Goal: Transaction & Acquisition: Purchase product/service

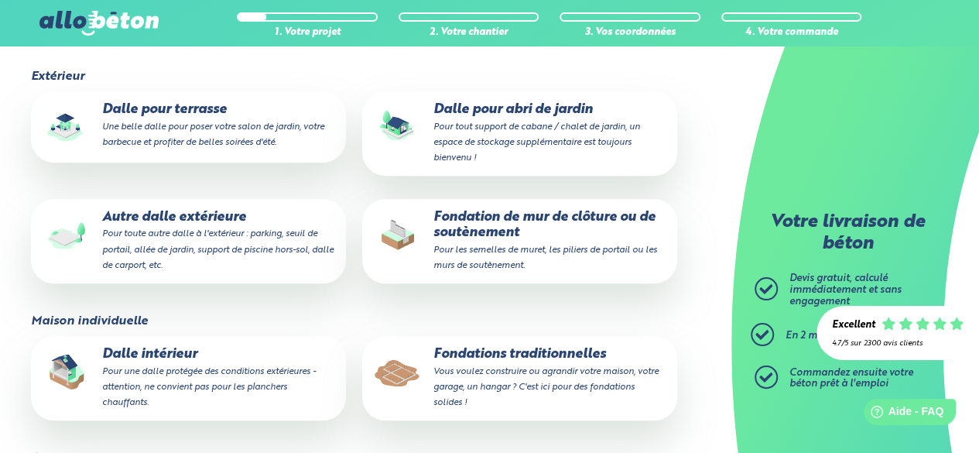
scroll to position [310, 0]
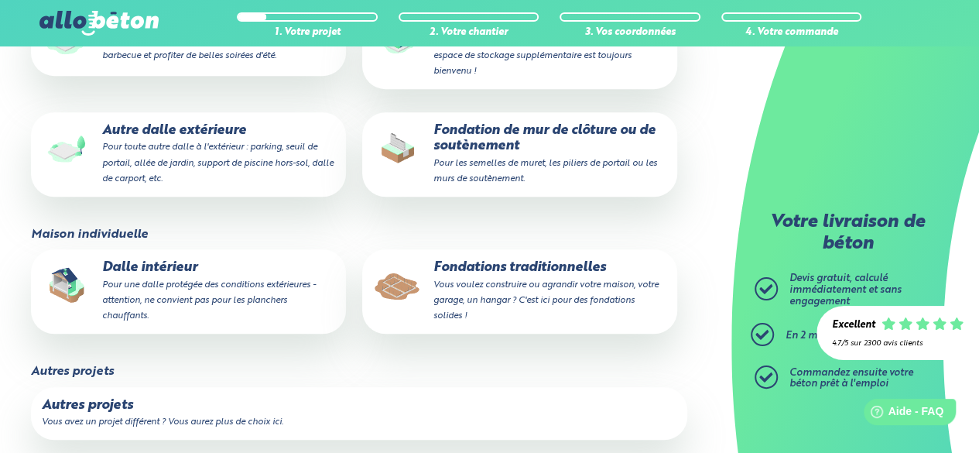
click at [484, 290] on small "Vous voulez construire ou agrandir votre maison, votre garage, un hangar ? C'es…" at bounding box center [545, 300] width 225 height 40
click at [0, 0] on input "Fondations traditionnelles Vous voulez construire ou agrandir votre maison, vot…" at bounding box center [0, 0] width 0 height 0
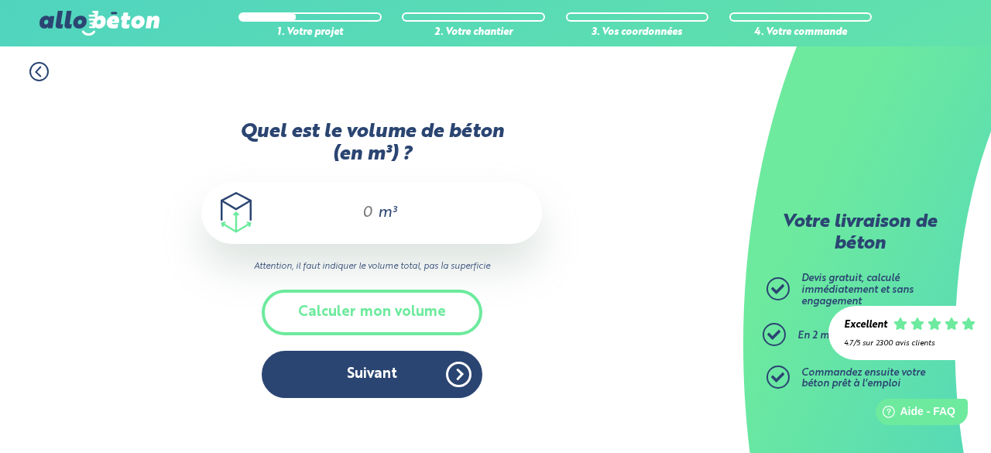
click at [432, 214] on div "m³" at bounding box center [371, 213] width 341 height 62
type input "2"
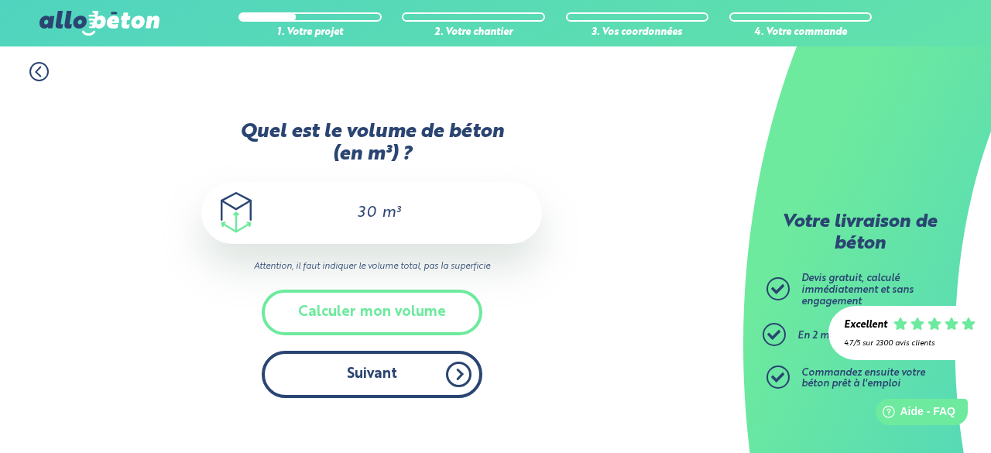
type input "30"
click at [440, 365] on button "Suivant" at bounding box center [372, 374] width 221 height 47
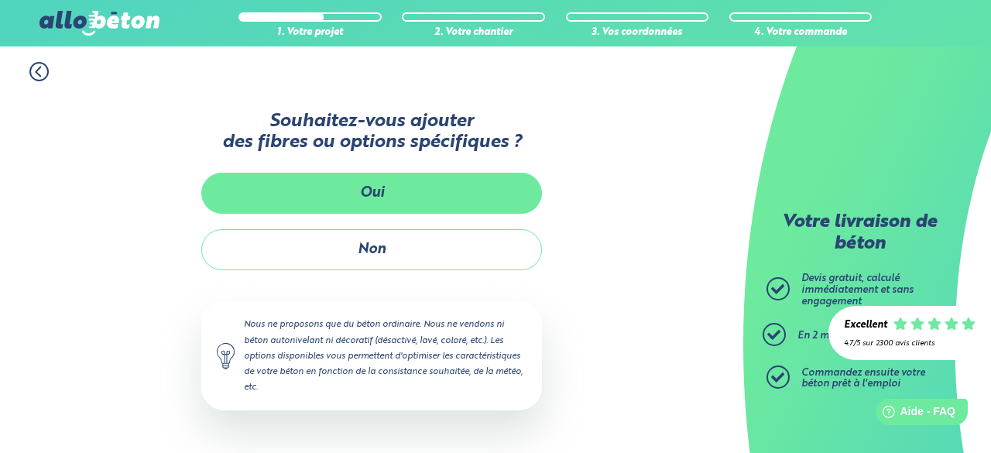
click at [406, 196] on button "Oui" at bounding box center [371, 193] width 341 height 41
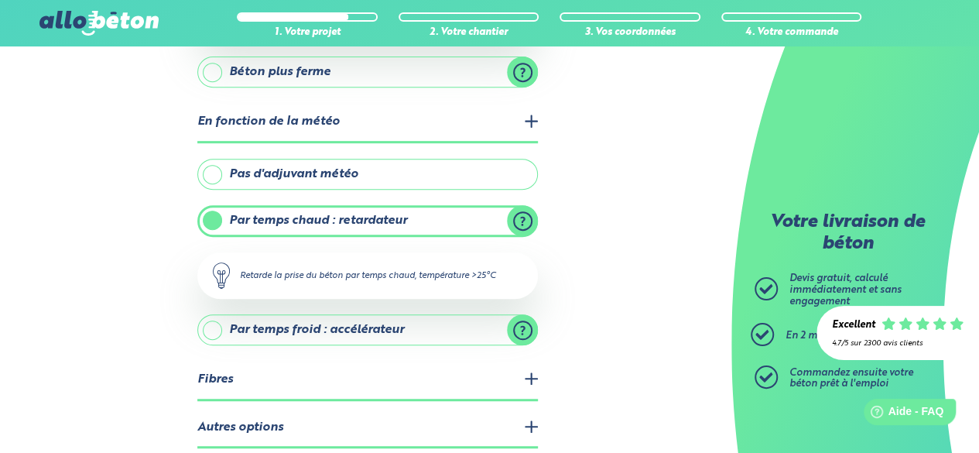
scroll to position [371, 0]
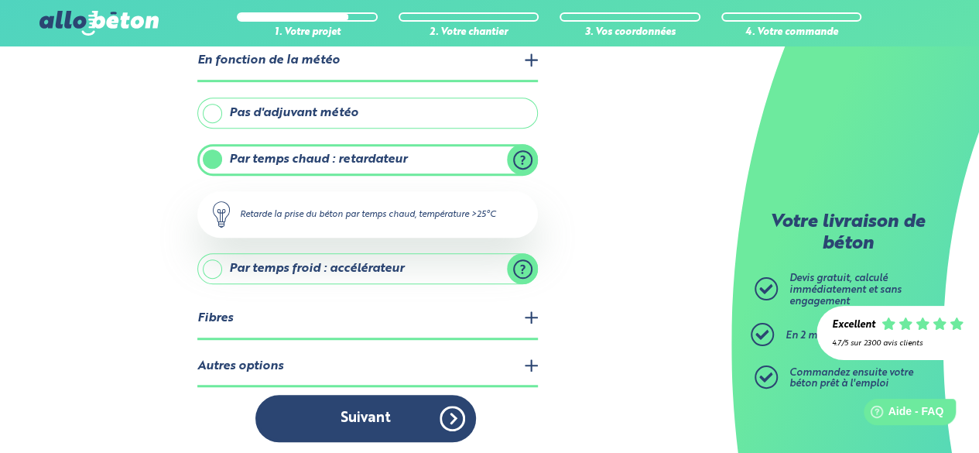
click at [512, 361] on legend "Autres options" at bounding box center [367, 366] width 341 height 39
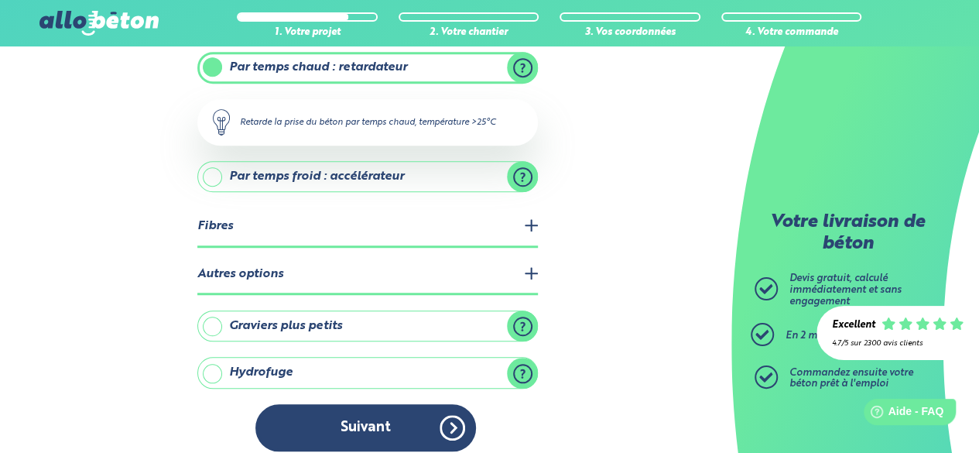
scroll to position [471, 0]
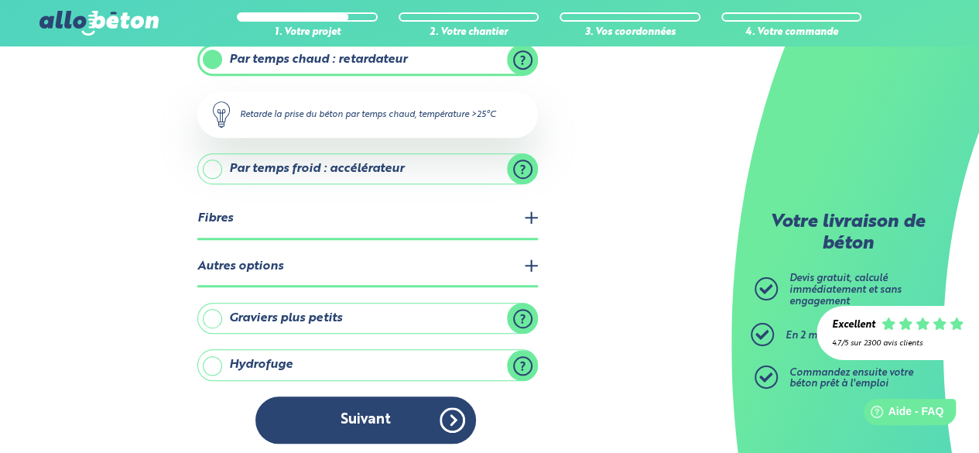
click at [333, 360] on label "Hydrofuge" at bounding box center [367, 364] width 341 height 31
click at [0, 0] on input "Hydrofuge" at bounding box center [0, 0] width 0 height 0
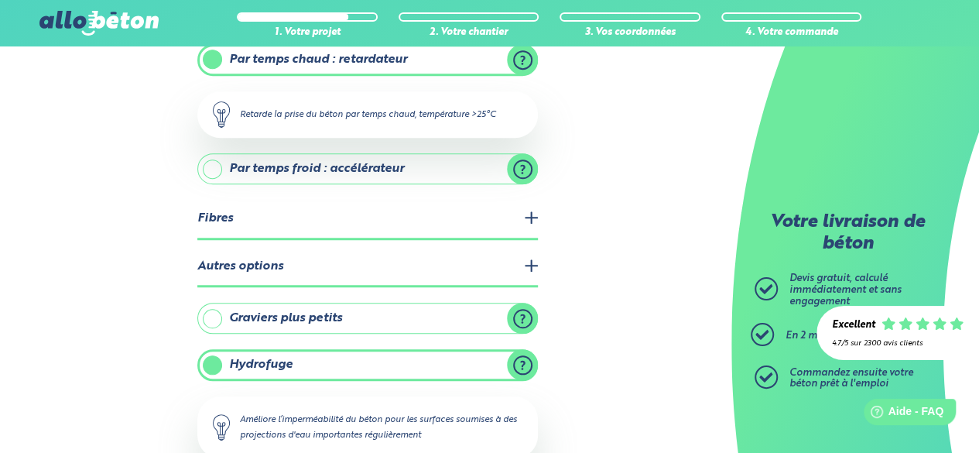
scroll to position [548, 0]
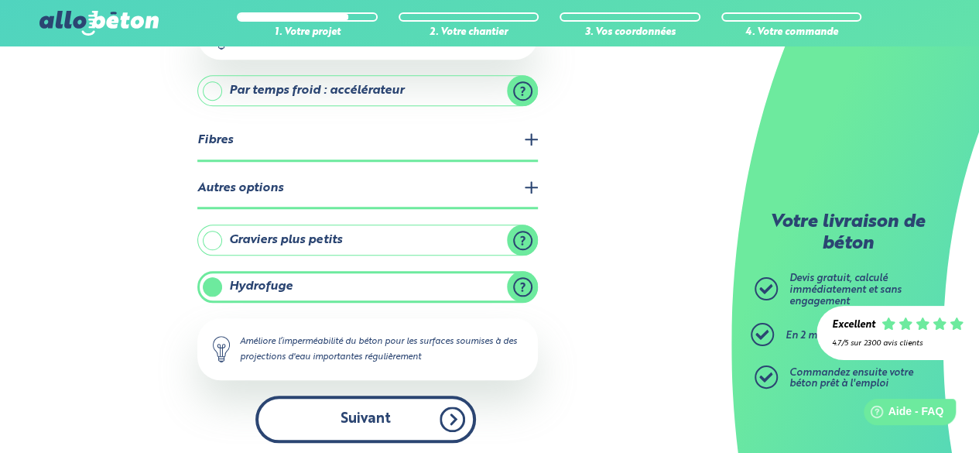
click at [323, 408] on button "Suivant" at bounding box center [365, 418] width 221 height 47
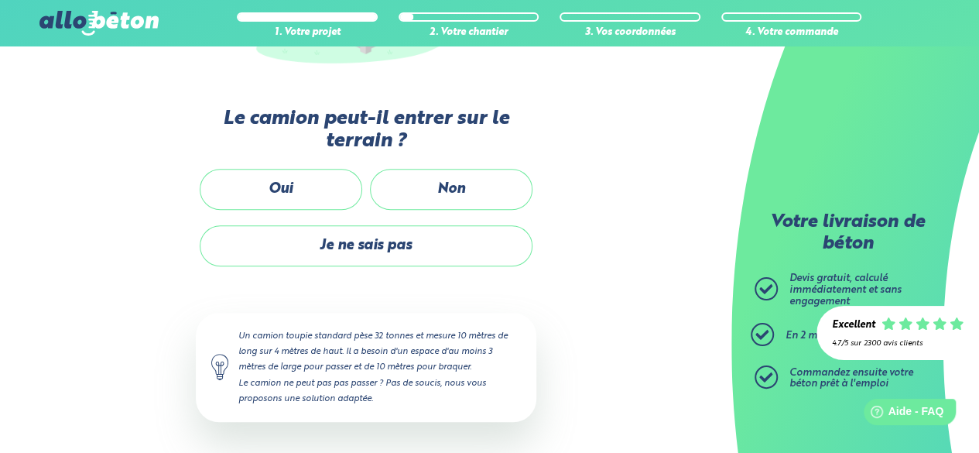
scroll to position [365, 0]
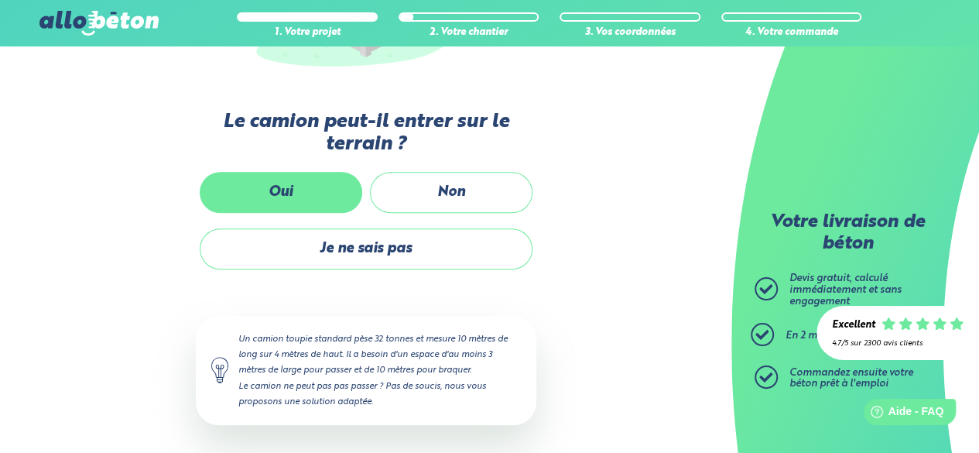
click at [320, 200] on label "Oui" at bounding box center [281, 192] width 163 height 41
click at [0, 0] on input "Oui" at bounding box center [0, 0] width 0 height 0
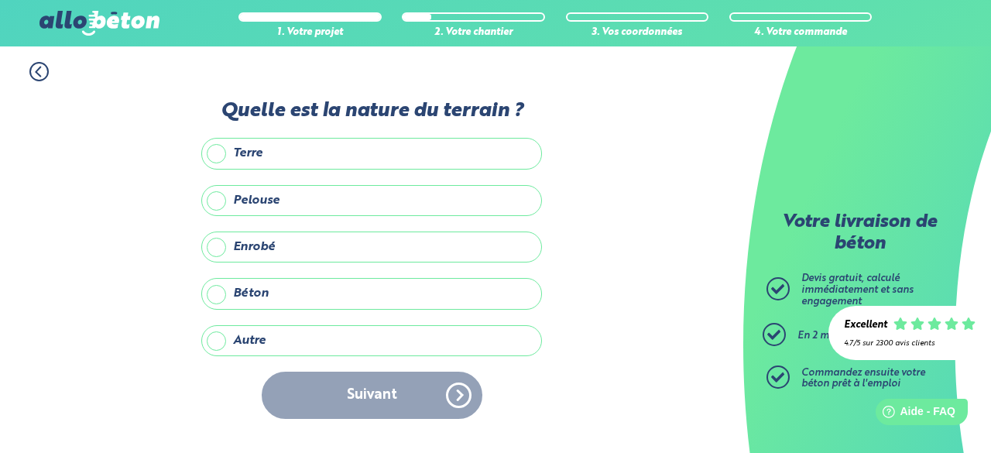
click at [254, 168] on label "Terre" at bounding box center [371, 153] width 341 height 31
click at [0, 0] on input "Terre" at bounding box center [0, 0] width 0 height 0
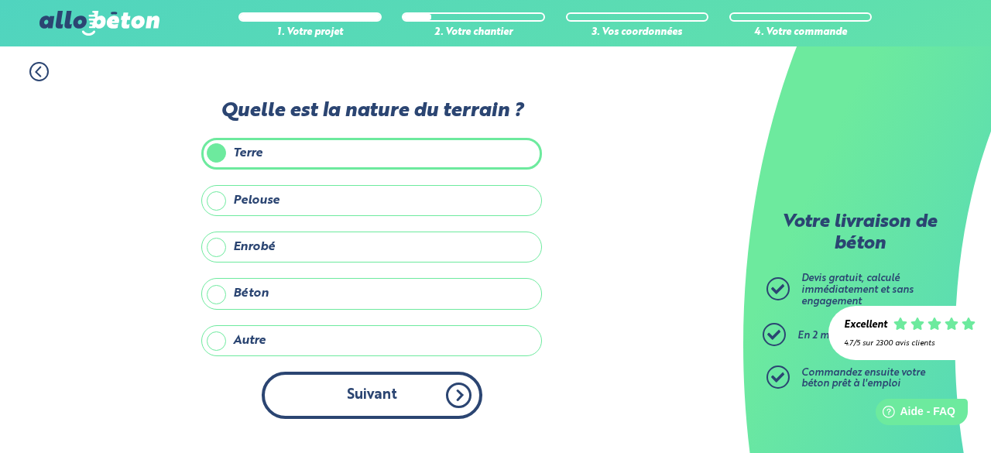
click at [375, 389] on button "Suivant" at bounding box center [372, 394] width 221 height 47
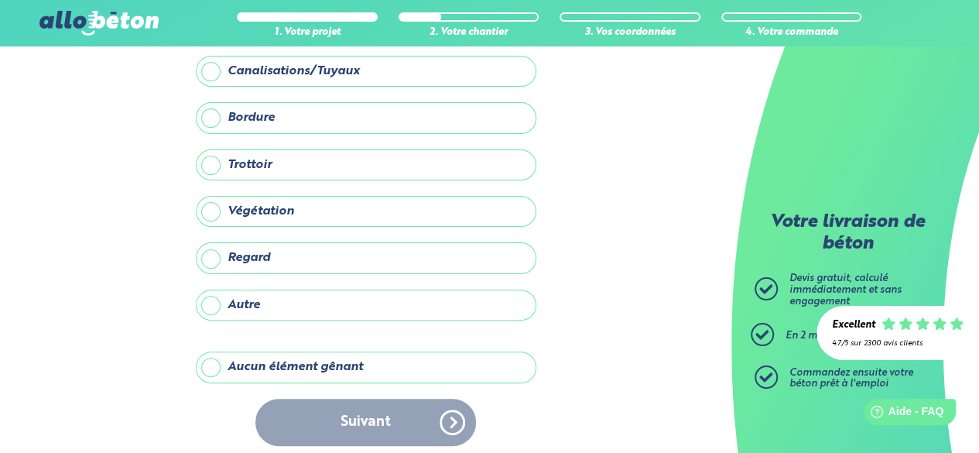
scroll to position [91, 0]
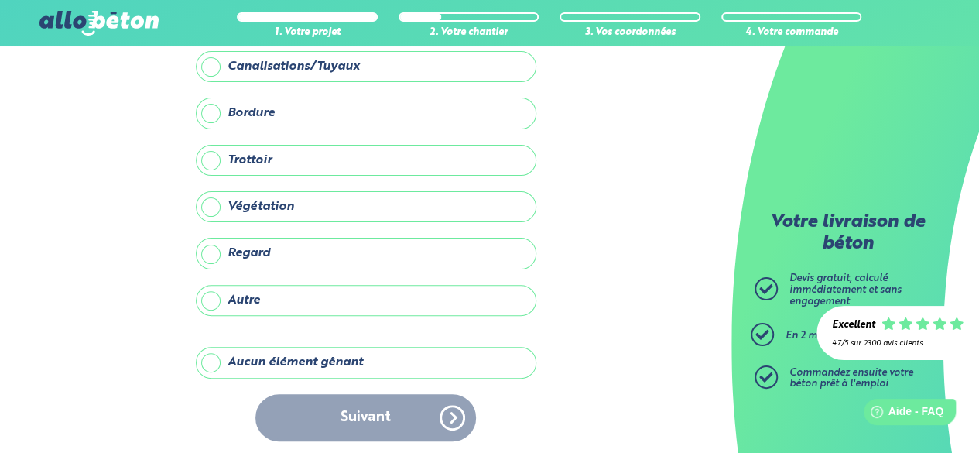
click at [358, 365] on label "Aucun élément gênant" at bounding box center [366, 362] width 341 height 31
click at [0, 0] on input "Aucun élément gênant" at bounding box center [0, 0] width 0 height 0
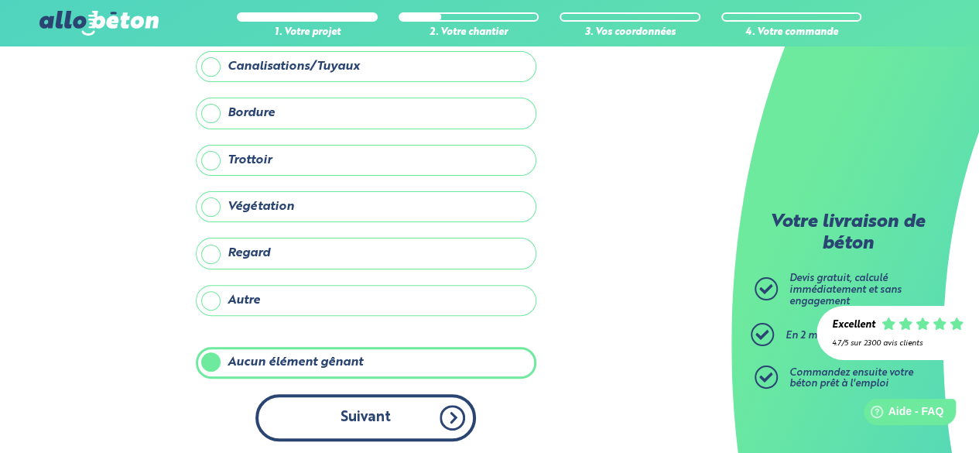
click at [354, 396] on button "Suivant" at bounding box center [365, 417] width 221 height 47
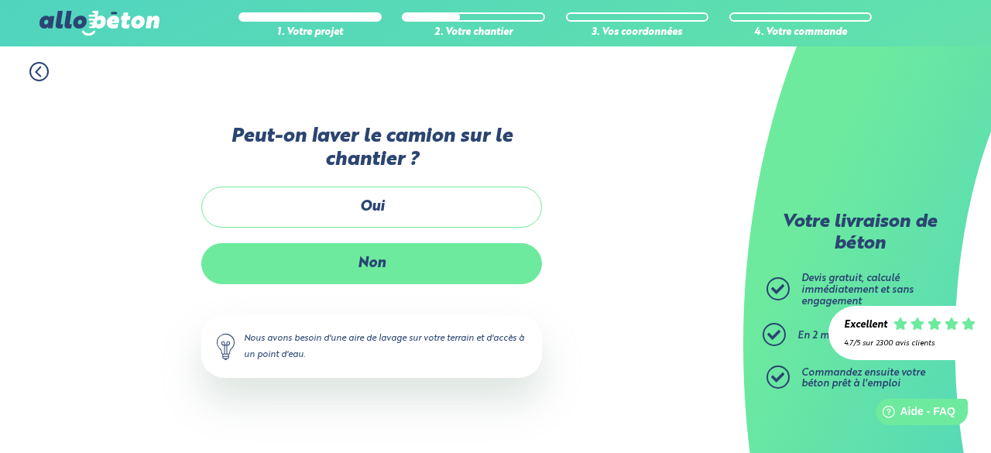
click at [403, 252] on label "Non" at bounding box center [371, 263] width 341 height 41
click at [0, 0] on input "Non" at bounding box center [0, 0] width 0 height 0
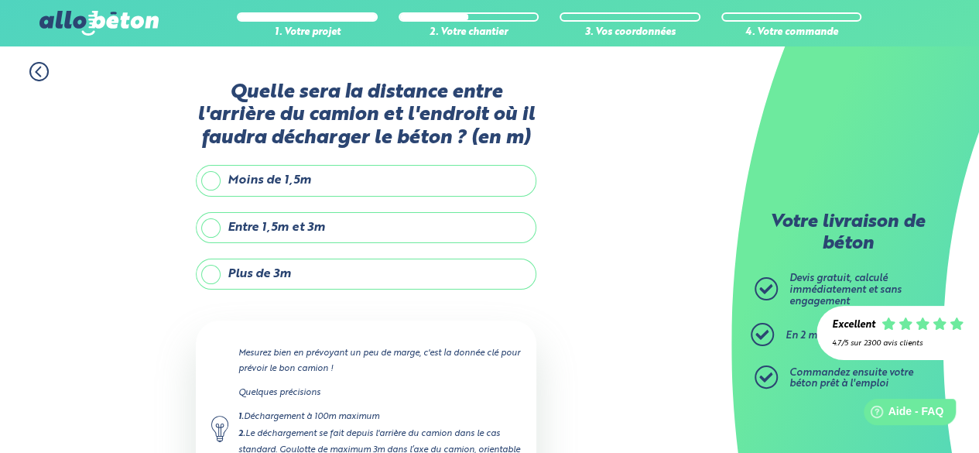
click at [298, 230] on label "Entre 1,5m et 3m" at bounding box center [366, 227] width 341 height 31
click at [0, 0] on input "Entre 1,5m et 3m" at bounding box center [0, 0] width 0 height 0
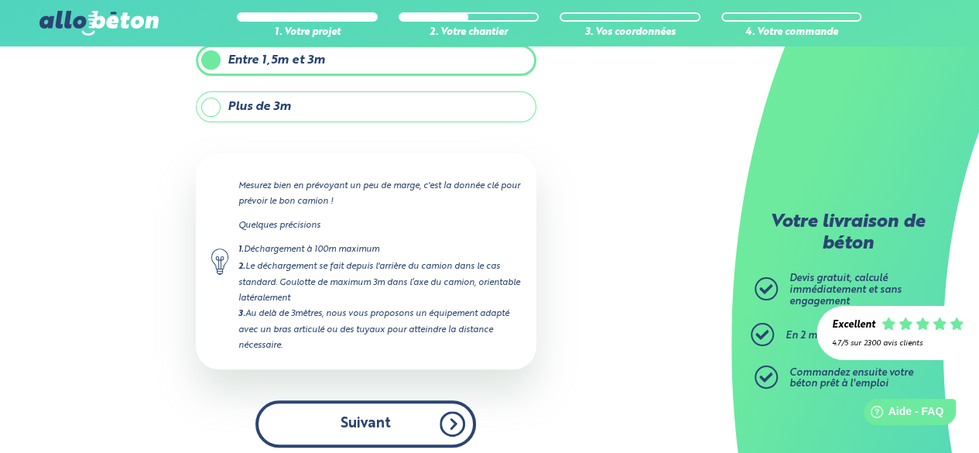
scroll to position [173, 0]
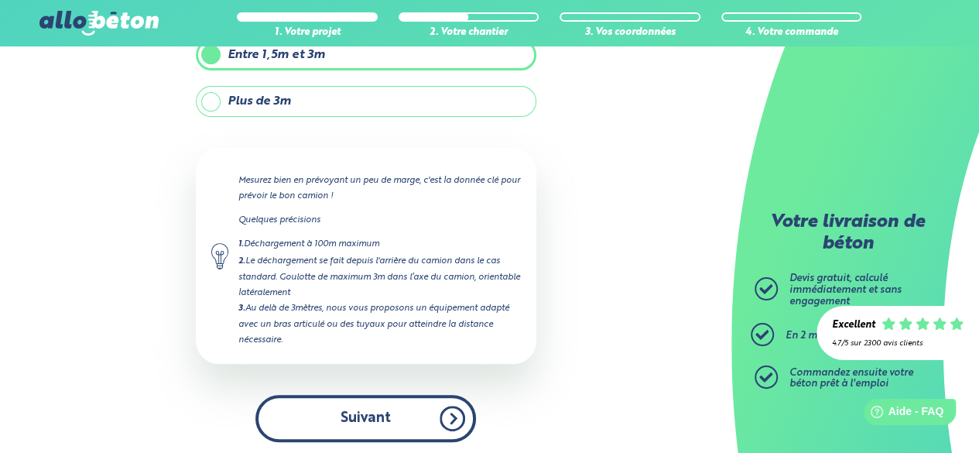
click at [379, 418] on button "Suivant" at bounding box center [365, 418] width 221 height 47
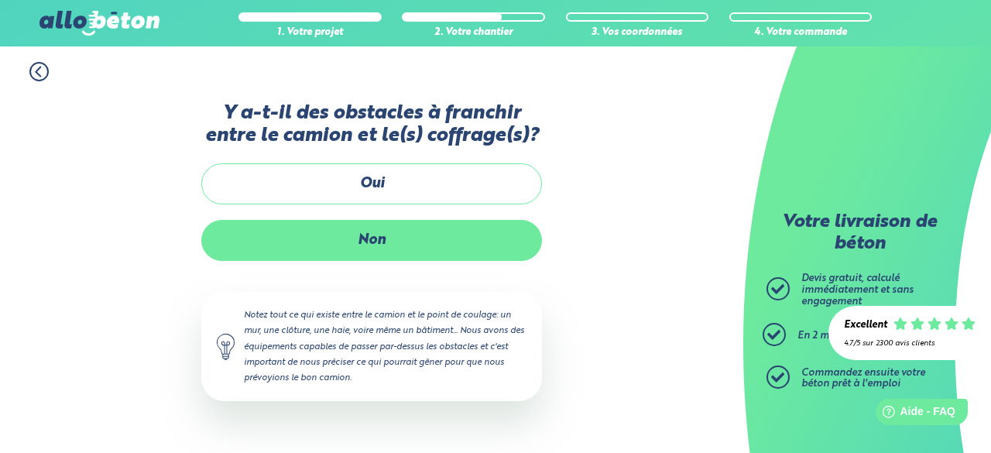
click at [411, 236] on label "Non" at bounding box center [371, 240] width 341 height 41
click at [0, 0] on input "Non" at bounding box center [0, 0] width 0 height 0
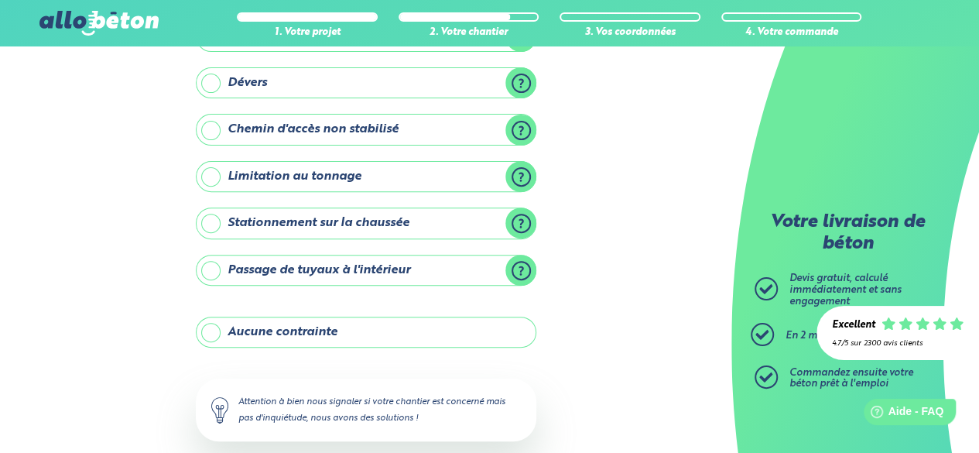
click at [416, 335] on label "Aucune contrainte" at bounding box center [366, 332] width 341 height 31
click at [0, 0] on input "Aucune contrainte" at bounding box center [0, 0] width 0 height 0
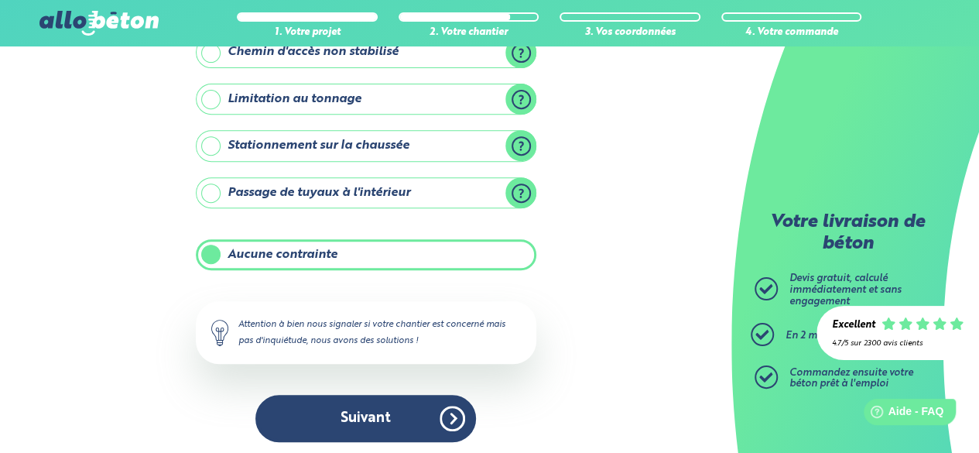
scroll to position [183, 0]
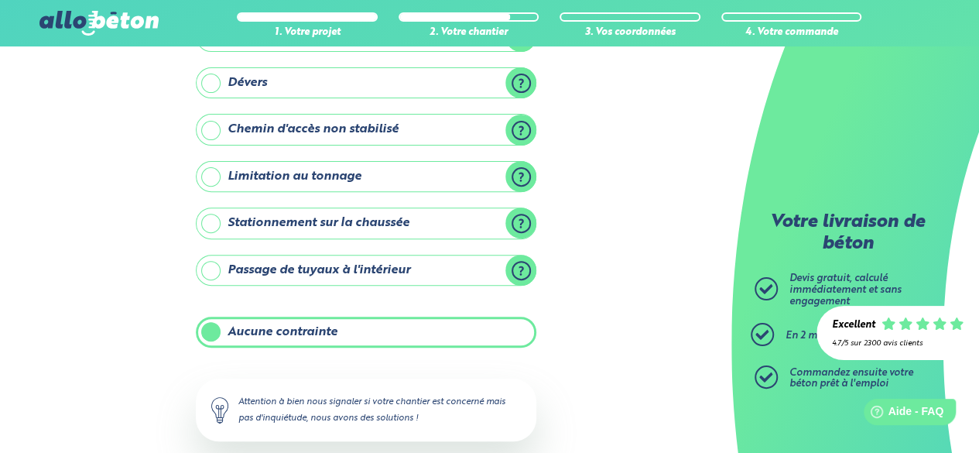
click at [382, 131] on label "Chemin d'accès non stabilisé" at bounding box center [366, 129] width 341 height 31
click at [0, 0] on input "Chemin d'accès non stabilisé" at bounding box center [0, 0] width 0 height 0
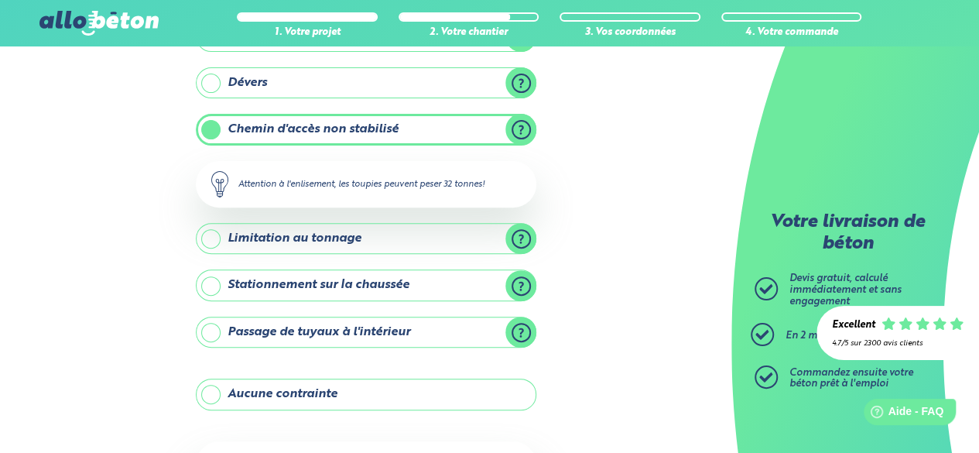
click at [282, 134] on label "Chemin d'accès non stabilisé" at bounding box center [366, 129] width 341 height 31
click at [0, 0] on input "Chemin d'accès non stabilisé" at bounding box center [0, 0] width 0 height 0
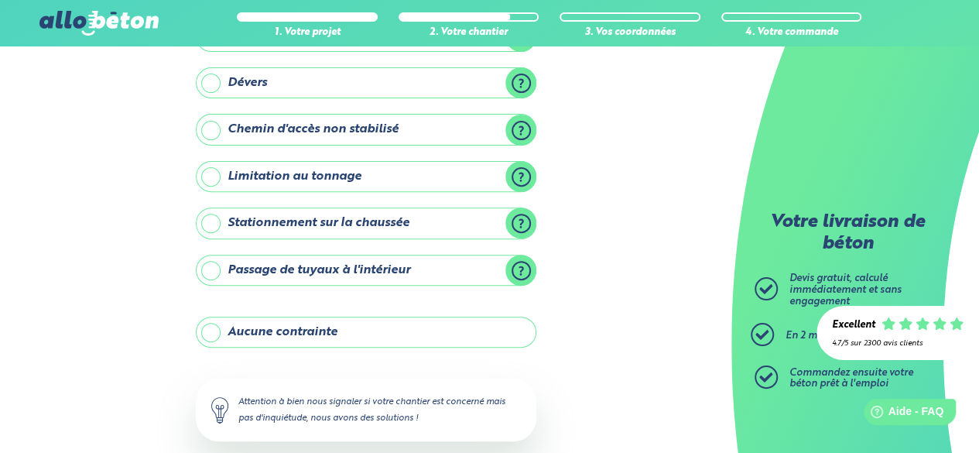
scroll to position [260, 0]
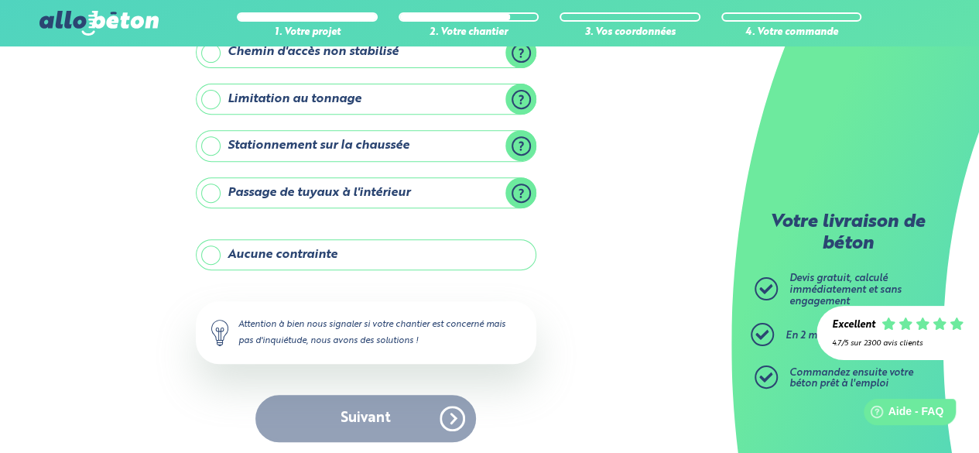
click at [303, 242] on label "Aucune contrainte" at bounding box center [366, 254] width 341 height 31
click at [0, 0] on input "Aucune contrainte" at bounding box center [0, 0] width 0 height 0
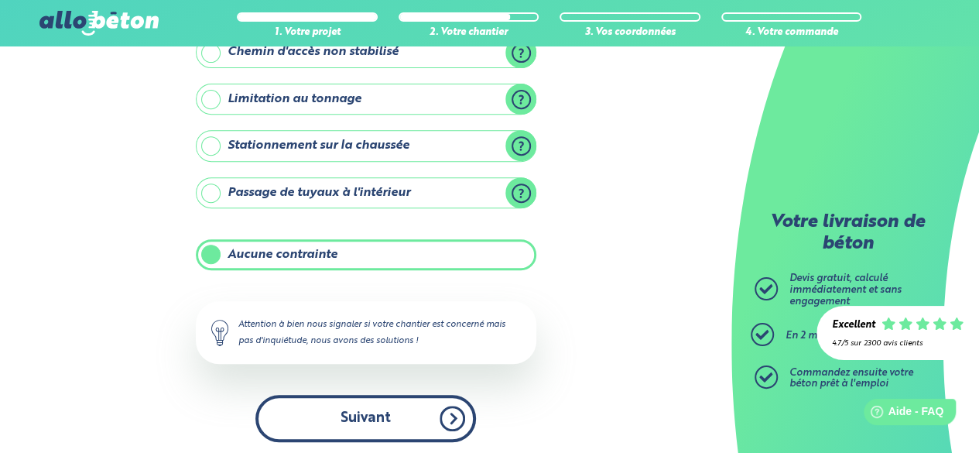
click at [363, 411] on button "Suivant" at bounding box center [365, 418] width 221 height 47
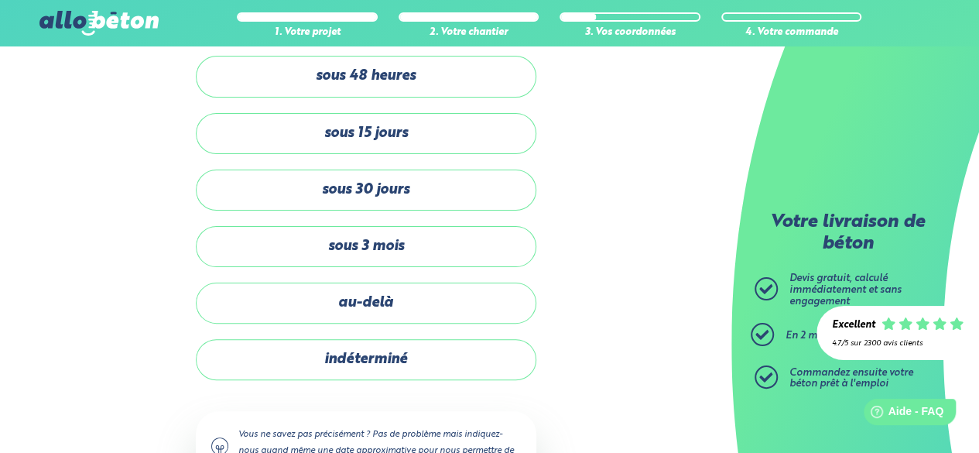
scroll to position [42, 0]
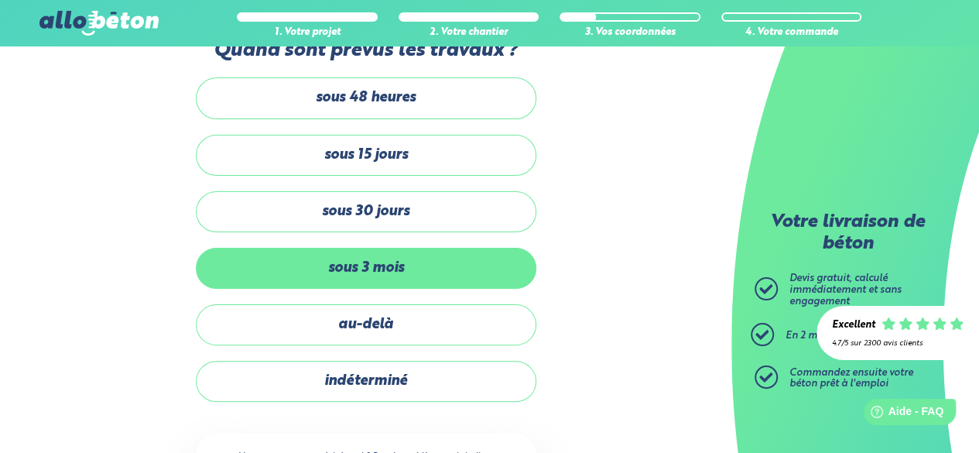
click at [379, 265] on label "sous 3 mois" at bounding box center [366, 268] width 341 height 41
click at [0, 0] on input "sous 3 mois" at bounding box center [0, 0] width 0 height 0
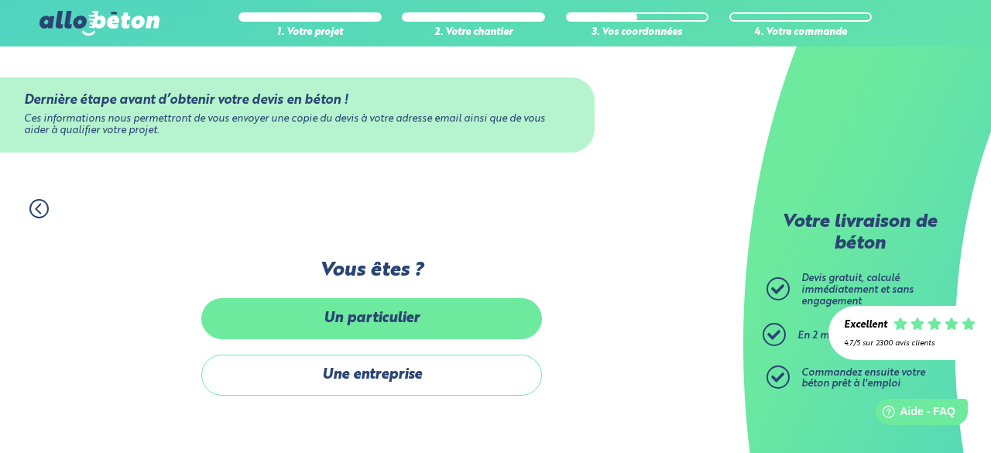
click at [404, 311] on label "Un particulier" at bounding box center [371, 318] width 341 height 41
click at [0, 0] on input "Un particulier" at bounding box center [0, 0] width 0 height 0
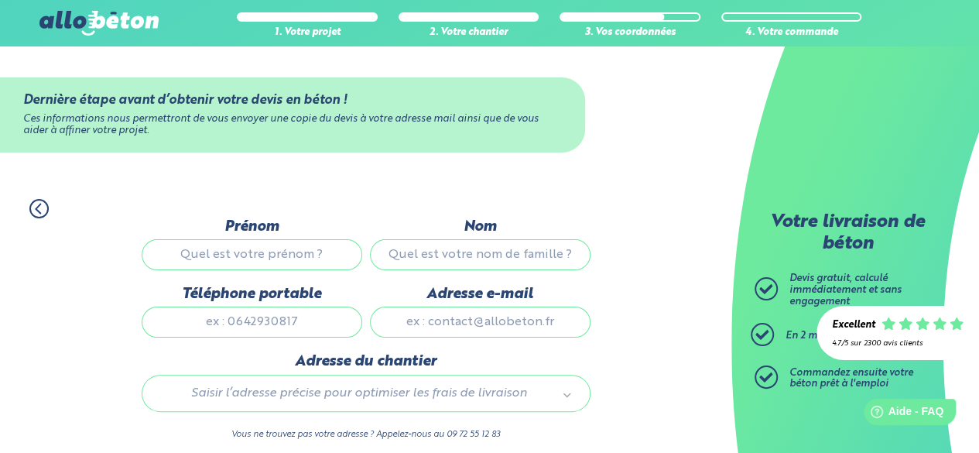
click at [290, 252] on input "Prénom" at bounding box center [252, 254] width 221 height 31
type input "esteban"
drag, startPoint x: 438, startPoint y: 244, endPoint x: 444, endPoint y: 261, distance: 18.1
click at [440, 244] on input "Nom" at bounding box center [480, 254] width 221 height 31
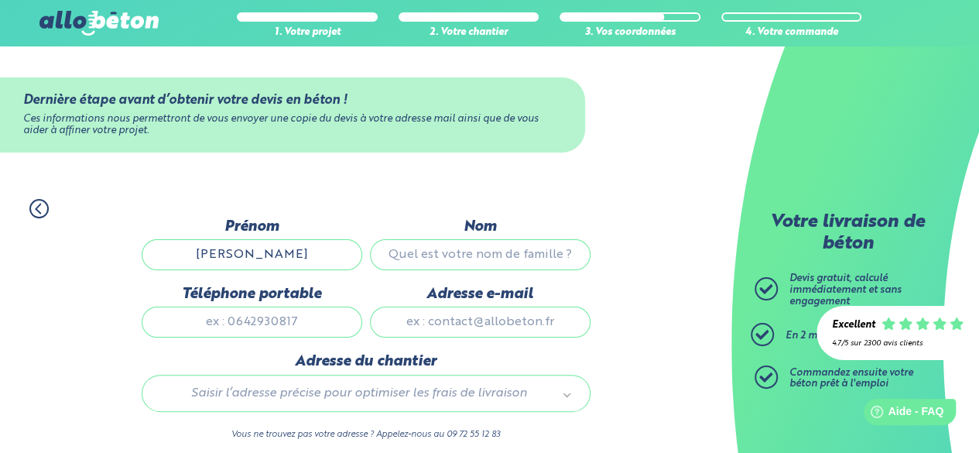
type input "dominguez"
click at [306, 320] on input "Téléphone portable" at bounding box center [252, 321] width 221 height 31
type input "0615470395"
click at [446, 323] on input "Adresse e-mail" at bounding box center [480, 321] width 221 height 31
click at [447, 323] on input "Adresse e-mail" at bounding box center [480, 321] width 221 height 31
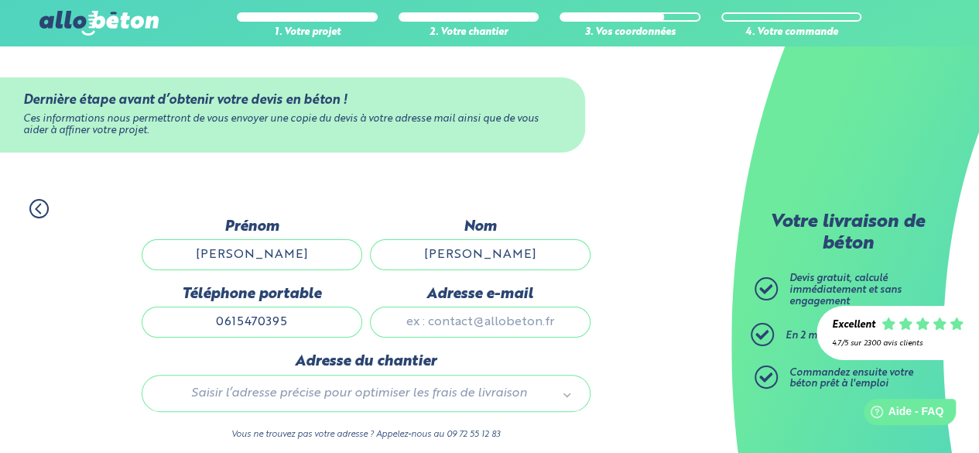
type input "dominguez.esteban@outlook.fr"
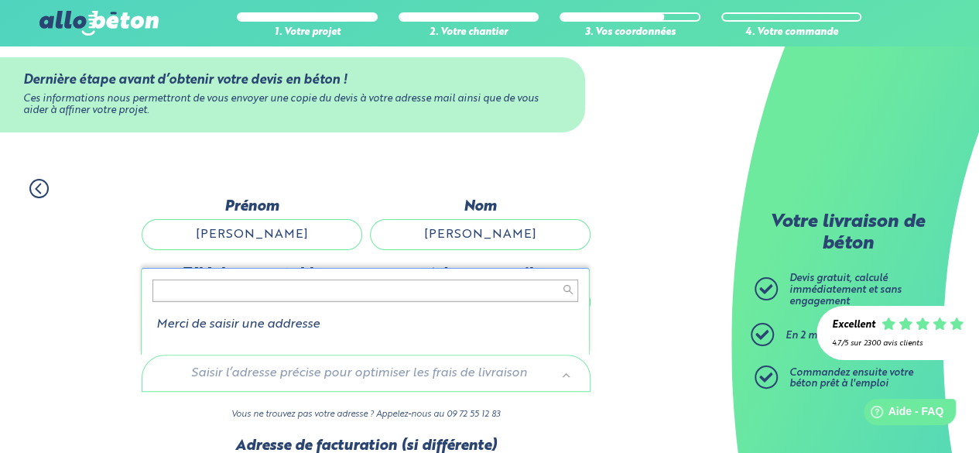
scroll to position [77, 0]
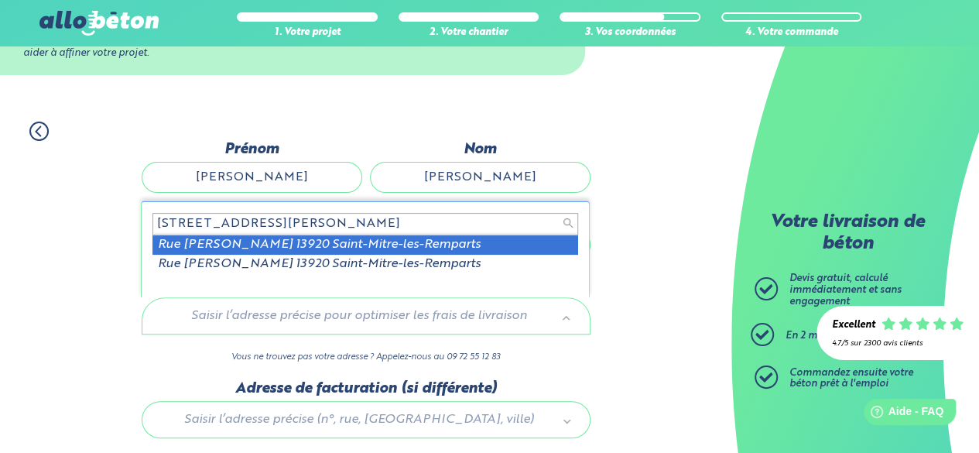
type input "76 rue frederic mistral 13920"
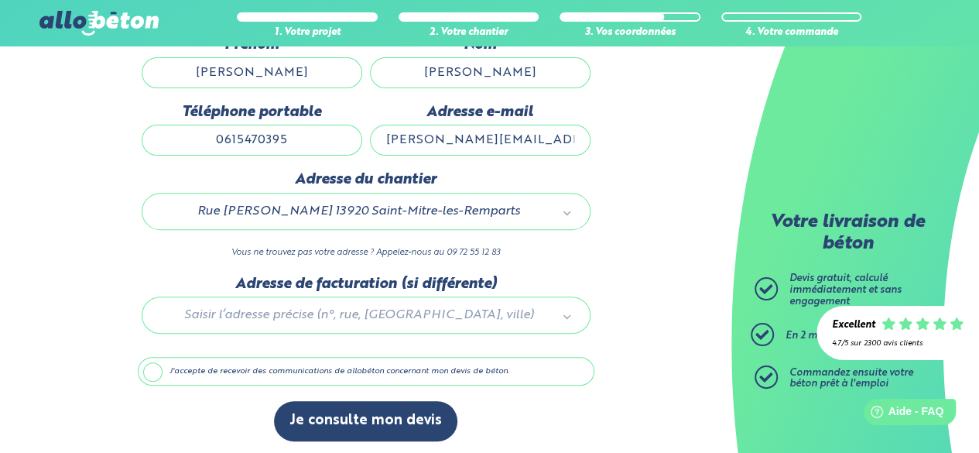
scroll to position [183, 0]
click at [406, 365] on label "J'accepte de recevoir des communications de allobéton concernant mon devis de b…" at bounding box center [366, 370] width 457 height 29
click at [0, 0] on input "J'accepte de recevoir des communications de allobéton concernant mon devis de b…" at bounding box center [0, 0] width 0 height 0
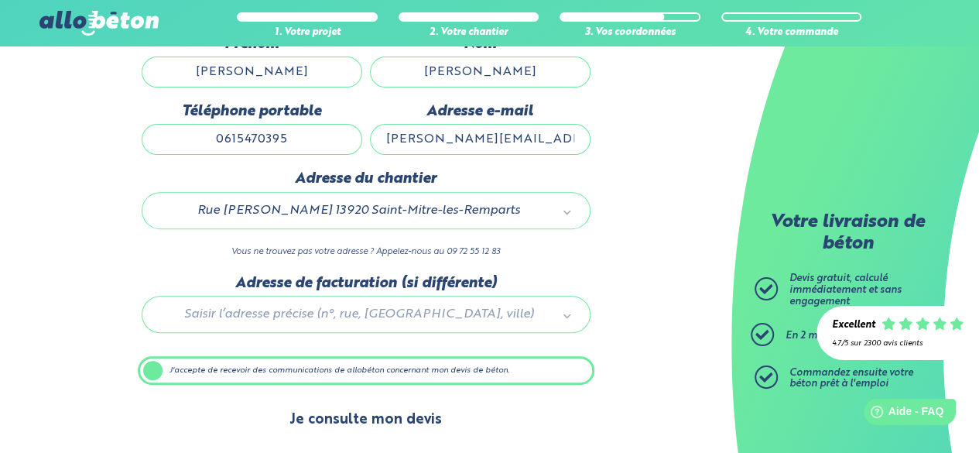
click at [401, 425] on button "Je consulte mon devis" at bounding box center [365, 419] width 183 height 39
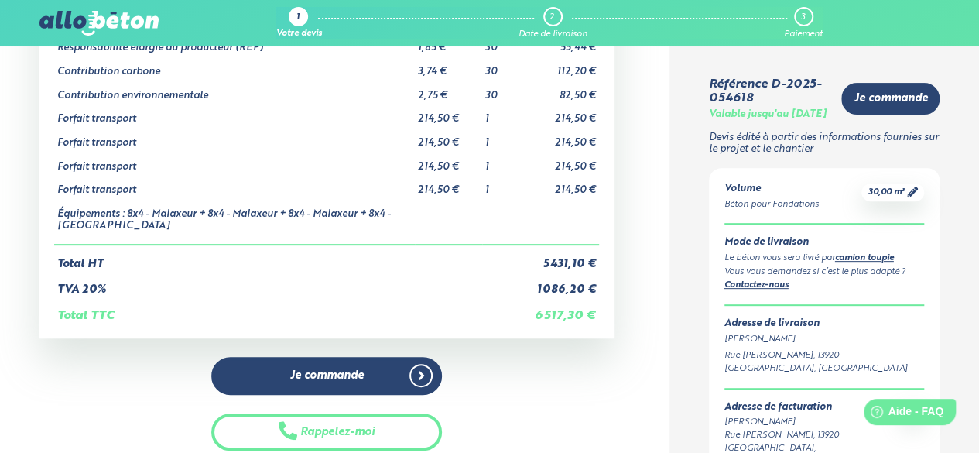
scroll to position [232, 0]
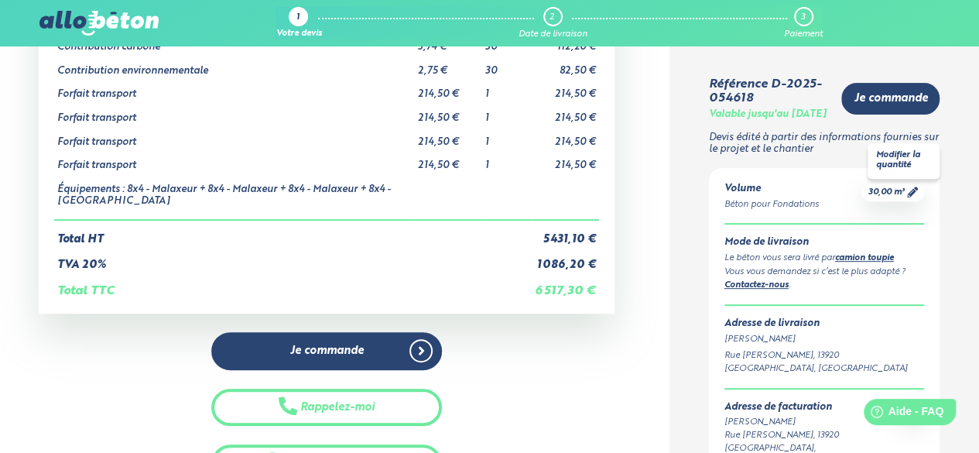
click at [908, 197] on icon at bounding box center [912, 192] width 11 height 11
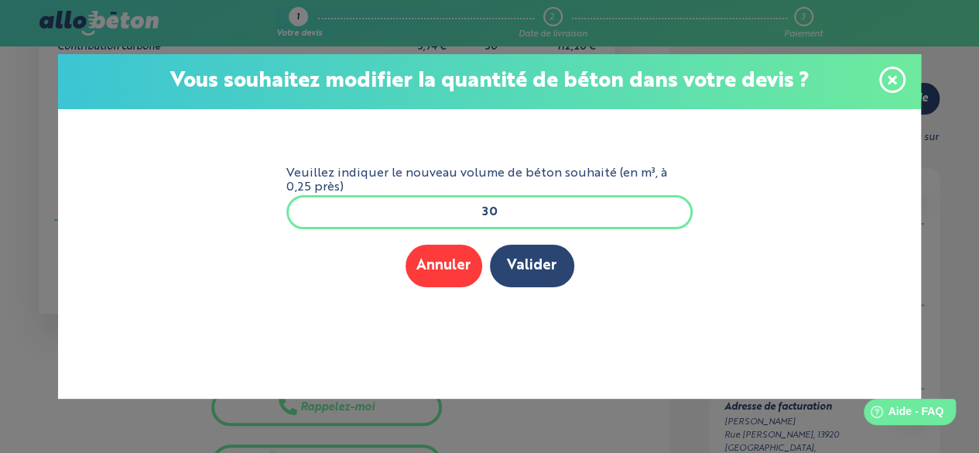
click at [884, 77] on span at bounding box center [892, 80] width 26 height 26
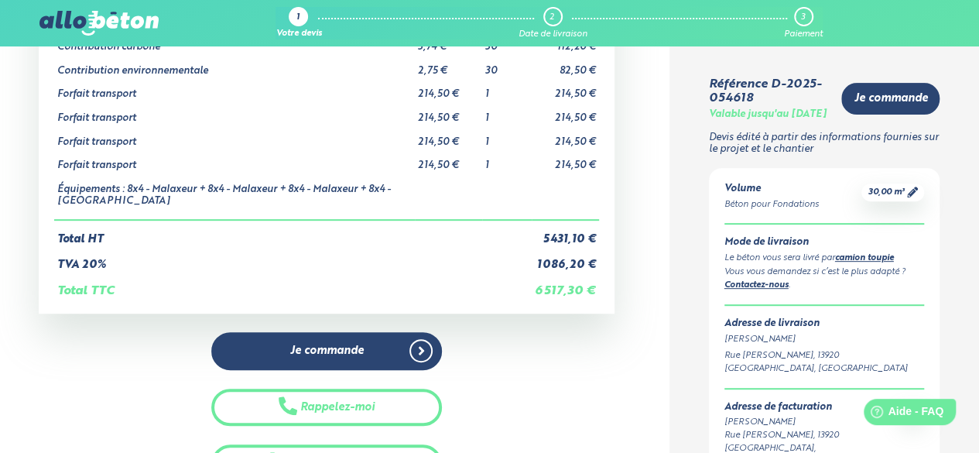
scroll to position [0, 0]
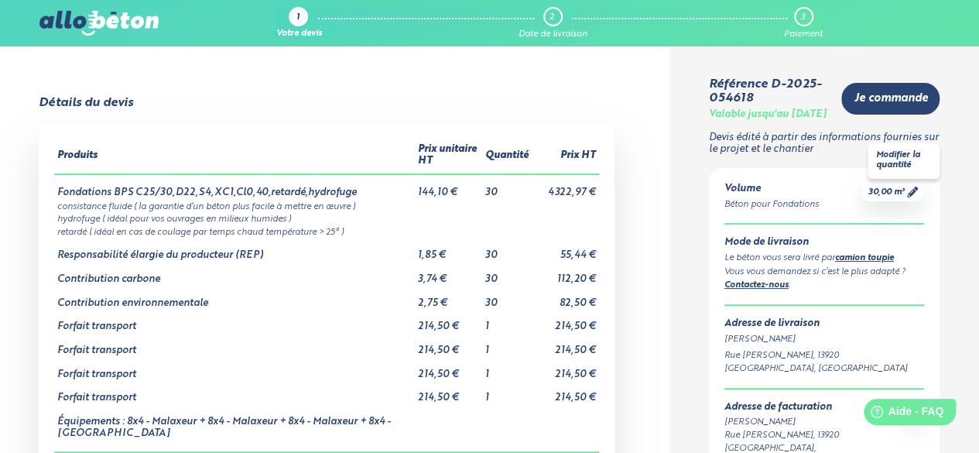
click at [868, 198] on span "30,00 m³" at bounding box center [886, 193] width 36 height 12
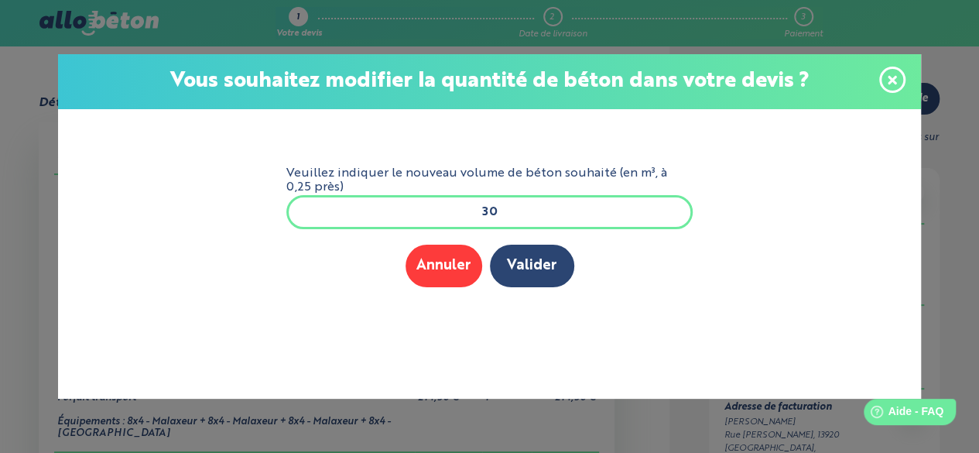
drag, startPoint x: 549, startPoint y: 214, endPoint x: 239, endPoint y: 192, distance: 311.1
click at [241, 193] on div "Veuillez indiquer le nouveau volume de béton souhaité (en m³, à 0,25 près) 30 M…" at bounding box center [489, 253] width 863 height 289
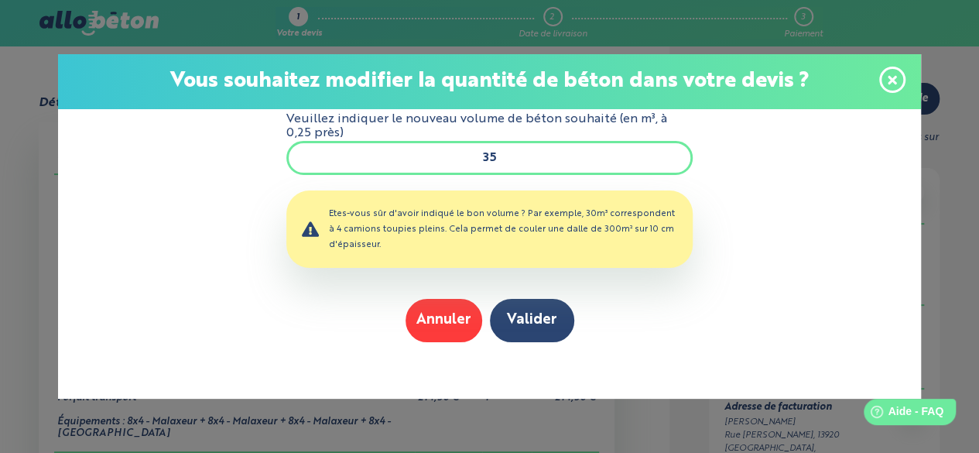
drag, startPoint x: 546, startPoint y: 165, endPoint x: 529, endPoint y: 166, distance: 16.3
click at [539, 166] on input "35" at bounding box center [489, 158] width 407 height 34
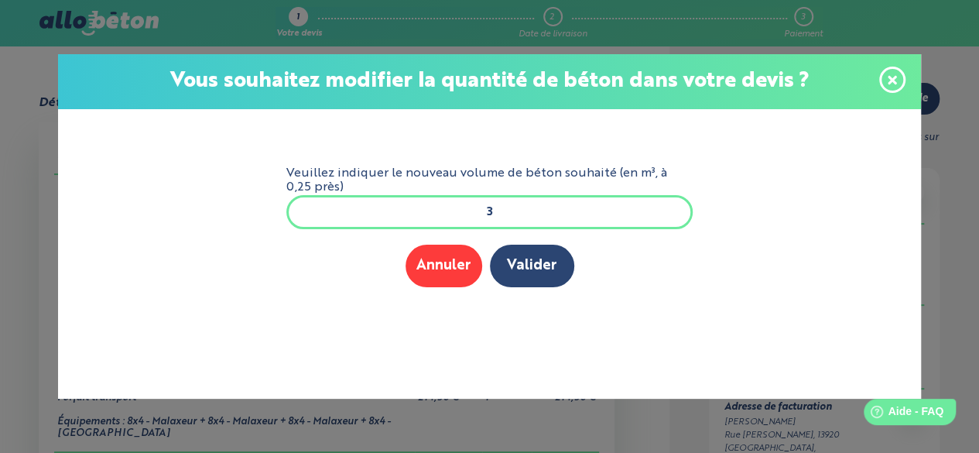
type input "30"
click at [551, 302] on form "Veuillez indiquer le nouveau volume de béton souhaité (en m³, à 0,25 près) 30 M…" at bounding box center [490, 230] width 432 height 243
click at [542, 283] on button "Valider" at bounding box center [532, 266] width 84 height 43
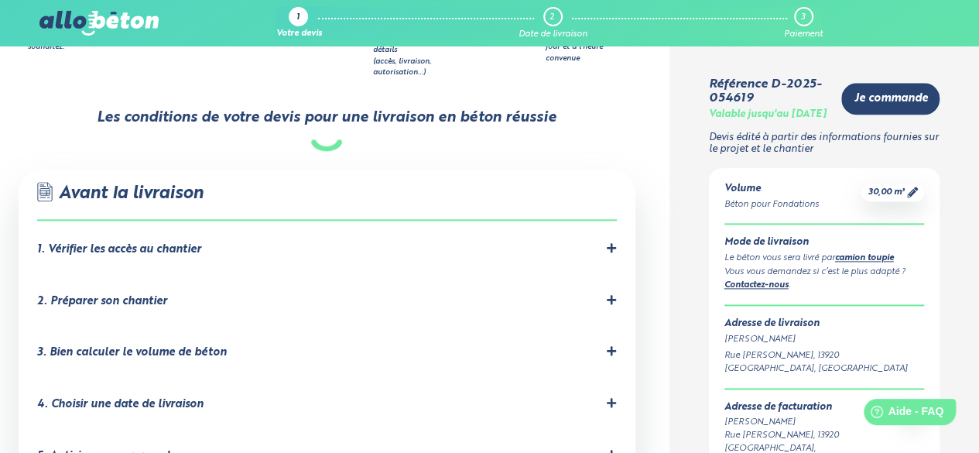
scroll to position [1006, 0]
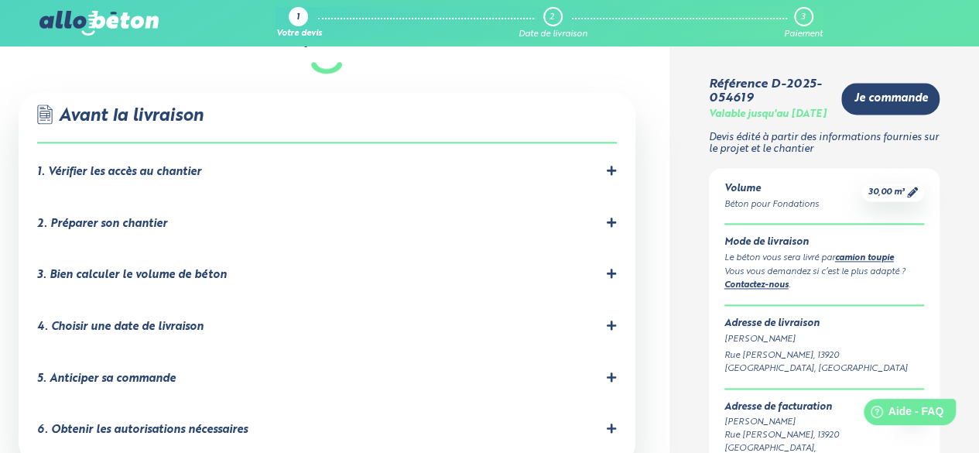
click at [614, 137] on div ".icon-command-a, .icon-command-b { fill: none; stroke: #2b4572; stroke-linejoin…" at bounding box center [327, 278] width 617 height 373
click at [609, 166] on icon at bounding box center [611, 170] width 9 height 9
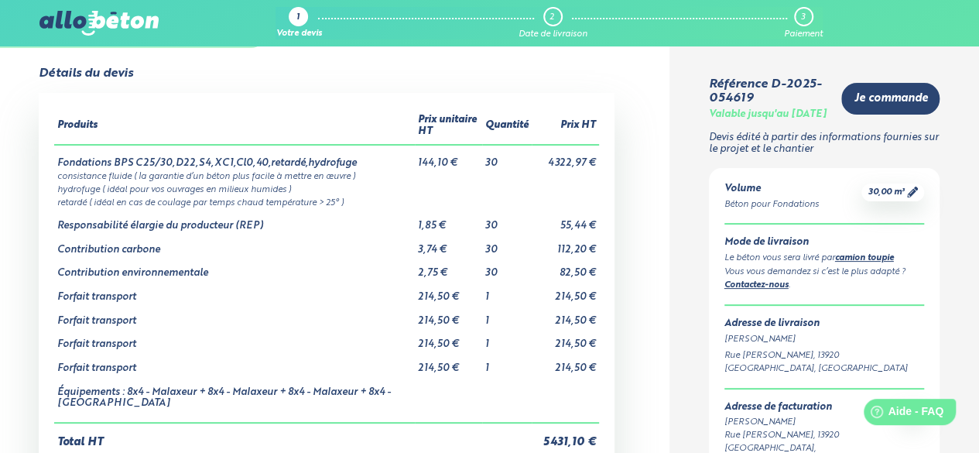
scroll to position [0, 0]
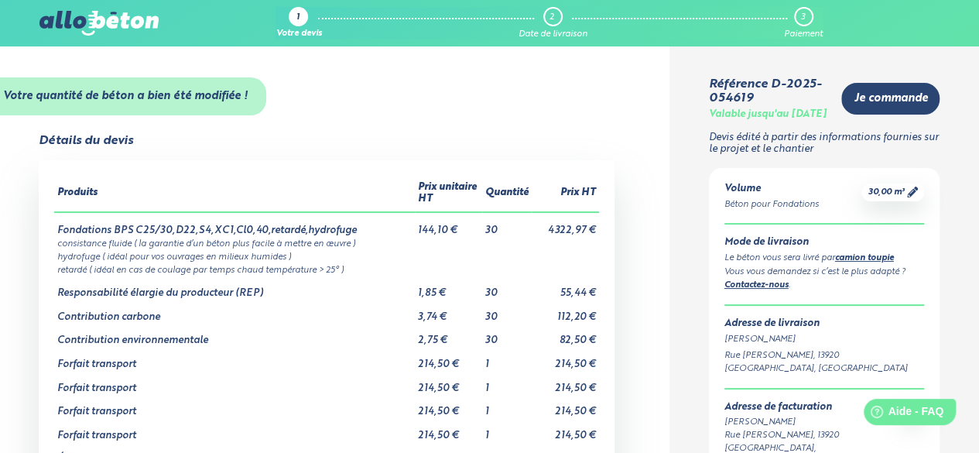
click at [166, 94] on strong "Votre quantité de béton a bien été modifiée !" at bounding box center [125, 96] width 245 height 11
click at [132, 148] on div "Détails du devis" at bounding box center [86, 141] width 94 height 14
click at [295, 12] on div "1" at bounding box center [298, 16] width 19 height 19
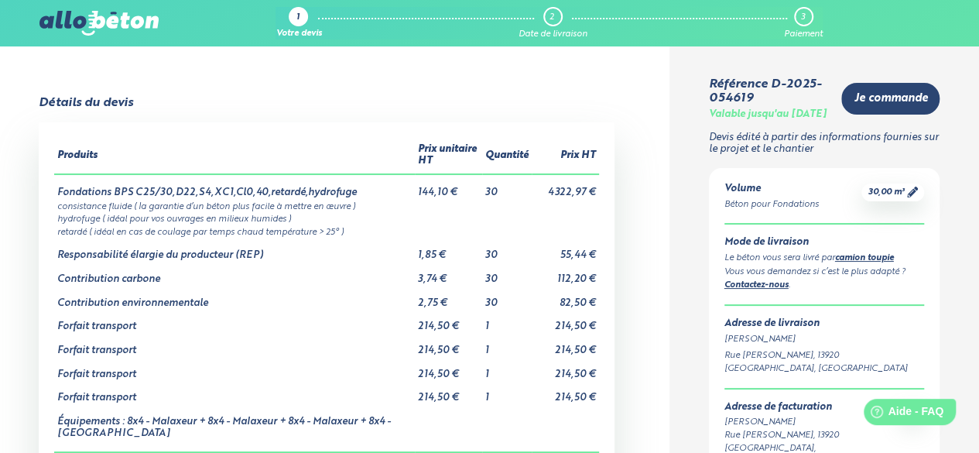
click at [136, 27] on img at bounding box center [98, 23] width 119 height 25
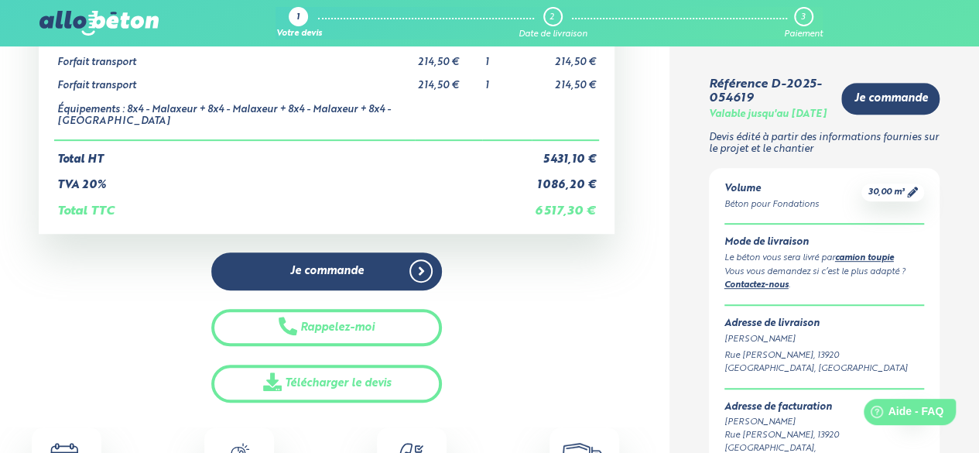
scroll to position [387, 0]
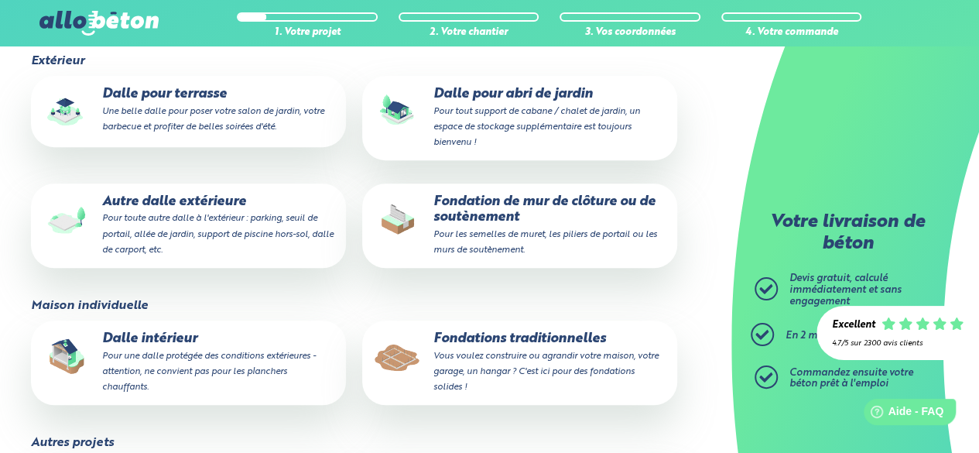
scroll to position [271, 0]
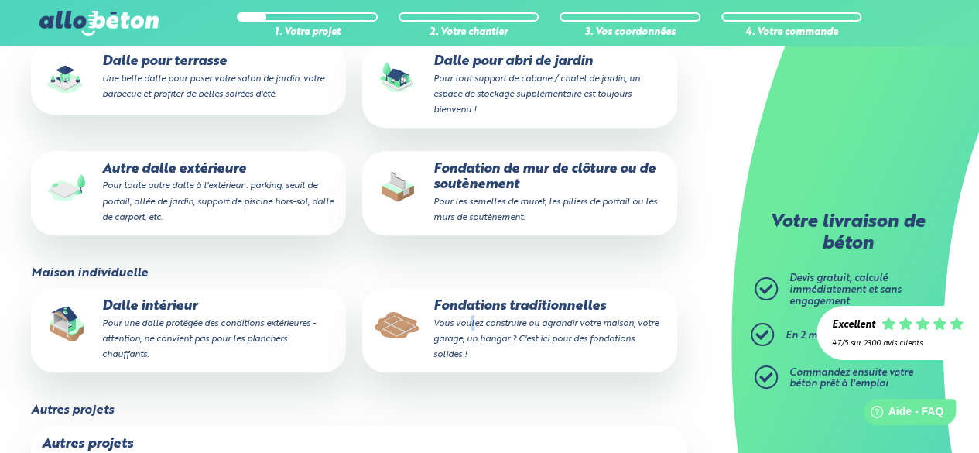
click at [471, 324] on small "Vous voulez construire ou agrandir votre maison, votre garage, un hangar ? C'es…" at bounding box center [545, 339] width 225 height 40
click at [489, 312] on p "Fondations traditionnelles Vous voulez construire ou agrandir votre maison, vot…" at bounding box center [519, 330] width 293 height 63
click at [0, 0] on input "Fondations traditionnelles Vous voulez construire ou agrandir votre maison, vot…" at bounding box center [0, 0] width 0 height 0
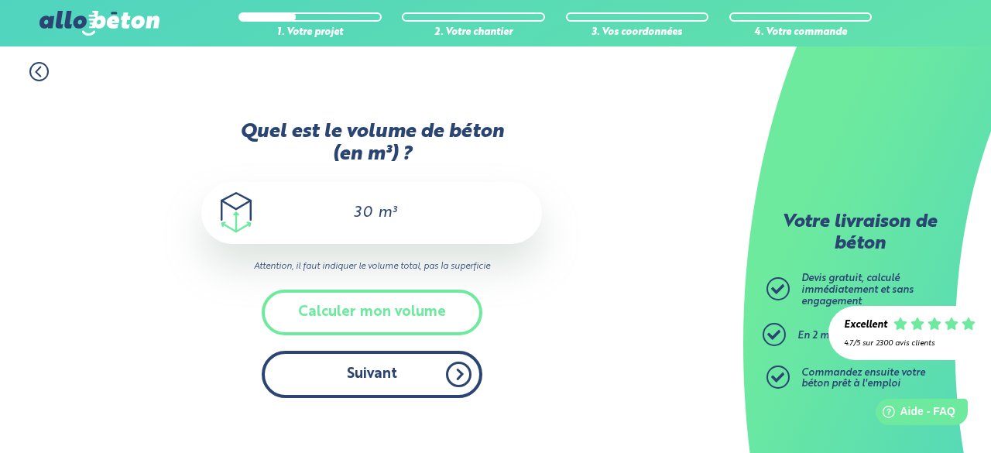
click at [440, 378] on button "Suivant" at bounding box center [372, 374] width 221 height 47
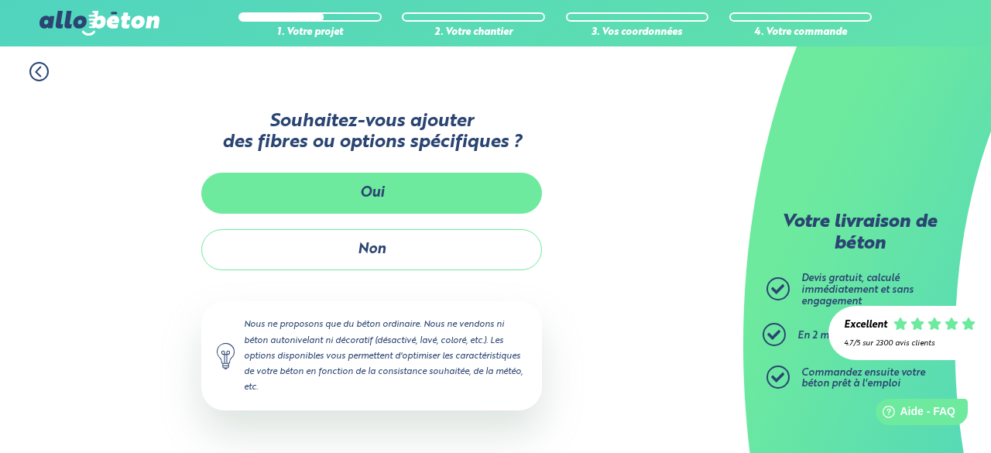
click at [388, 207] on button "Oui" at bounding box center [371, 193] width 341 height 41
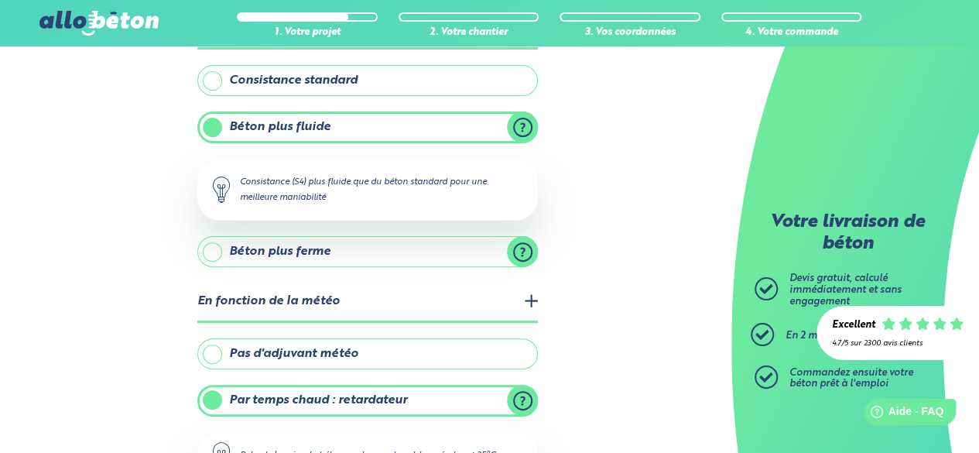
scroll to position [155, 0]
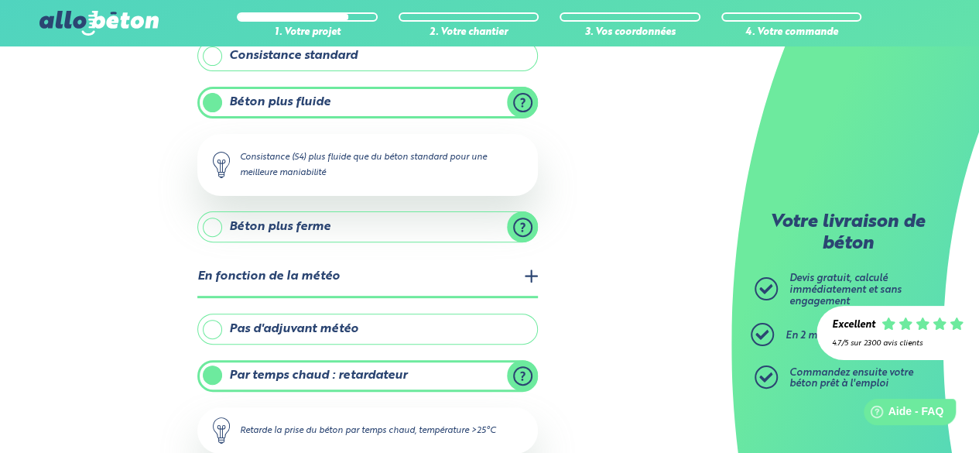
click at [347, 327] on label "Pas d'adjuvant météo" at bounding box center [367, 328] width 341 height 31
click at [0, 0] on input "Pas d'adjuvant météo" at bounding box center [0, 0] width 0 height 0
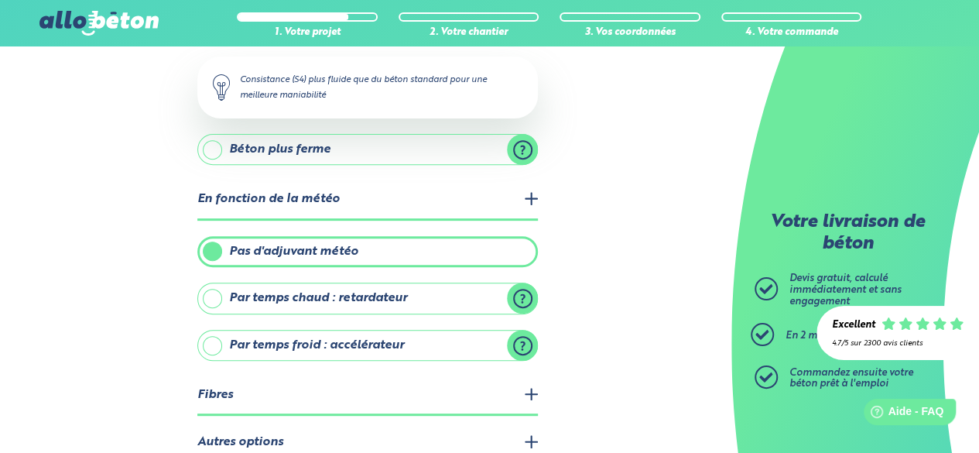
scroll to position [309, 0]
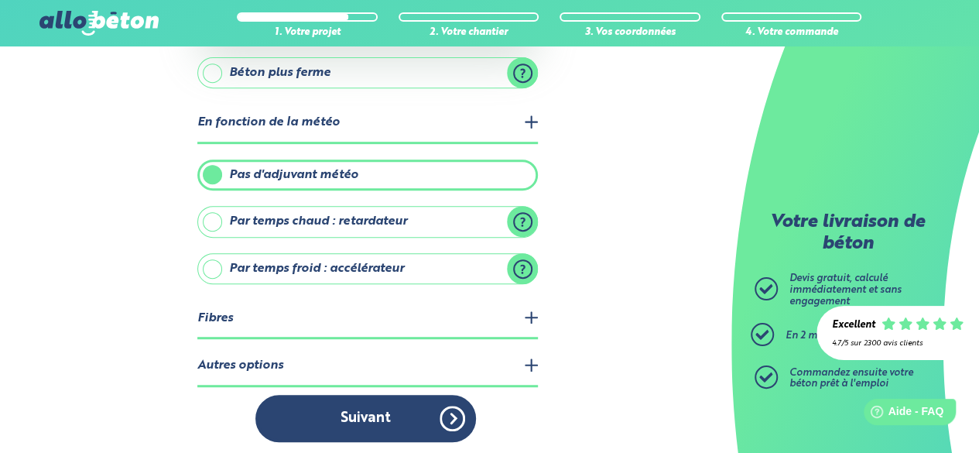
click at [407, 365] on legend "Autres options" at bounding box center [367, 366] width 341 height 39
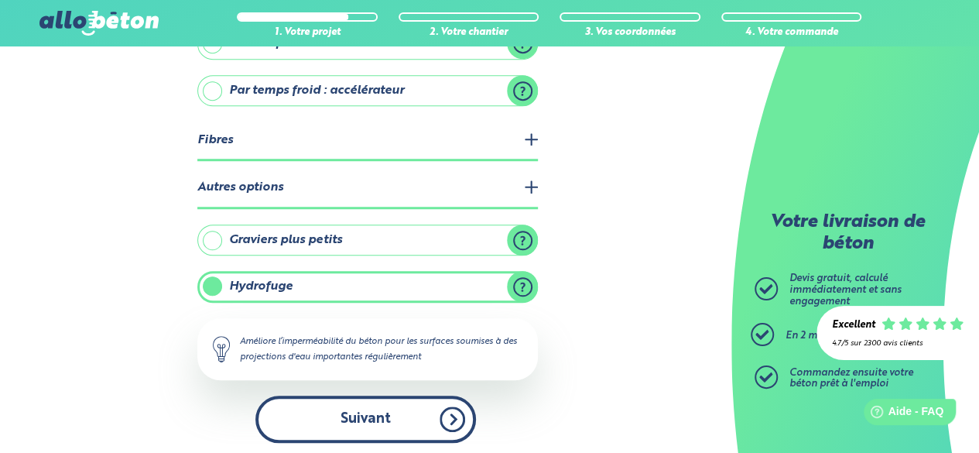
click at [405, 404] on button "Suivant" at bounding box center [365, 418] width 221 height 47
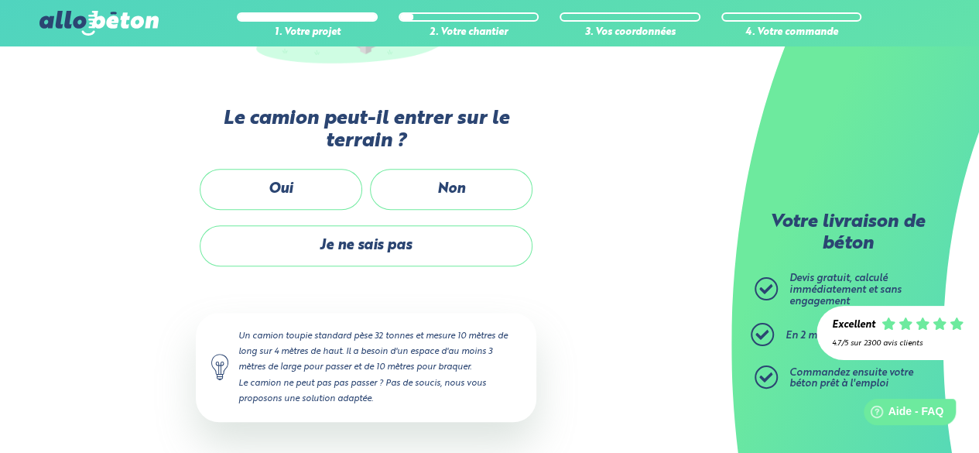
scroll to position [365, 0]
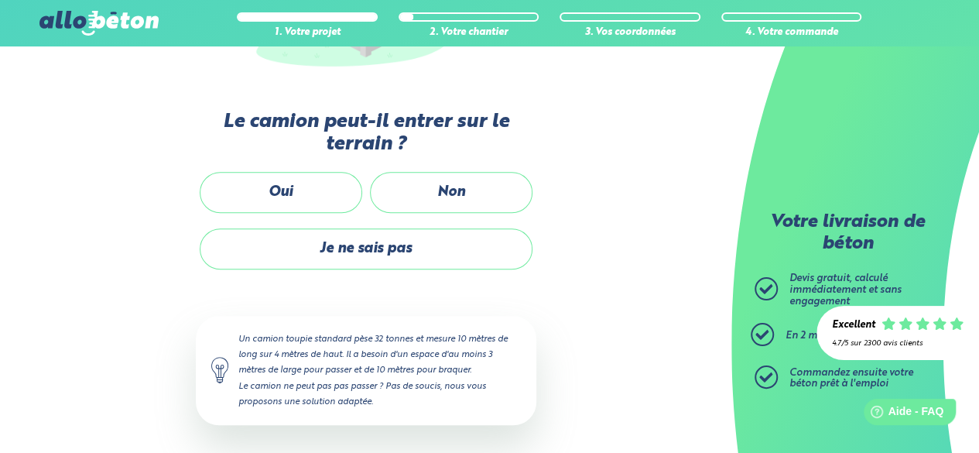
drag, startPoint x: 279, startPoint y: 197, endPoint x: 299, endPoint y: 210, distance: 23.6
click at [279, 197] on label "Oui" at bounding box center [281, 192] width 163 height 41
click at [0, 0] on input "Oui" at bounding box center [0, 0] width 0 height 0
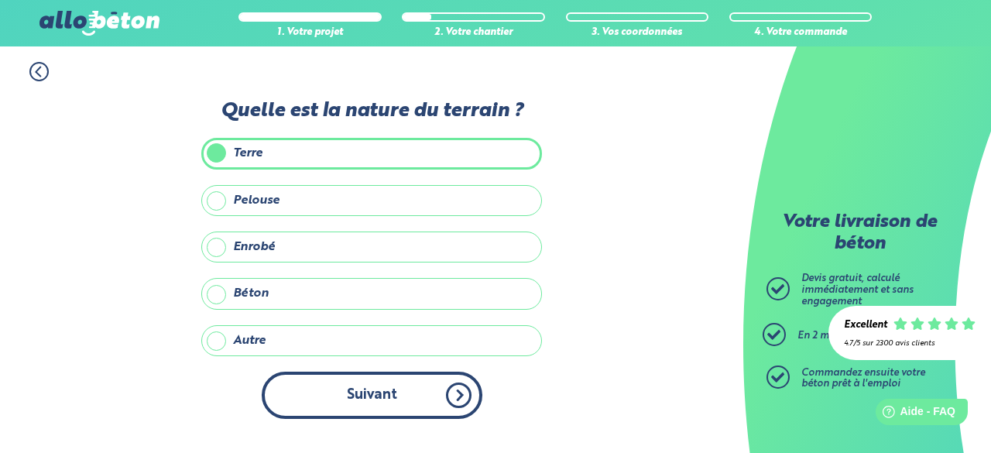
click at [376, 388] on button "Suivant" at bounding box center [372, 394] width 221 height 47
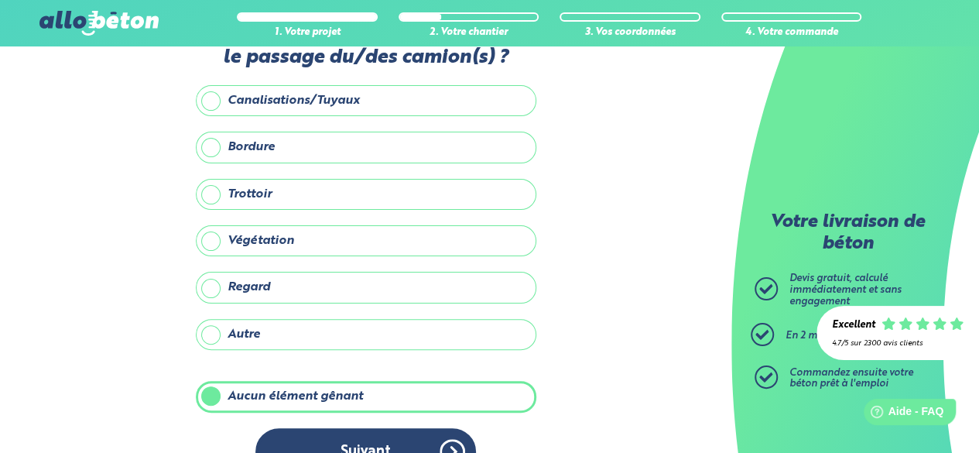
scroll to position [77, 0]
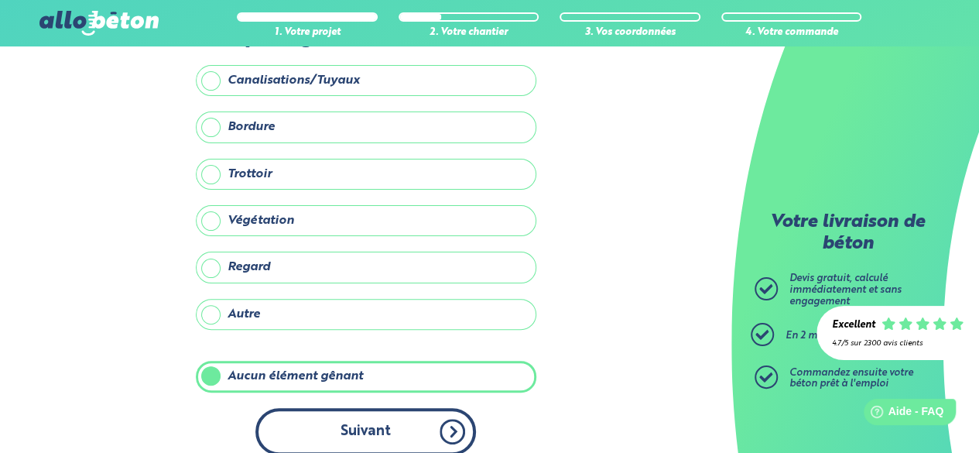
click at [385, 408] on button "Suivant" at bounding box center [365, 431] width 221 height 47
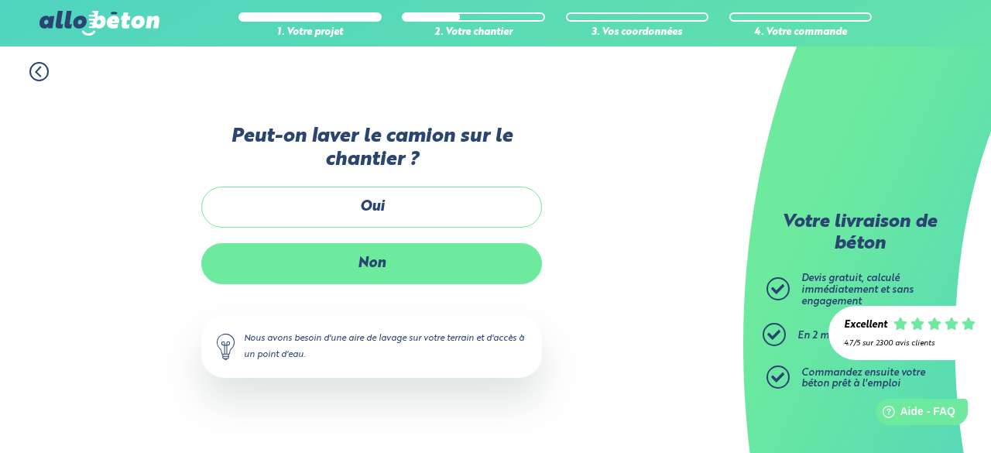
click at [392, 266] on label "Non" at bounding box center [371, 263] width 341 height 41
click at [0, 0] on input "Non" at bounding box center [0, 0] width 0 height 0
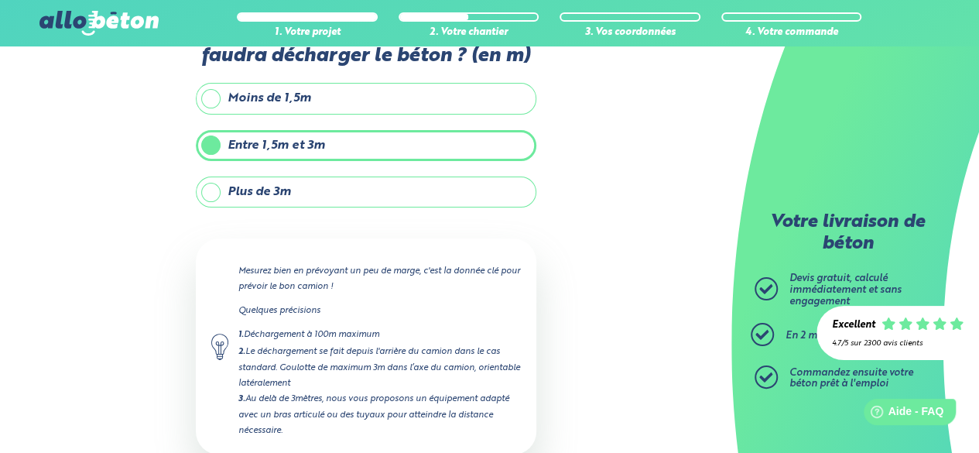
scroll to position [155, 0]
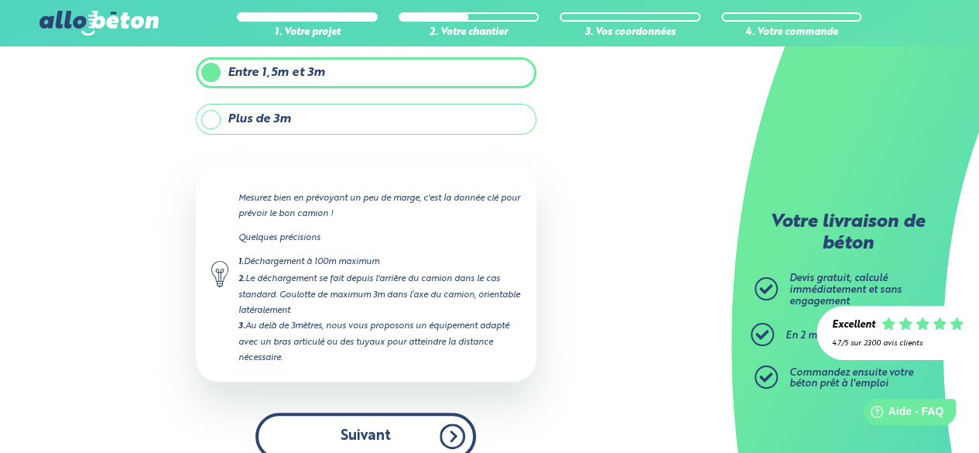
click at [409, 419] on button "Suivant" at bounding box center [365, 435] width 221 height 47
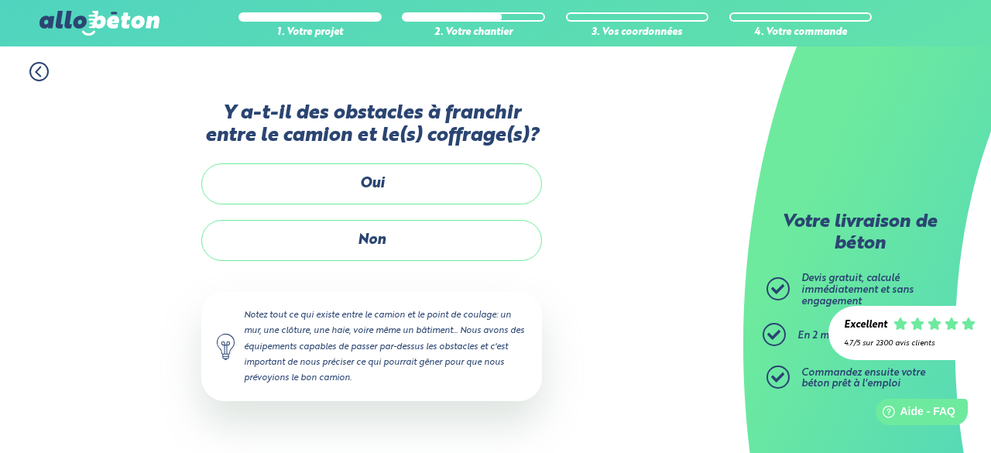
click at [390, 257] on label "Non" at bounding box center [371, 240] width 341 height 41
click at [0, 0] on input "Non" at bounding box center [0, 0] width 0 height 0
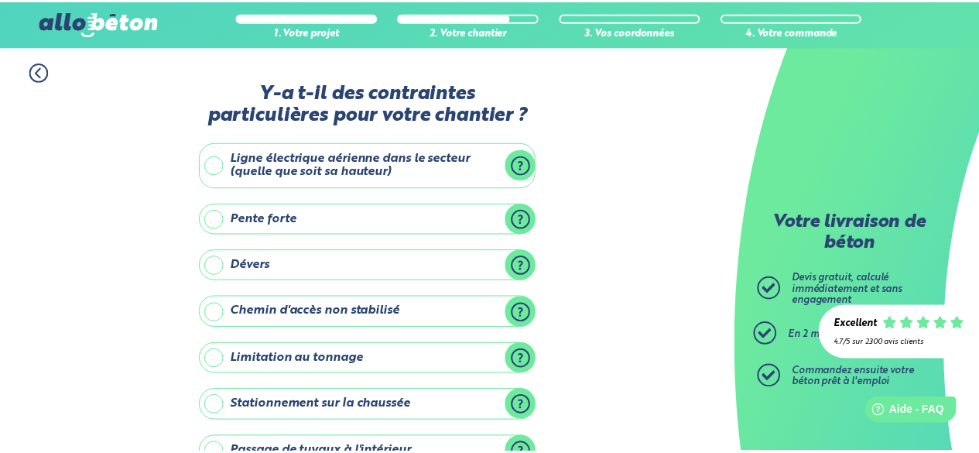
scroll to position [260, 0]
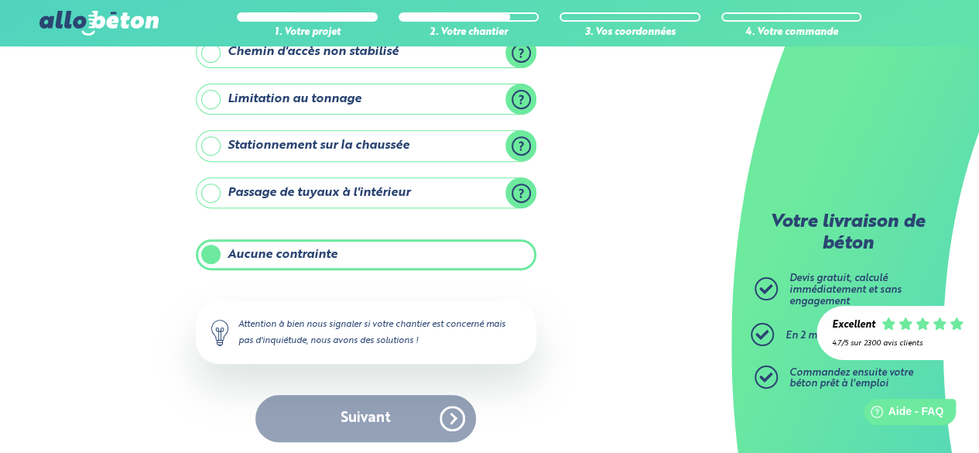
click at [403, 413] on div "Suivant" at bounding box center [366, 418] width 341 height 47
drag, startPoint x: 440, startPoint y: 417, endPoint x: 317, endPoint y: 289, distance: 176.8
click at [435, 412] on div "Suivant" at bounding box center [366, 418] width 341 height 47
click at [282, 255] on label "Aucune contrainte" at bounding box center [366, 254] width 341 height 31
click at [0, 0] on input "Aucune contrainte" at bounding box center [0, 0] width 0 height 0
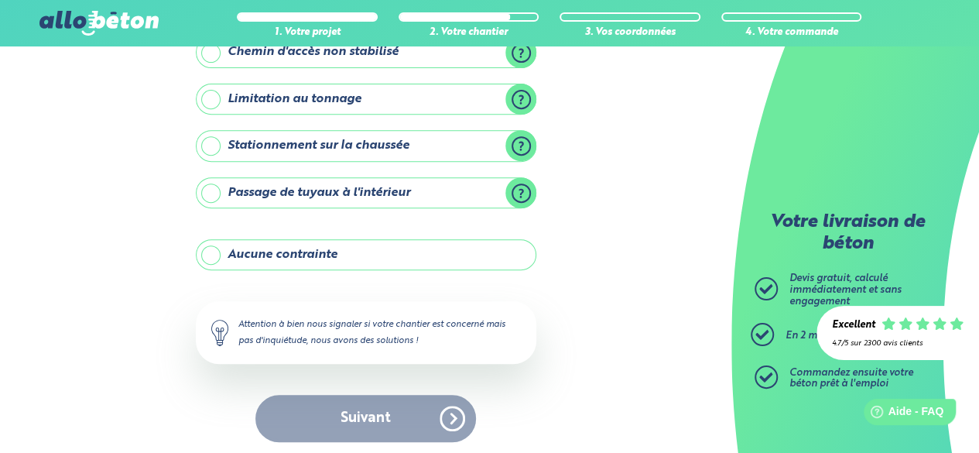
click at [271, 253] on label "Aucune contrainte" at bounding box center [366, 254] width 341 height 31
click at [0, 0] on input "Aucune contrainte" at bounding box center [0, 0] width 0 height 0
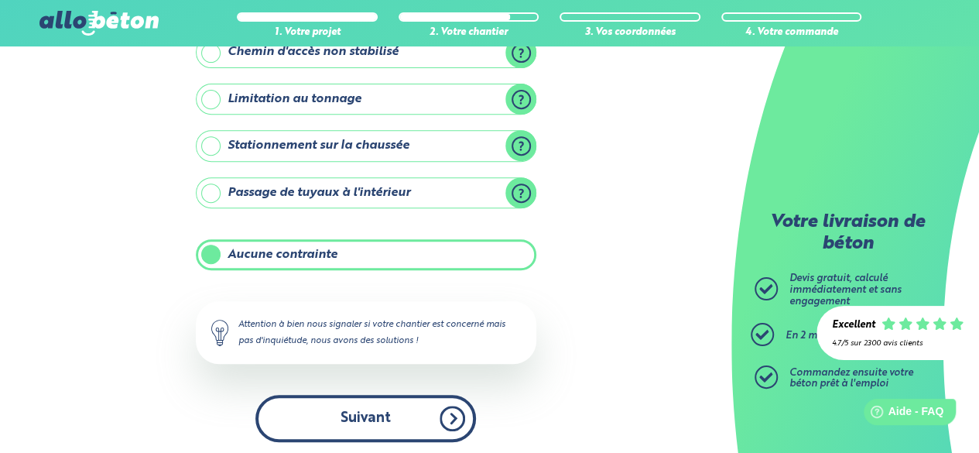
click at [395, 410] on button "Suivant" at bounding box center [365, 418] width 221 height 47
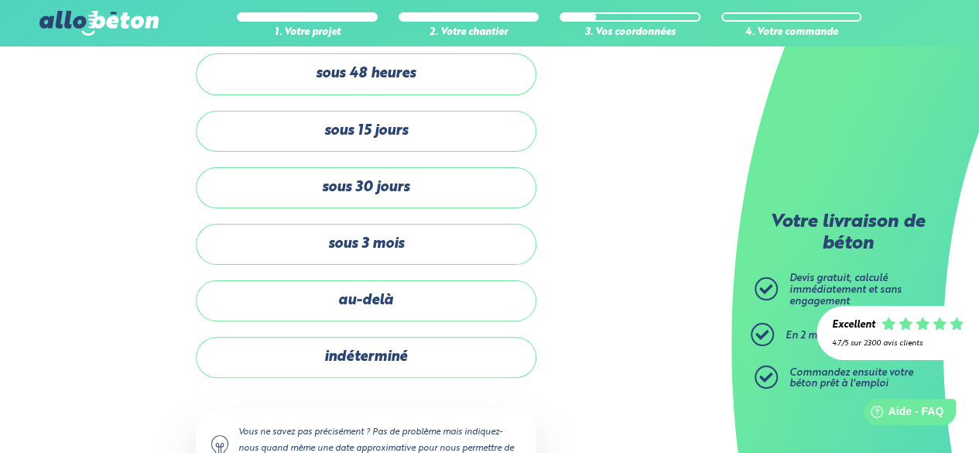
scroll to position [42, 0]
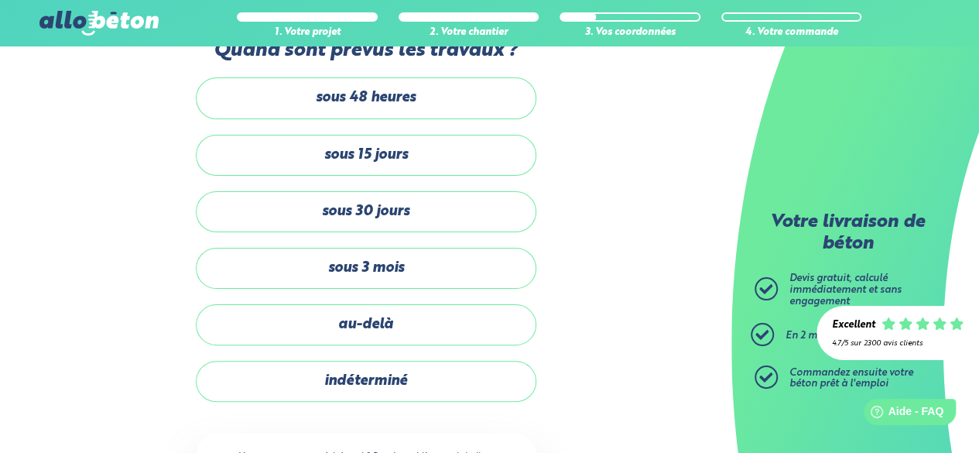
click at [408, 286] on div "sous 48 heures sous 15 jours sous 30 jours sous 3 mois au-delà indéterminé" at bounding box center [366, 239] width 341 height 324
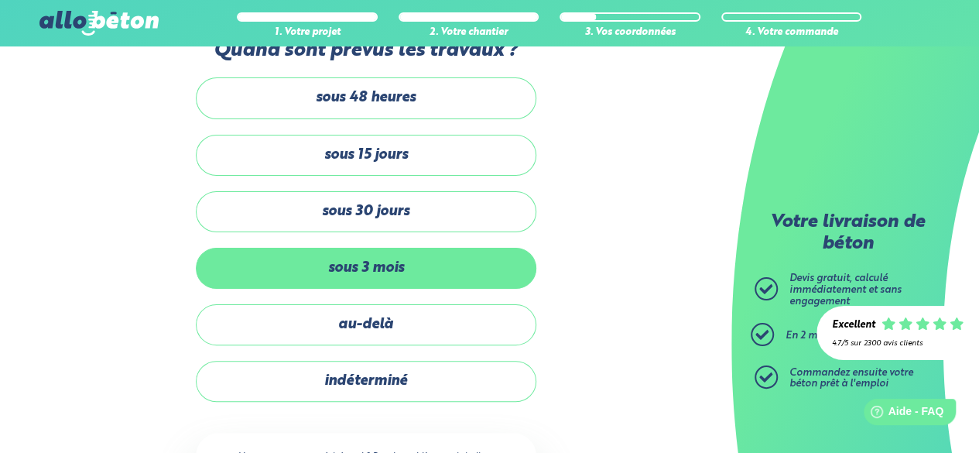
click at [409, 277] on label "sous 3 mois" at bounding box center [366, 268] width 341 height 41
click at [0, 0] on input "sous 3 mois" at bounding box center [0, 0] width 0 height 0
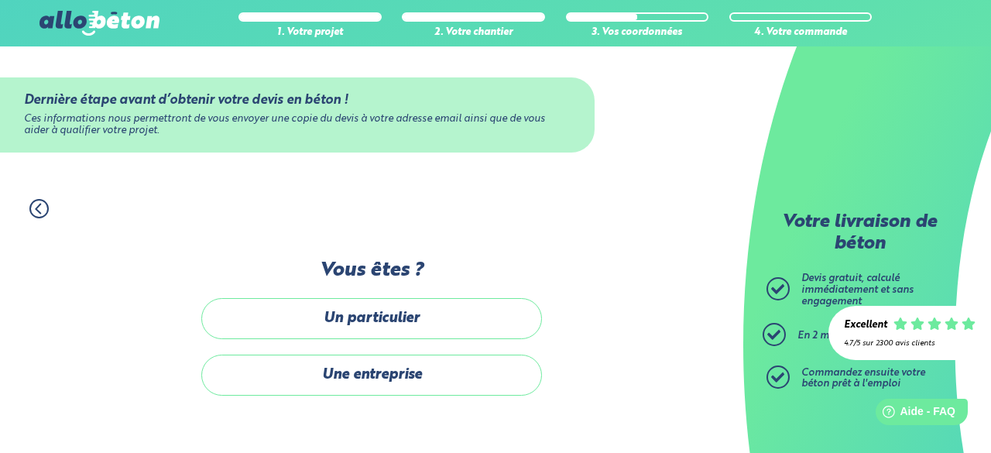
click at [406, 327] on label "Un particulier" at bounding box center [371, 318] width 341 height 41
click at [0, 0] on input "Un particulier" at bounding box center [0, 0] width 0 height 0
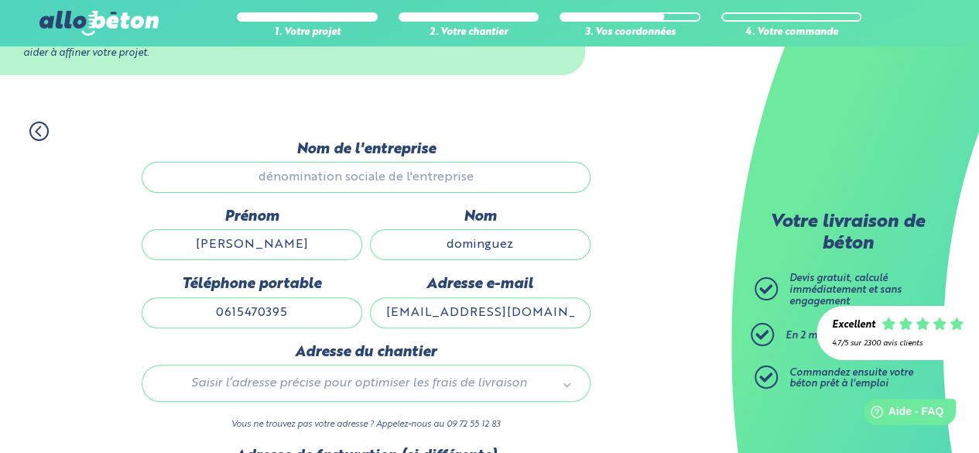
scroll to position [155, 0]
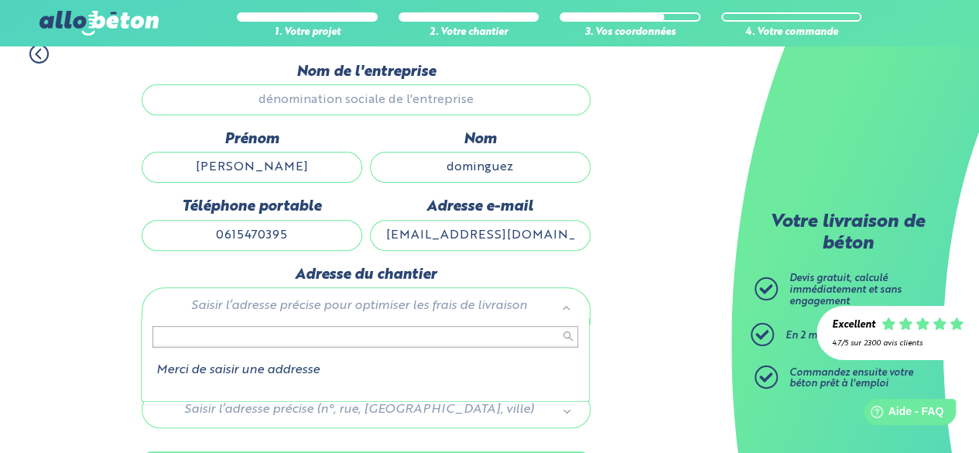
click at [301, 377] on li "Merci de saisir une addresse" at bounding box center [365, 370] width 426 height 14
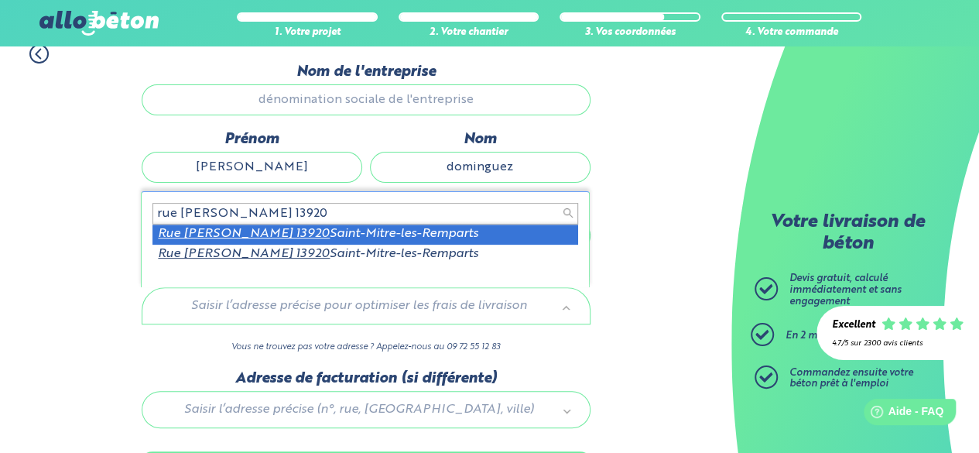
type input "rue frederic mistral 13920"
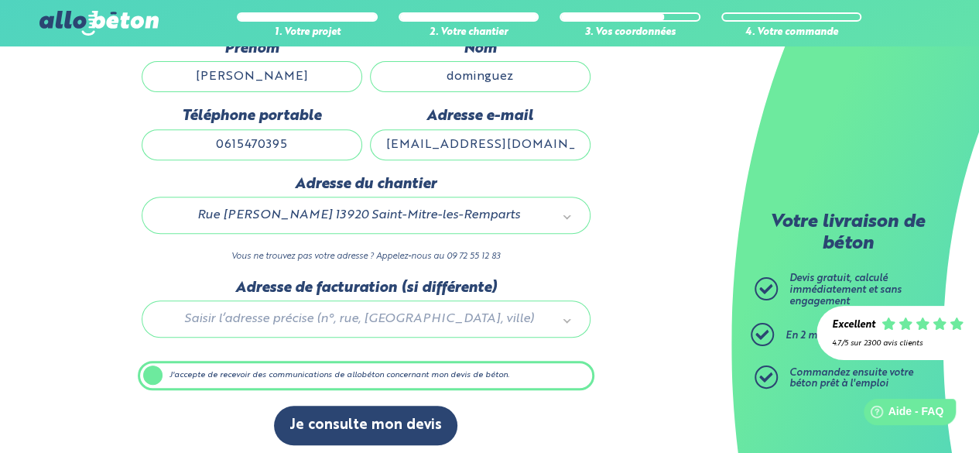
scroll to position [249, 0]
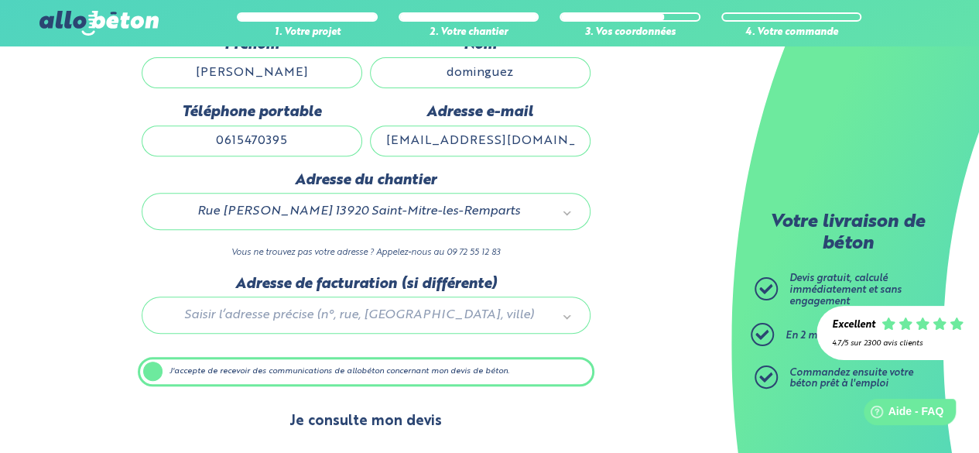
click at [406, 412] on button "Je consulte mon devis" at bounding box center [365, 421] width 183 height 39
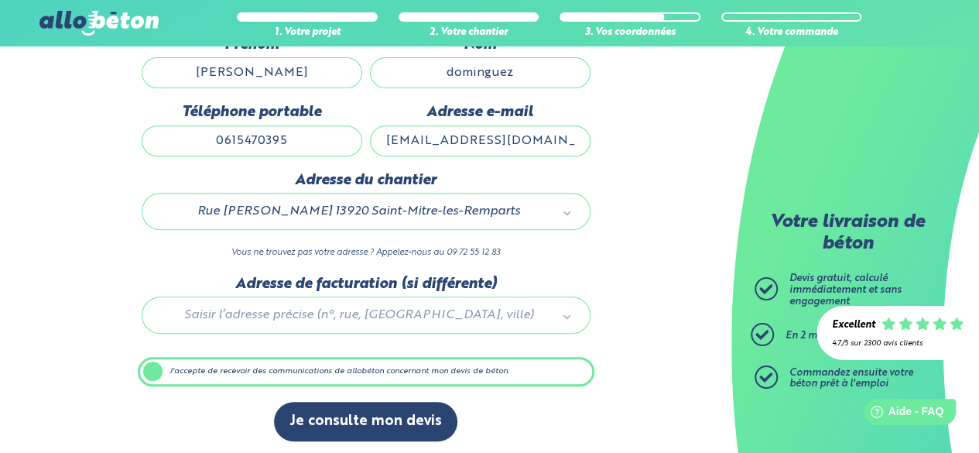
click at [176, 373] on label "J'accepte de recevoir des communications de allobéton concernant mon devis de b…" at bounding box center [366, 371] width 457 height 29
click at [0, 0] on input "J'accepte de recevoir des communications de allobéton concernant mon devis de b…" at bounding box center [0, 0] width 0 height 0
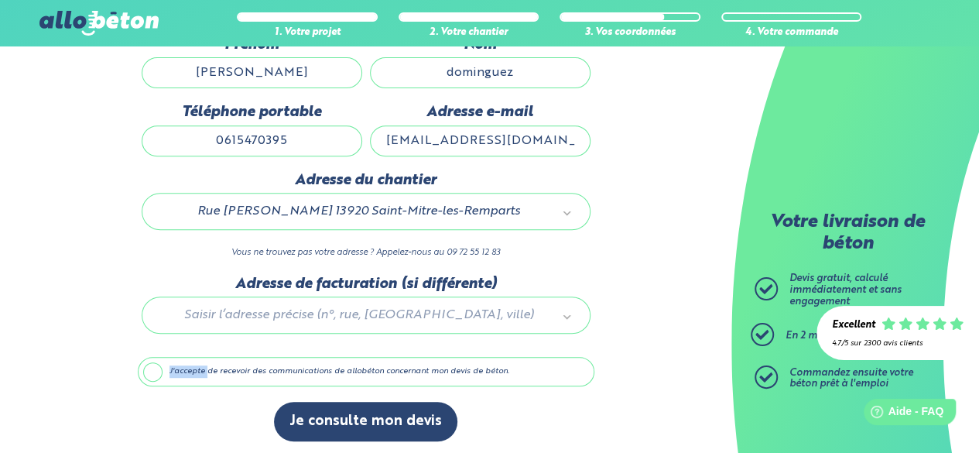
click at [176, 373] on label "J'accepte de recevoir des communications de allobéton concernant mon devis de b…" at bounding box center [366, 371] width 457 height 29
click at [0, 0] on input "J'accepte de recevoir des communications de allobéton concernant mon devis de b…" at bounding box center [0, 0] width 0 height 0
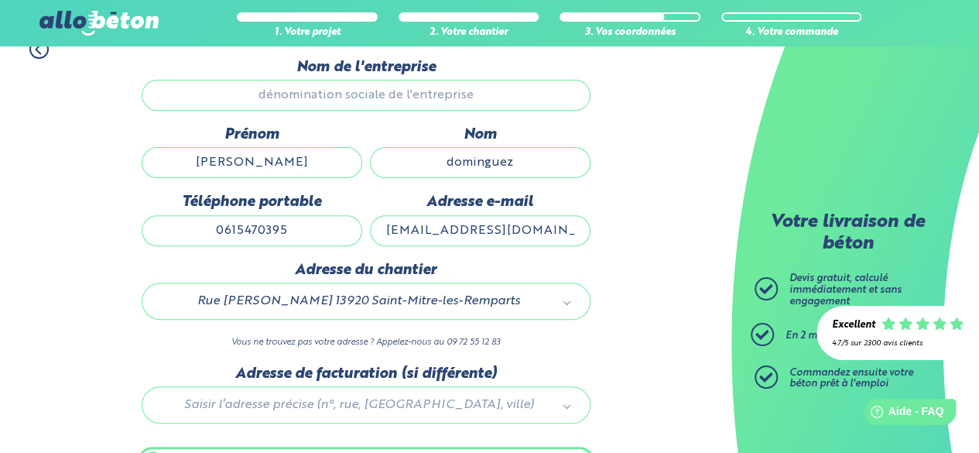
scroll to position [17, 0]
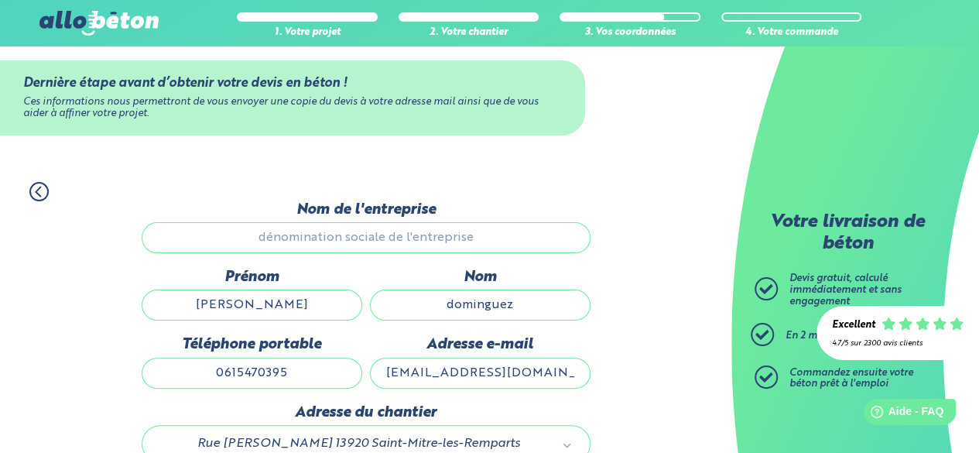
drag, startPoint x: 311, startPoint y: 309, endPoint x: 339, endPoint y: 306, distance: 28.0
click at [312, 309] on input "esteban" at bounding box center [252, 304] width 221 height 31
click at [498, 317] on input "dominguez" at bounding box center [480, 304] width 221 height 31
click at [481, 368] on input "dominguez.esteban@outlook.fr" at bounding box center [480, 373] width 221 height 31
drag, startPoint x: 313, startPoint y: 390, endPoint x: 312, endPoint y: 382, distance: 7.8
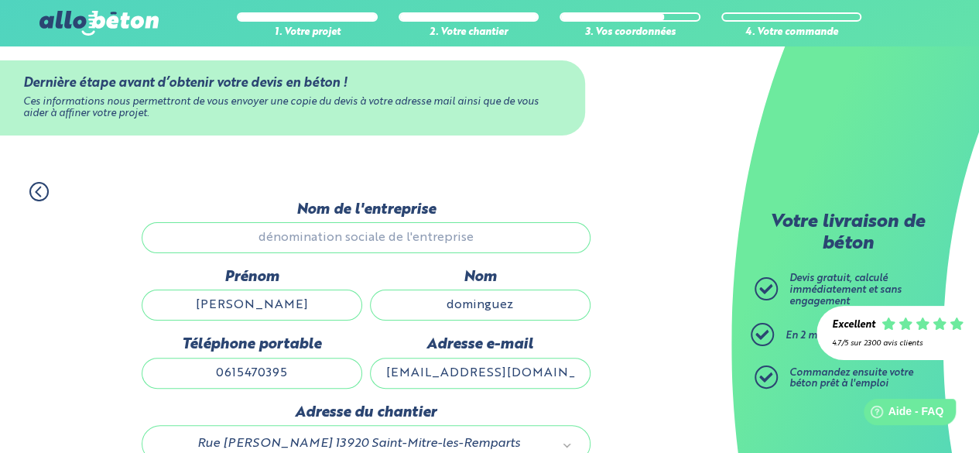
click at [313, 389] on div "Téléphone portable 0615470395" at bounding box center [252, 369] width 228 height 67
click at [309, 371] on input "0615470395" at bounding box center [252, 373] width 221 height 31
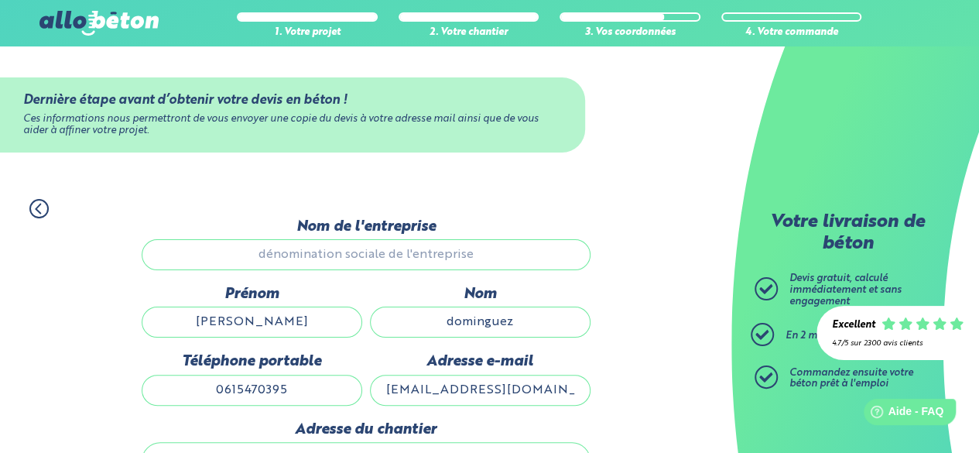
click at [318, 123] on div "Ces informations nous permettront de vous envoyer une copie du devis à votre ad…" at bounding box center [292, 125] width 539 height 22
click at [327, 255] on input "Nom de l'entreprise" at bounding box center [366, 254] width 449 height 31
click at [288, 243] on input "Nom de l'entreprise" at bounding box center [366, 254] width 449 height 31
click at [292, 252] on input "Nom de l'entreprise" at bounding box center [366, 254] width 449 height 31
drag, startPoint x: 293, startPoint y: 252, endPoint x: 282, endPoint y: 283, distance: 33.5
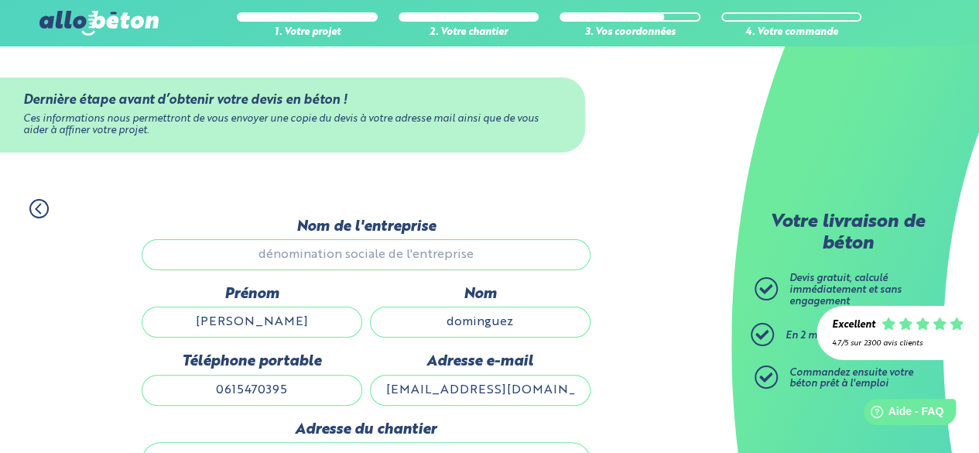
click at [282, 283] on div "Nom de l'entreprise" at bounding box center [366, 251] width 457 height 67
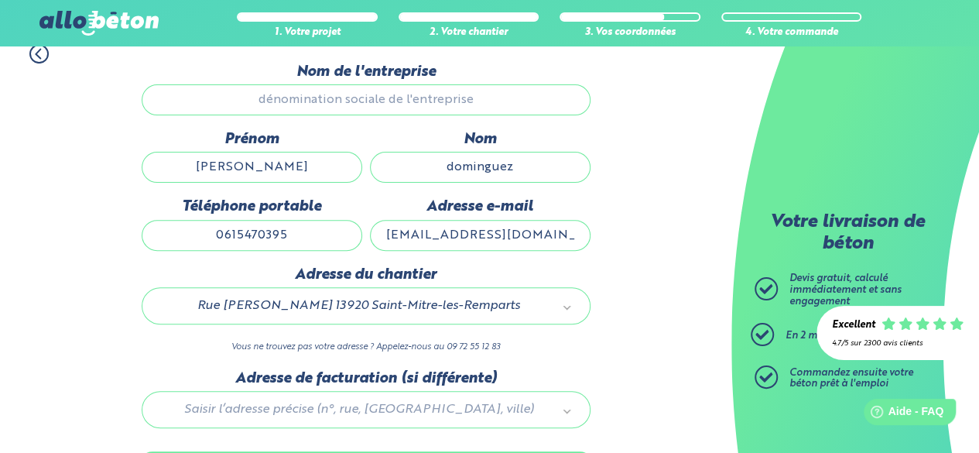
scroll to position [232, 0]
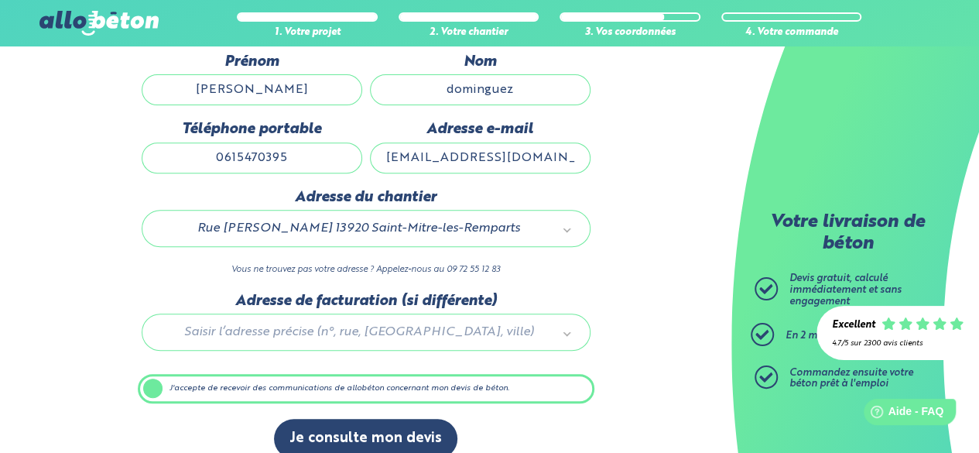
click at [519, 337] on div at bounding box center [366, 330] width 457 height 74
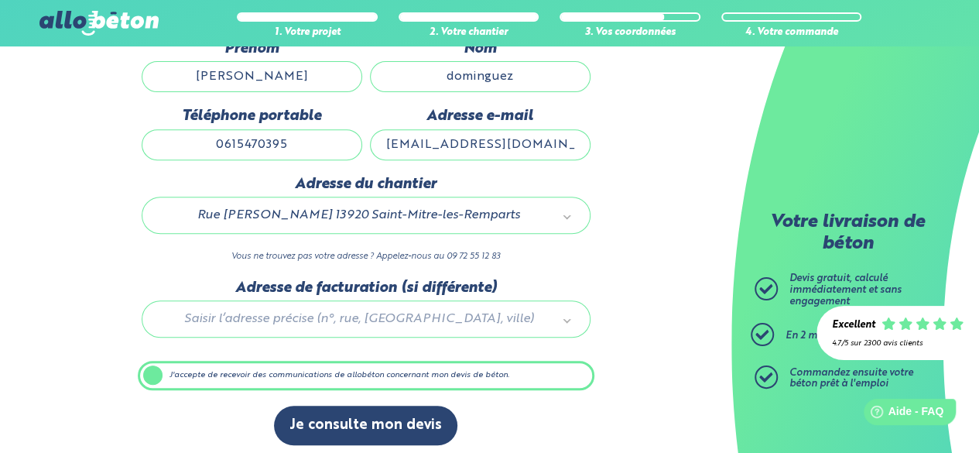
scroll to position [249, 0]
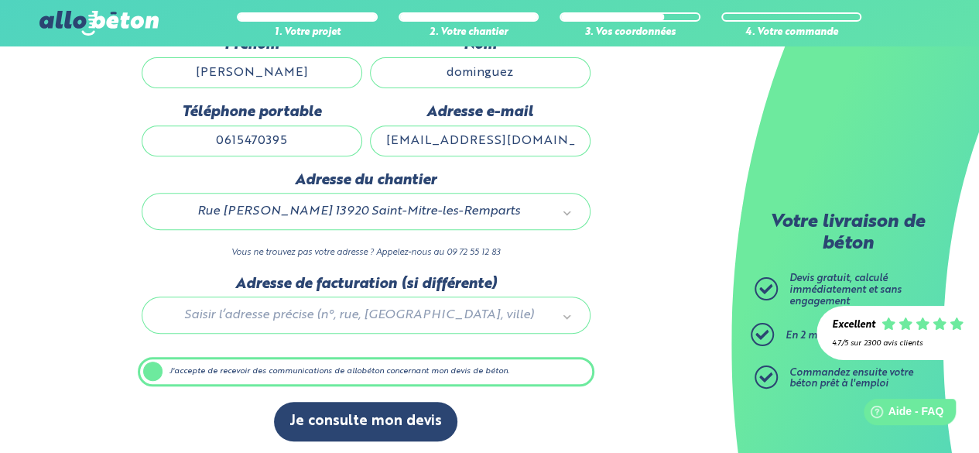
drag, startPoint x: 392, startPoint y: 327, endPoint x: 392, endPoint y: 316, distance: 10.9
click at [392, 327] on div "Saisir l’adresse précise (n°, rue, CP, ville)" at bounding box center [366, 314] width 449 height 37
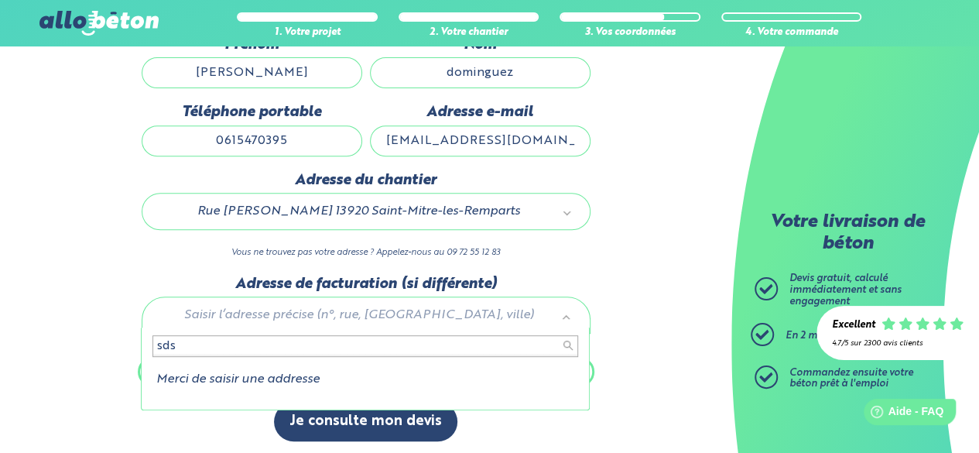
type input "sdsd"
drag, startPoint x: 272, startPoint y: 351, endPoint x: 108, endPoint y: 351, distance: 163.3
click at [108, 351] on body "09 72 55 12 83 Conseils et Appel Gratuits nos produits le béton prêt à l'emploi…" at bounding box center [489, 104] width 979 height 706
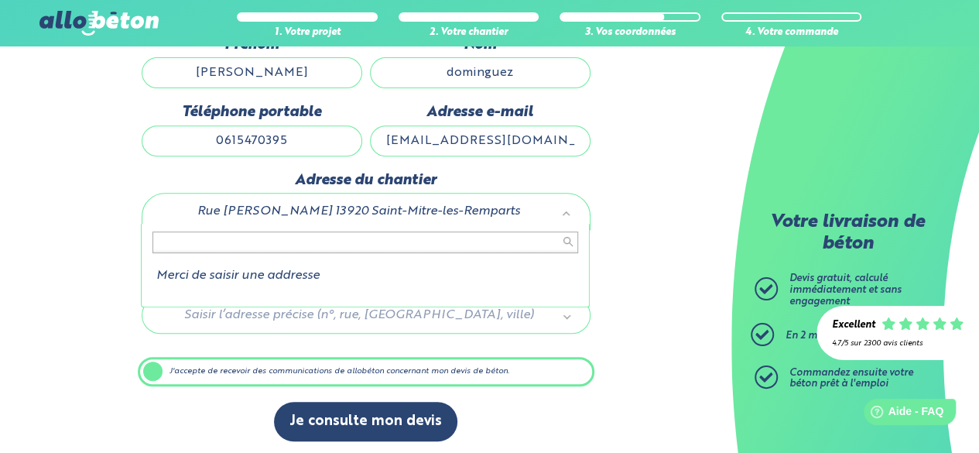
drag, startPoint x: 452, startPoint y: 222, endPoint x: 271, endPoint y: 222, distance: 181.1
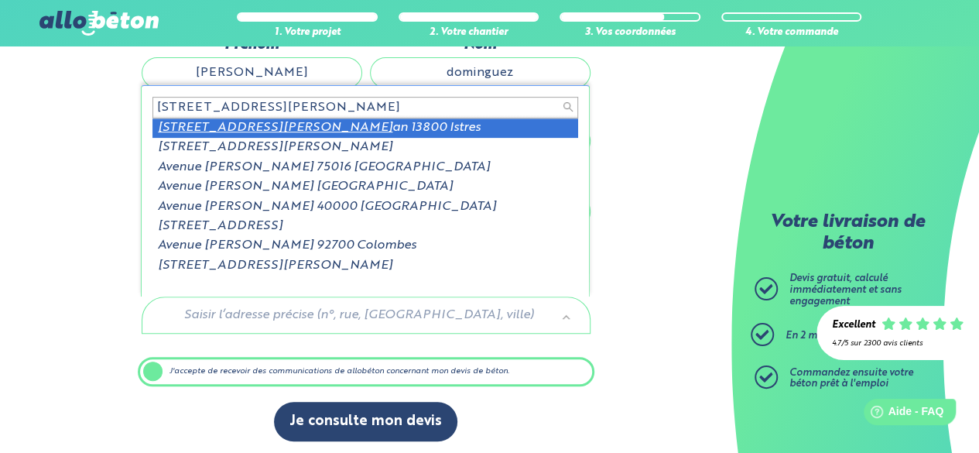
type input "76 avenue marcel roust"
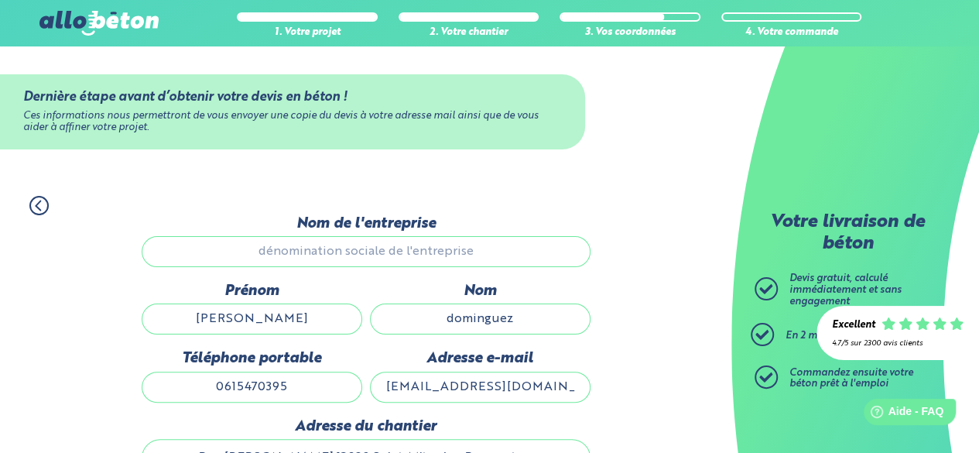
scroll to position [0, 0]
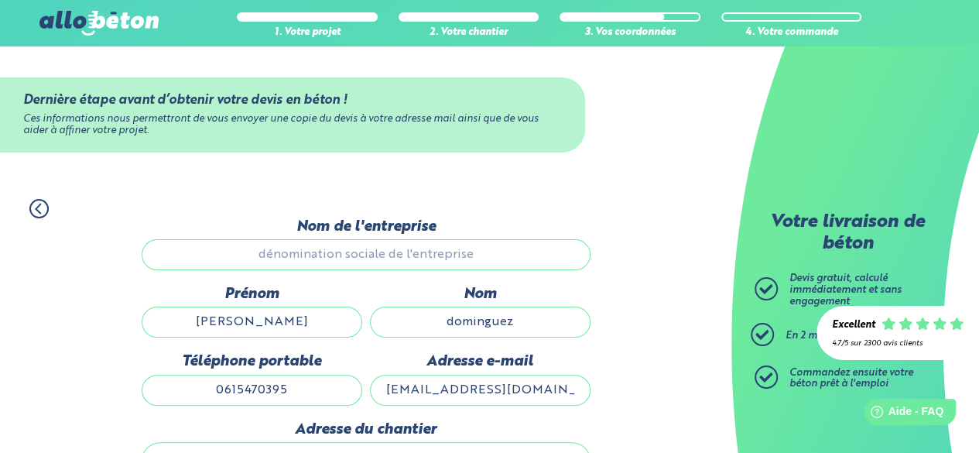
click at [299, 303] on div "Prénom esteban" at bounding box center [252, 319] width 228 height 67
click at [297, 314] on input "esteban" at bounding box center [252, 321] width 221 height 31
click at [515, 329] on input "dominguez" at bounding box center [480, 321] width 221 height 31
click at [519, 402] on input "dominguez.esteban@outlook.fr" at bounding box center [480, 390] width 221 height 31
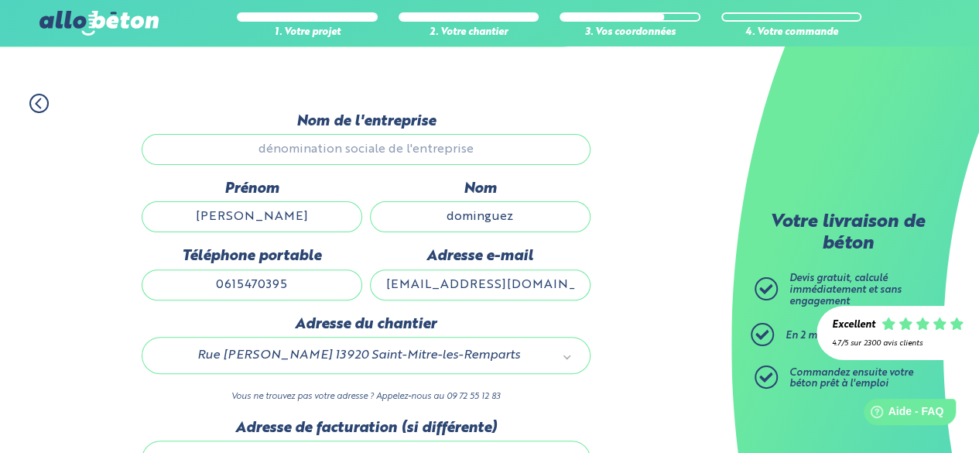
scroll to position [249, 0]
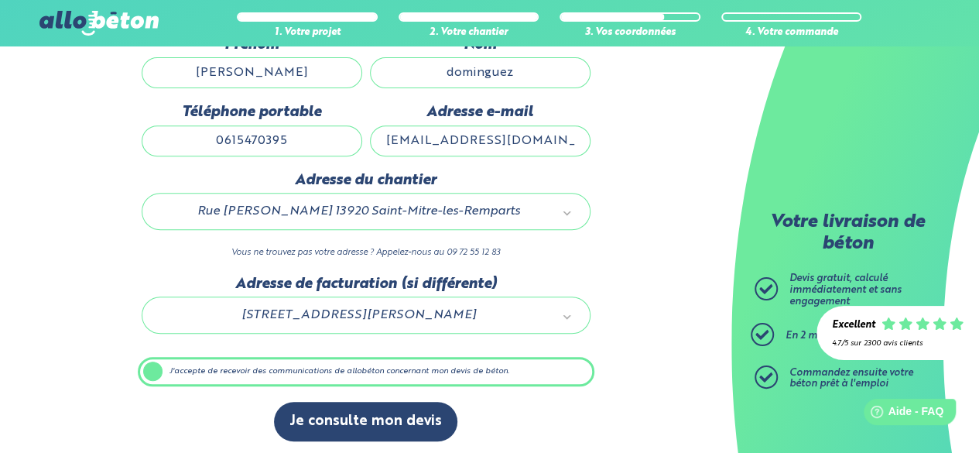
click at [440, 197] on div "Rue Frédéric Mistral 13920 Saint-Mitre-les-Remparts" at bounding box center [366, 211] width 449 height 37
drag, startPoint x: 440, startPoint y: 197, endPoint x: 446, endPoint y: 226, distance: 30.1
click at [444, 223] on div "Rue Frédéric Mistral 13920 Saint-Mitre-les-Remparts" at bounding box center [366, 211] width 449 height 37
click at [455, 217] on div "Rue Frédéric Mistral 13920 Saint-Mitre-les-Remparts" at bounding box center [366, 211] width 449 height 37
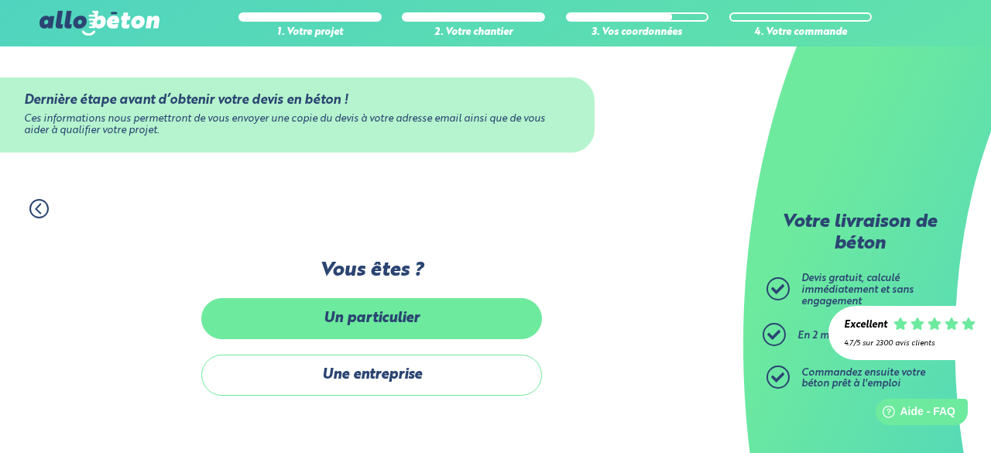
click at [443, 310] on label "Un particulier" at bounding box center [371, 318] width 341 height 41
click at [0, 0] on input "Un particulier" at bounding box center [0, 0] width 0 height 0
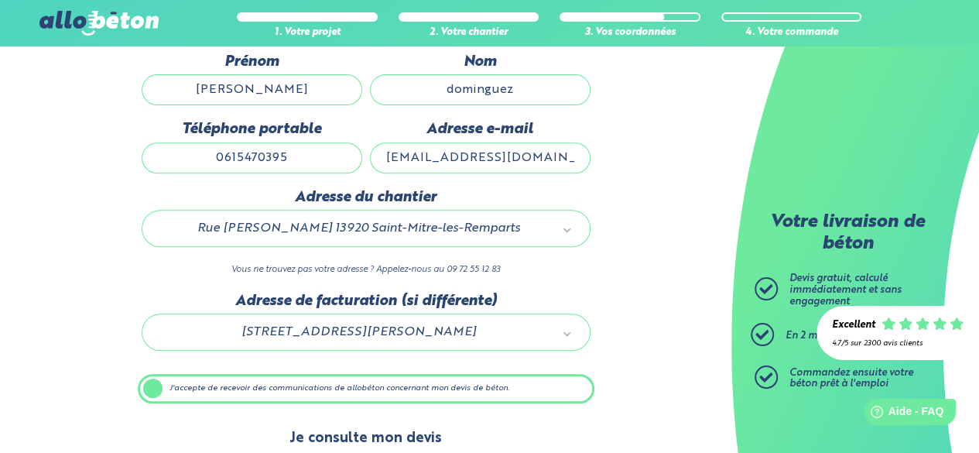
scroll to position [249, 0]
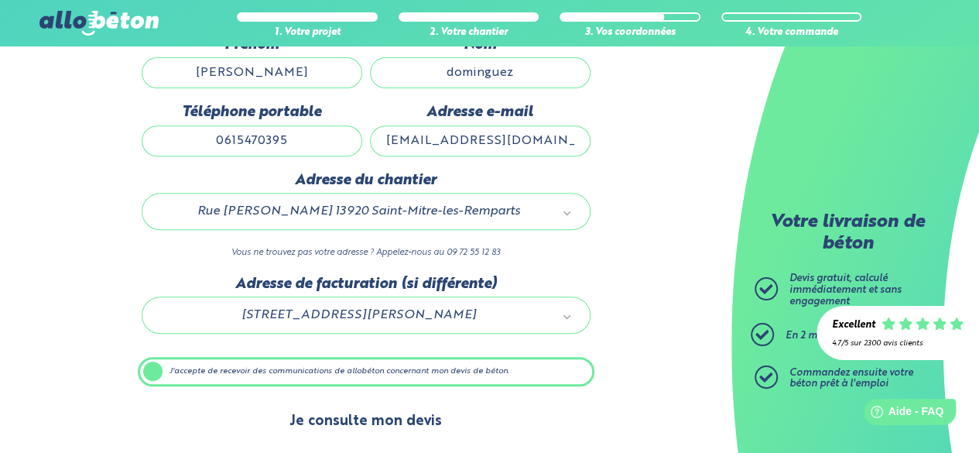
click at [403, 419] on button "Je consulte mon devis" at bounding box center [365, 421] width 183 height 39
click at [392, 409] on button "Je consulte mon devis" at bounding box center [365, 421] width 183 height 39
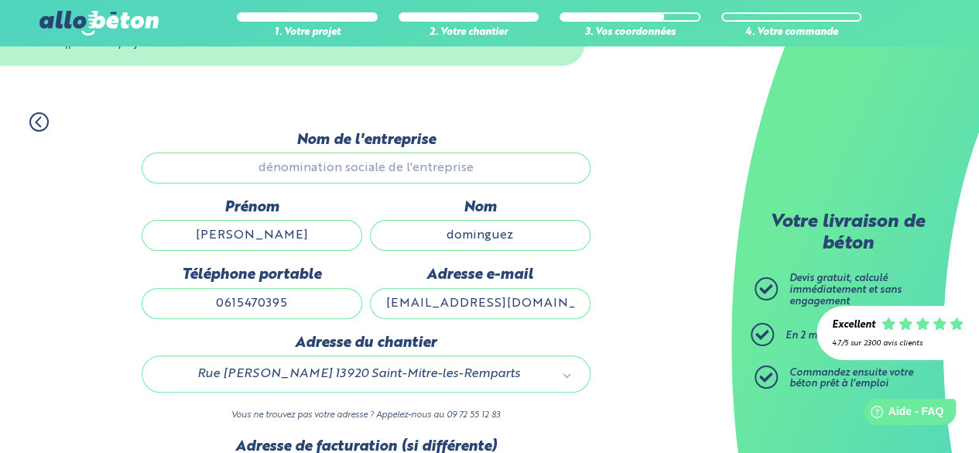
scroll to position [0, 0]
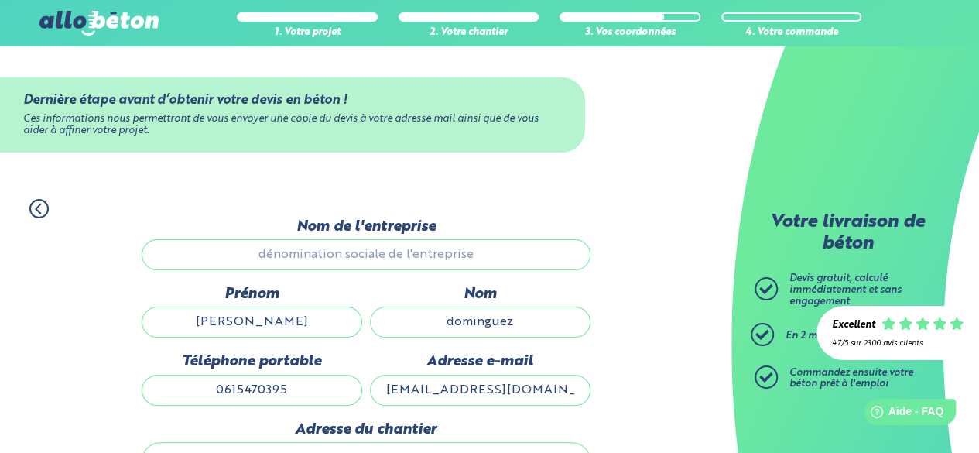
click at [282, 231] on label "Nom de l'entreprise" at bounding box center [366, 226] width 449 height 17
click at [282, 239] on input "Nom de l'entreprise" at bounding box center [366, 254] width 449 height 31
click at [280, 255] on input "Nom de l'entreprise" at bounding box center [366, 254] width 449 height 31
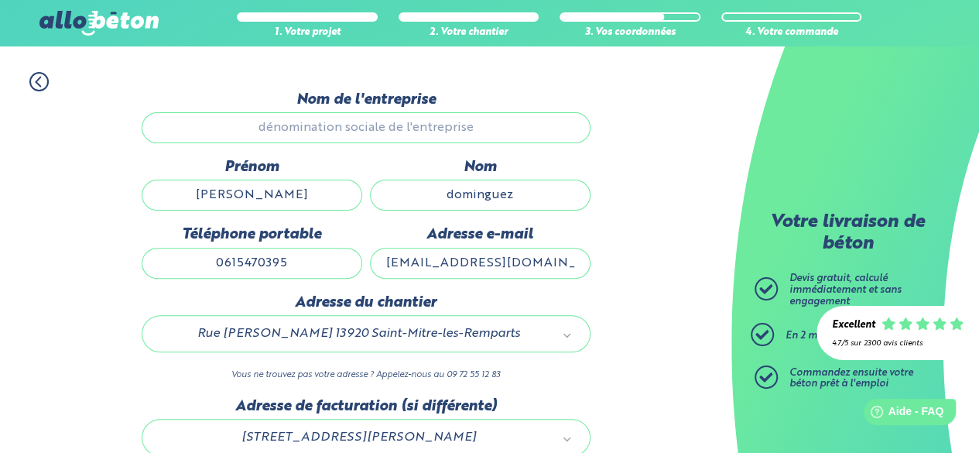
scroll to position [249, 0]
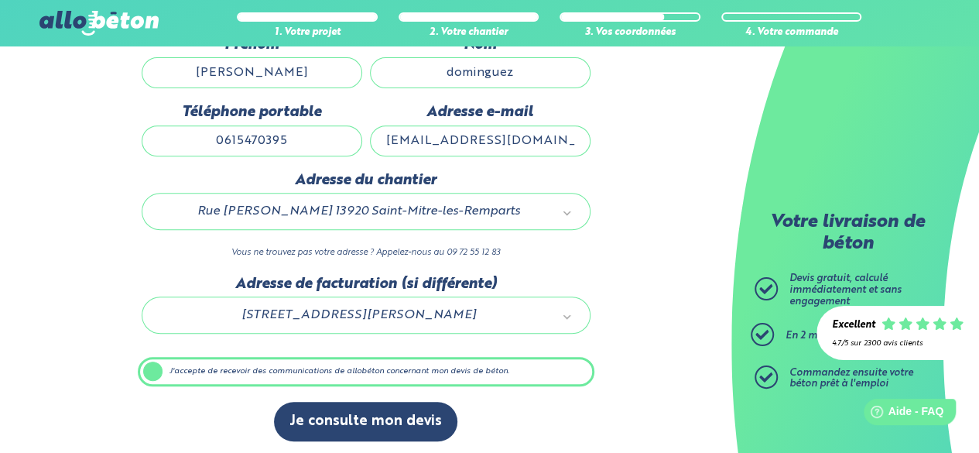
click at [274, 402] on button "Je consulte mon devis" at bounding box center [365, 421] width 183 height 39
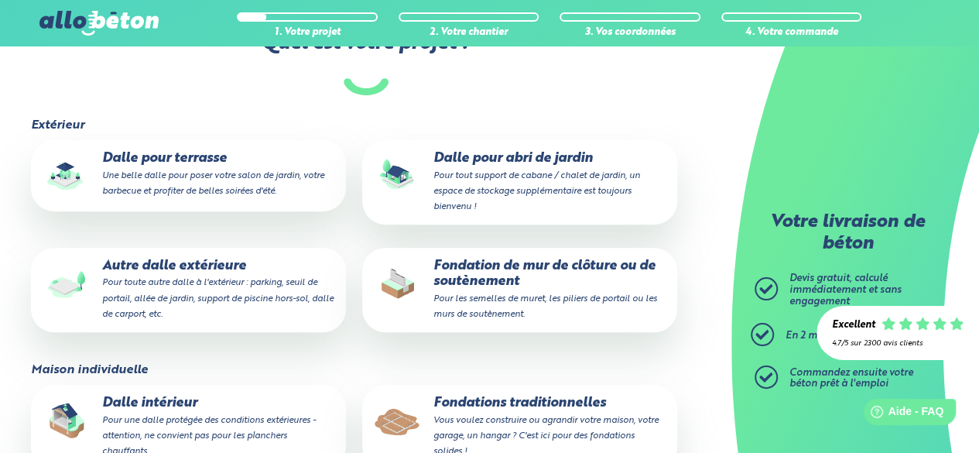
scroll to position [249, 0]
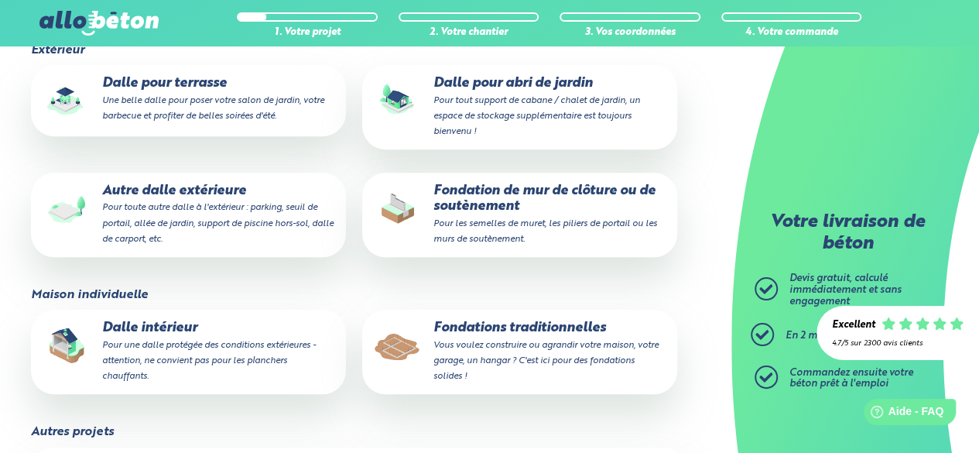
click at [491, 337] on p "Fondations traditionnelles Vous voulez construire ou agrandir votre maison, vot…" at bounding box center [519, 351] width 293 height 63
click at [0, 0] on input "Fondations traditionnelles Vous voulez construire ou agrandir votre maison, vot…" at bounding box center [0, 0] width 0 height 0
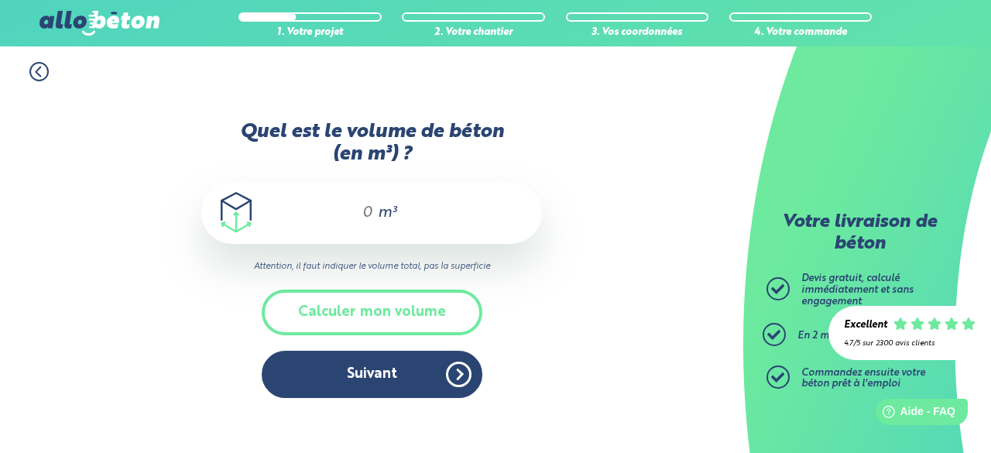
click at [394, 197] on div "m³" at bounding box center [371, 213] width 341 height 62
drag, startPoint x: 397, startPoint y: 210, endPoint x: 412, endPoint y: 208, distance: 15.6
click at [398, 210] on div "m³" at bounding box center [371, 213] width 341 height 62
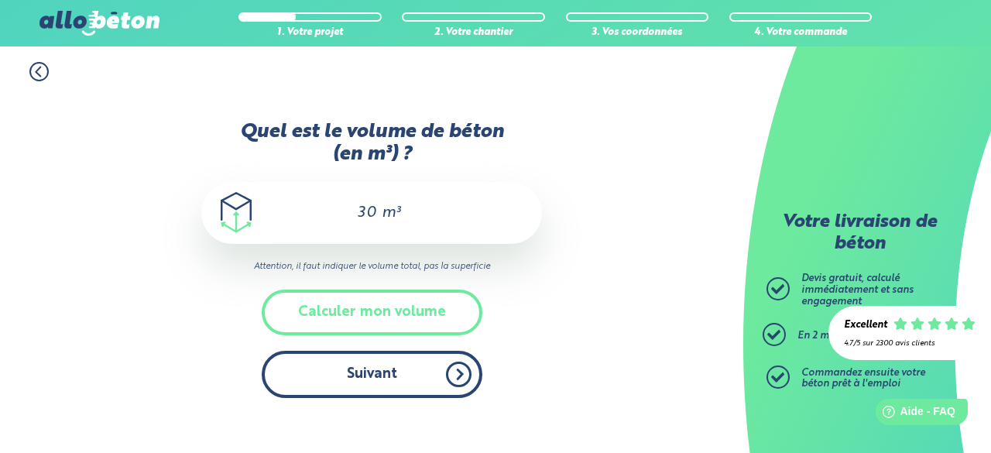
type input "30"
click at [392, 358] on button "Suivant" at bounding box center [372, 374] width 221 height 47
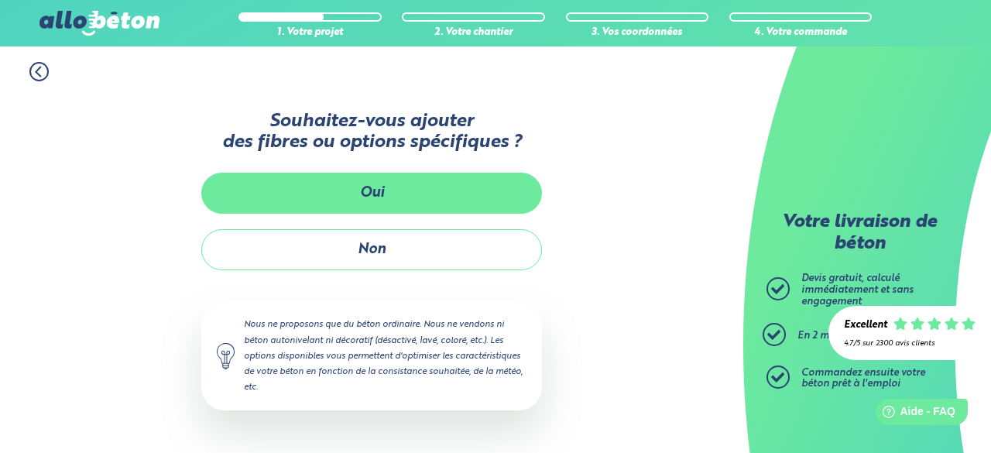
click at [410, 208] on button "Oui" at bounding box center [371, 193] width 341 height 41
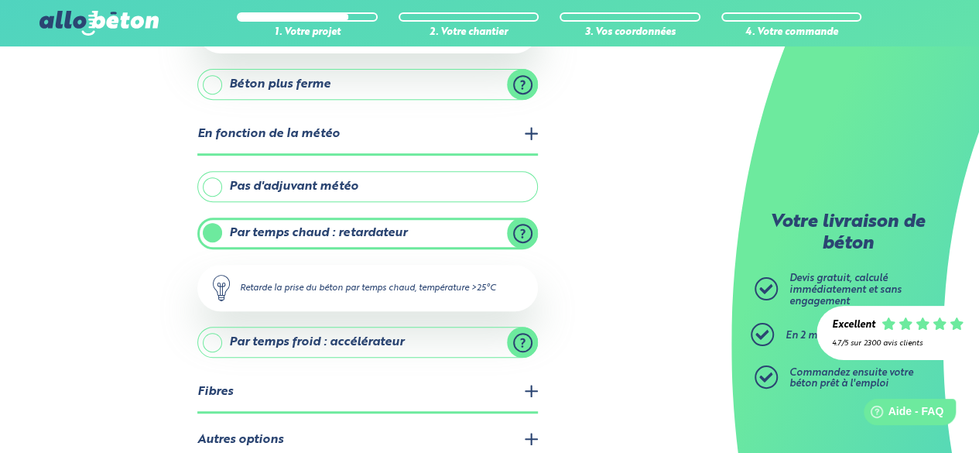
scroll to position [216, 0]
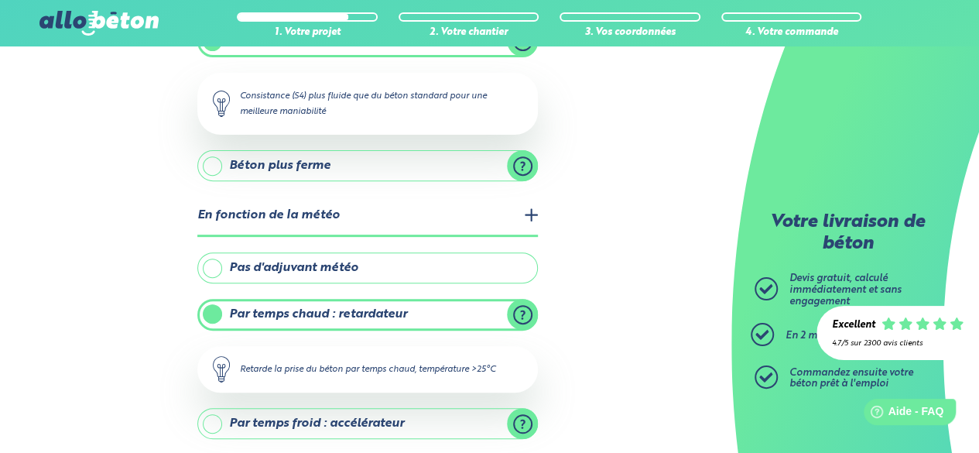
click at [342, 269] on label "Pas d'adjuvant météo" at bounding box center [367, 267] width 341 height 31
click at [0, 0] on input "Pas d'adjuvant météo" at bounding box center [0, 0] width 0 height 0
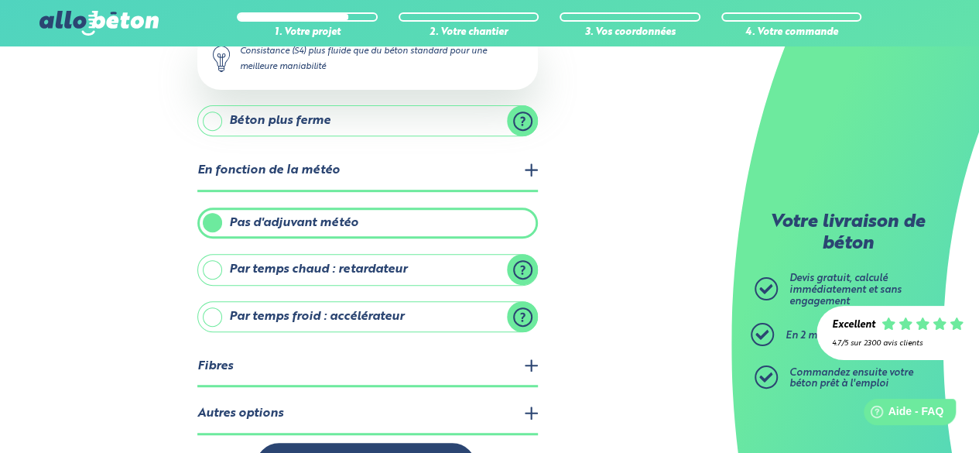
scroll to position [309, 0]
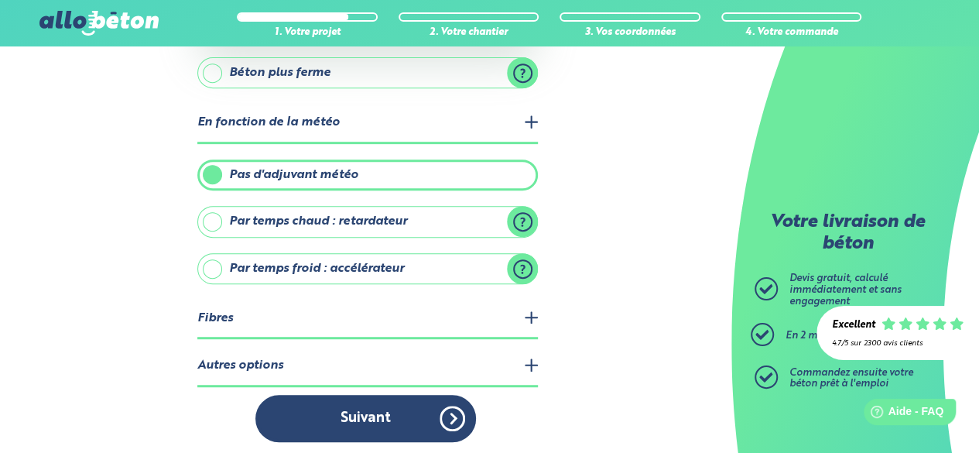
click at [434, 366] on legend "Autres options" at bounding box center [367, 366] width 341 height 39
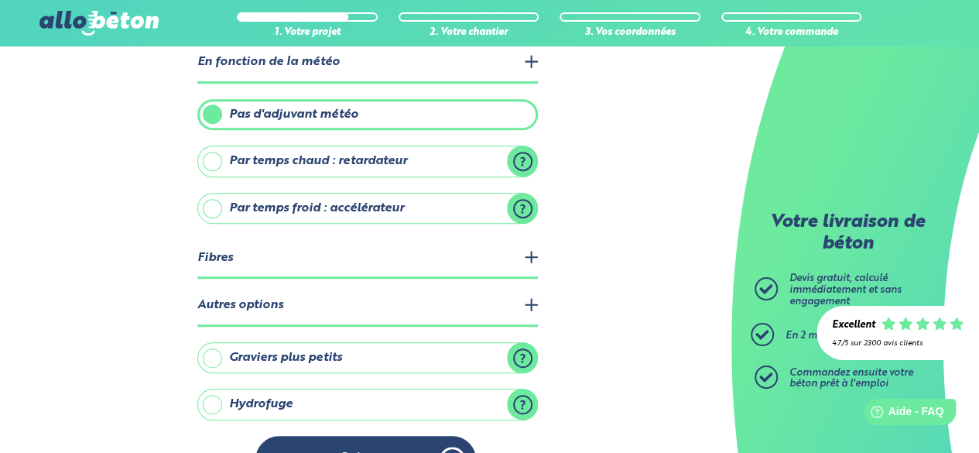
scroll to position [409, 0]
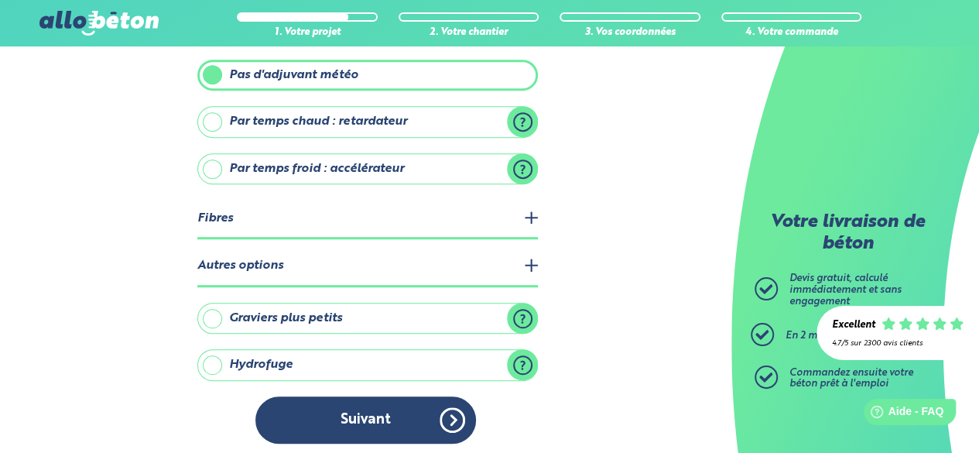
click at [400, 373] on label "Hydrofuge" at bounding box center [367, 364] width 341 height 31
click at [0, 0] on input "Hydrofuge" at bounding box center [0, 0] width 0 height 0
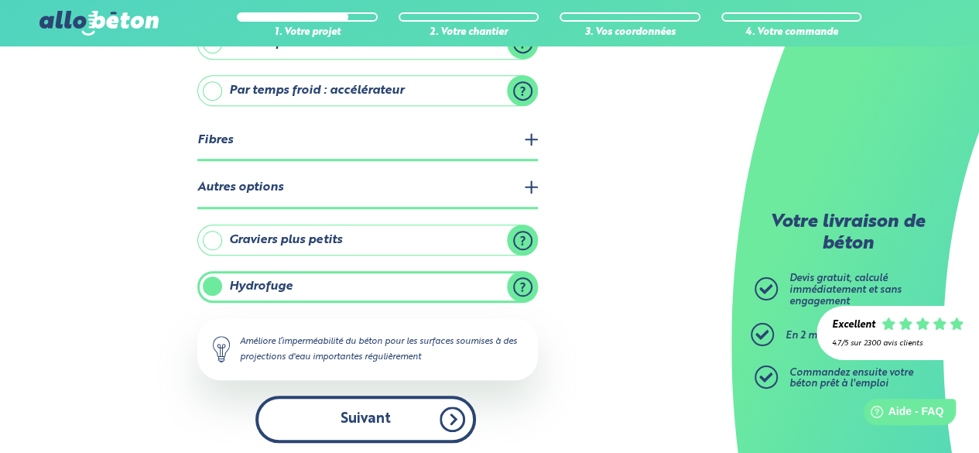
click at [390, 399] on button "Suivant" at bounding box center [365, 418] width 221 height 47
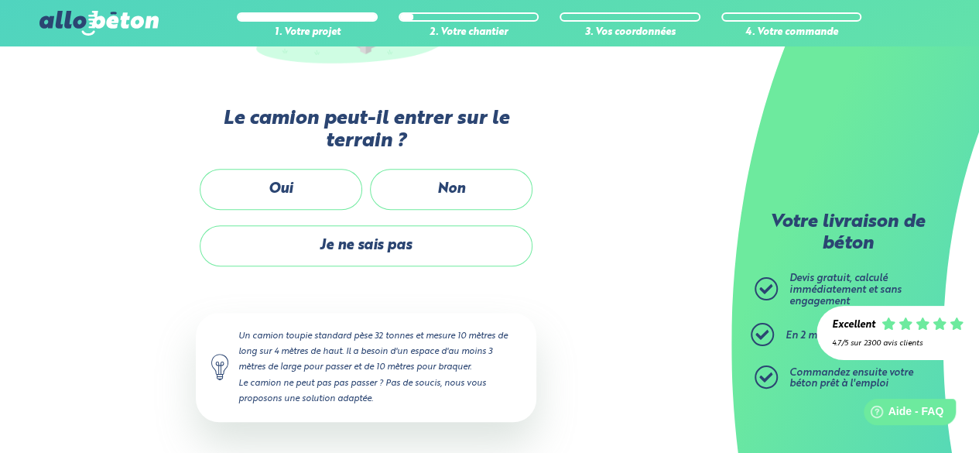
scroll to position [365, 0]
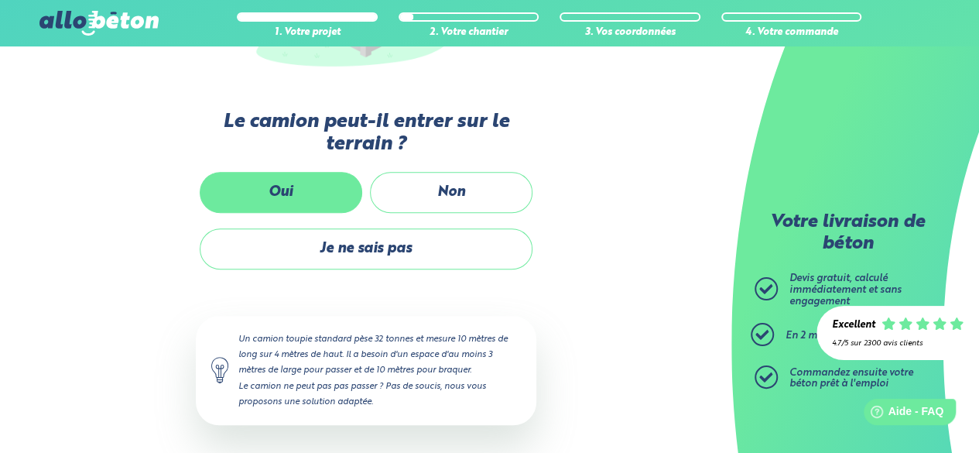
click at [286, 187] on label "Oui" at bounding box center [281, 192] width 163 height 41
click at [0, 0] on input "Oui" at bounding box center [0, 0] width 0 height 0
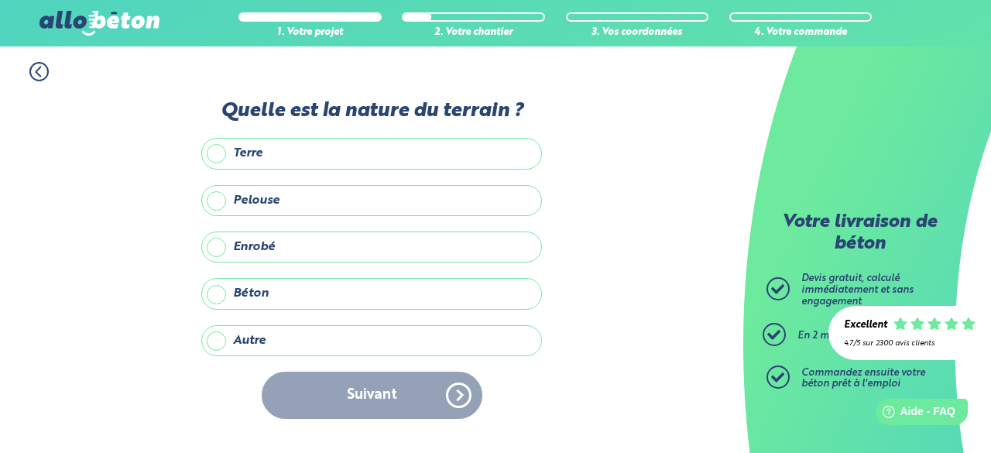
click at [262, 153] on label "Terre" at bounding box center [371, 153] width 341 height 31
click at [0, 0] on input "Terre" at bounding box center [0, 0] width 0 height 0
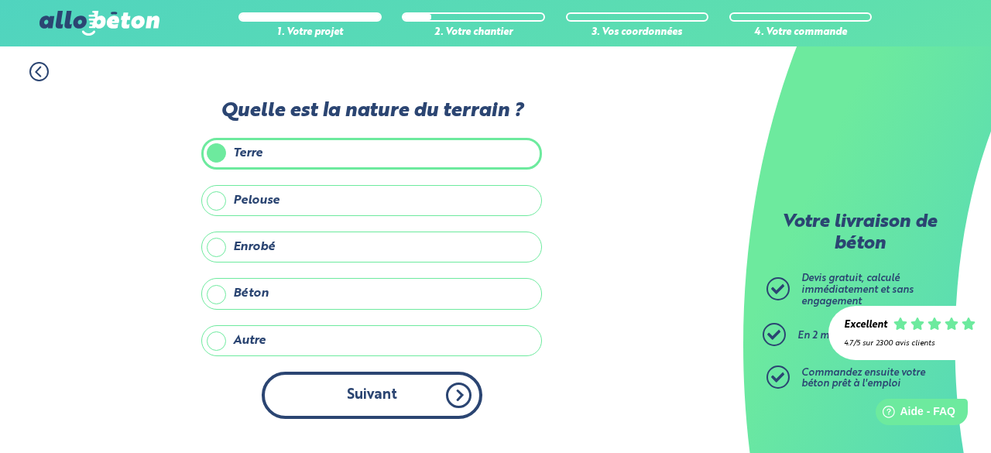
click at [419, 391] on button "Suivant" at bounding box center [372, 394] width 221 height 47
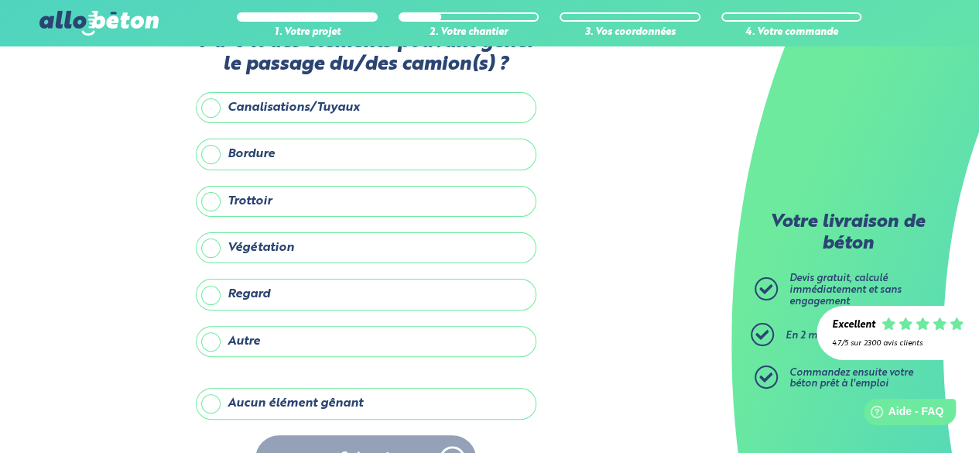
scroll to position [91, 0]
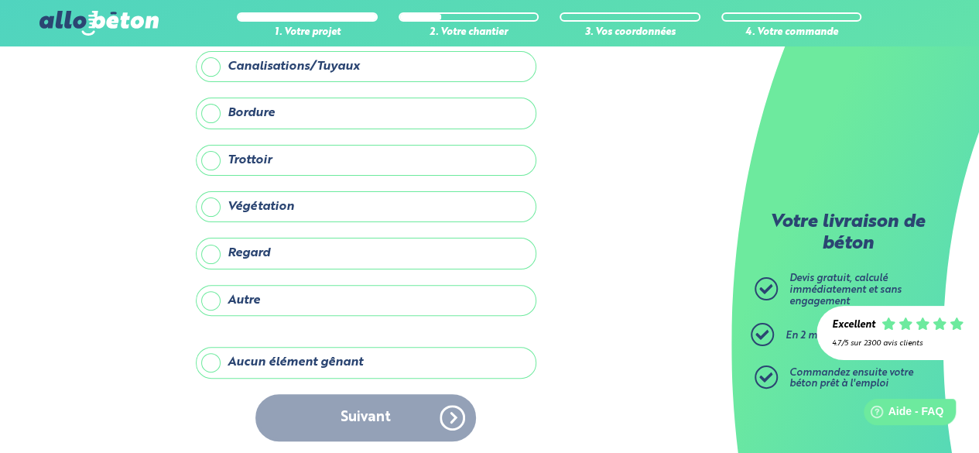
click at [334, 377] on div "Y a-t-il des éléments pouvant gêner le passage du/des camion(s) ? Canalisations…" at bounding box center [366, 223] width 341 height 467
click at [334, 375] on div "Y a-t-il des éléments pouvant gêner le passage du/des camion(s) ? Canalisations…" at bounding box center [366, 223] width 341 height 467
click at [337, 371] on label "Aucun élément gênant" at bounding box center [366, 362] width 341 height 31
click at [0, 0] on input "Aucun élément gênant" at bounding box center [0, 0] width 0 height 0
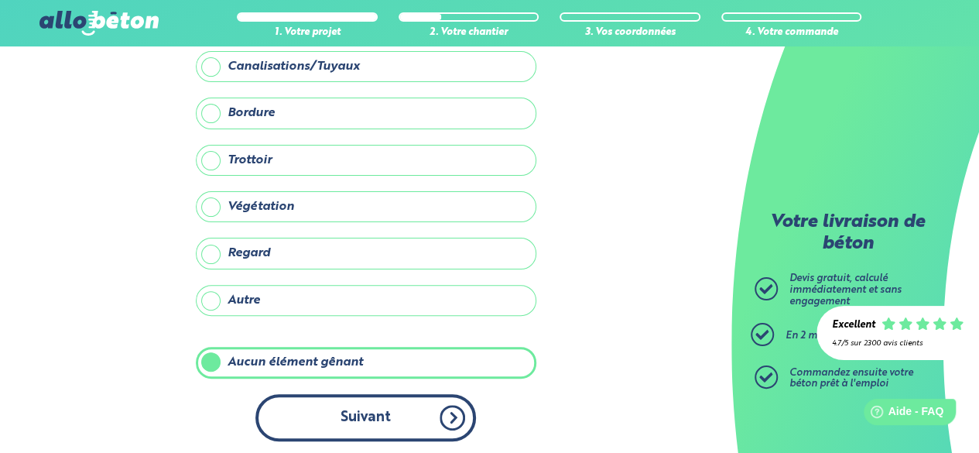
click at [337, 396] on div "Y a-t-il des éléments pouvant gêner le passage du/des camion(s) ? Canalisations…" at bounding box center [366, 223] width 341 height 467
click at [335, 395] on button "Suivant" at bounding box center [365, 417] width 221 height 47
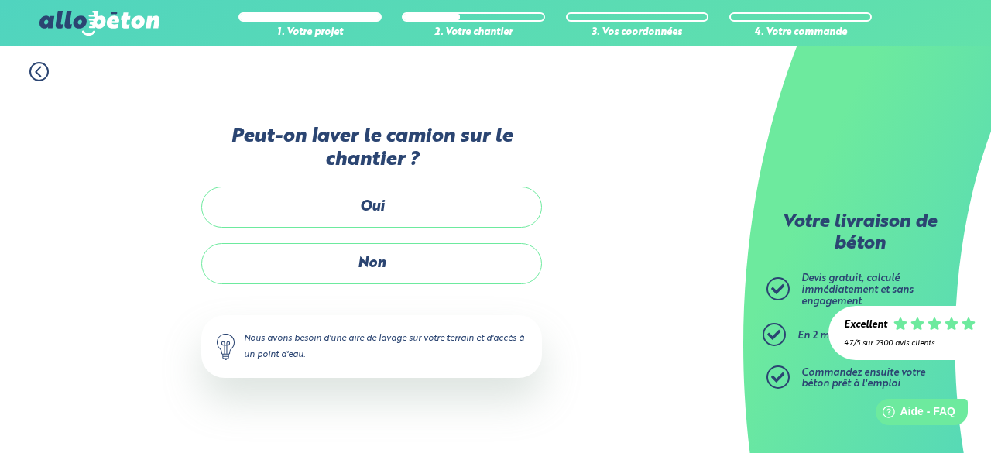
click at [389, 269] on label "Non" at bounding box center [371, 263] width 341 height 41
click at [0, 0] on input "Non" at bounding box center [0, 0] width 0 height 0
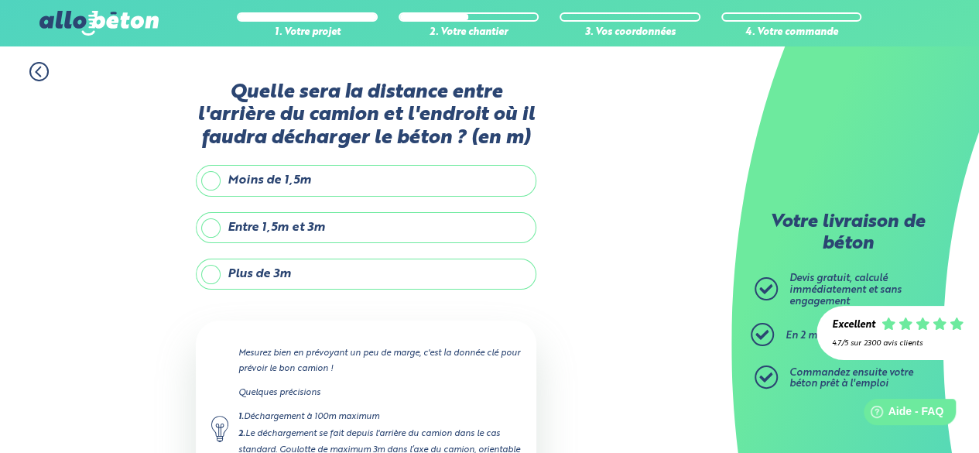
click at [300, 212] on label "Entre 1,5m et 3m" at bounding box center [366, 227] width 341 height 31
click at [0, 0] on input "Entre 1,5m et 3m" at bounding box center [0, 0] width 0 height 0
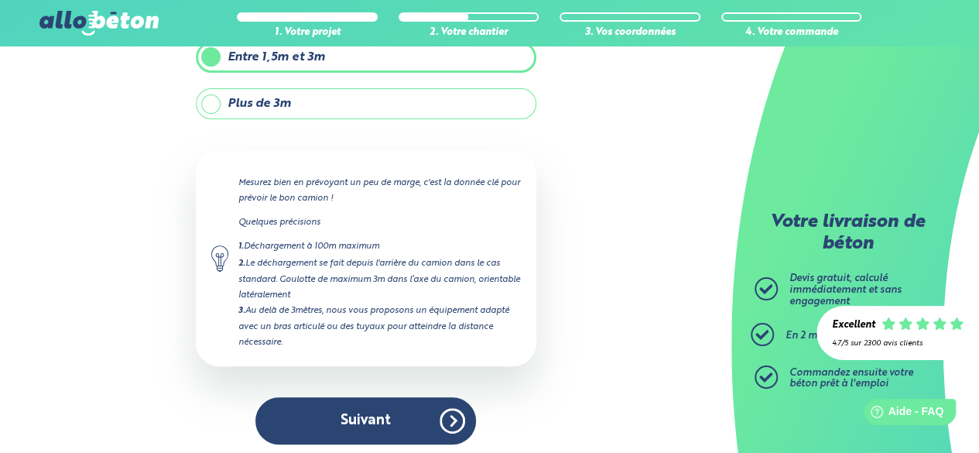
scroll to position [173, 0]
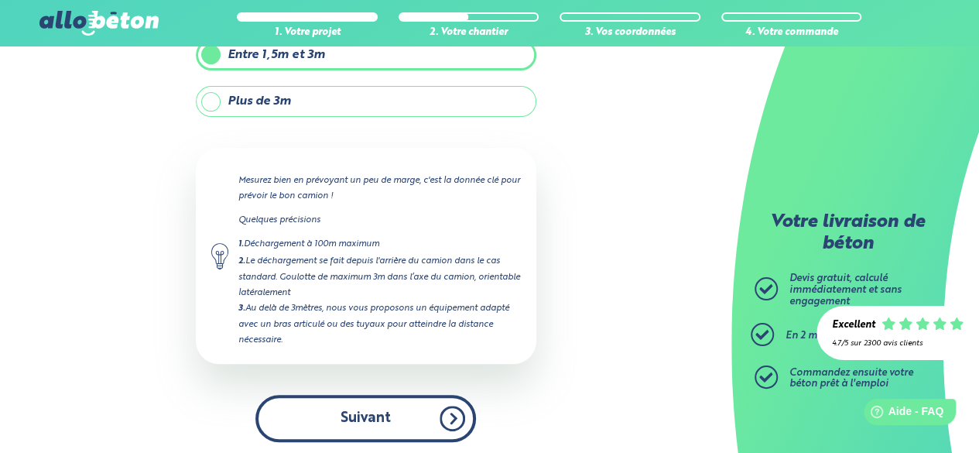
click at [396, 406] on button "Suivant" at bounding box center [365, 418] width 221 height 47
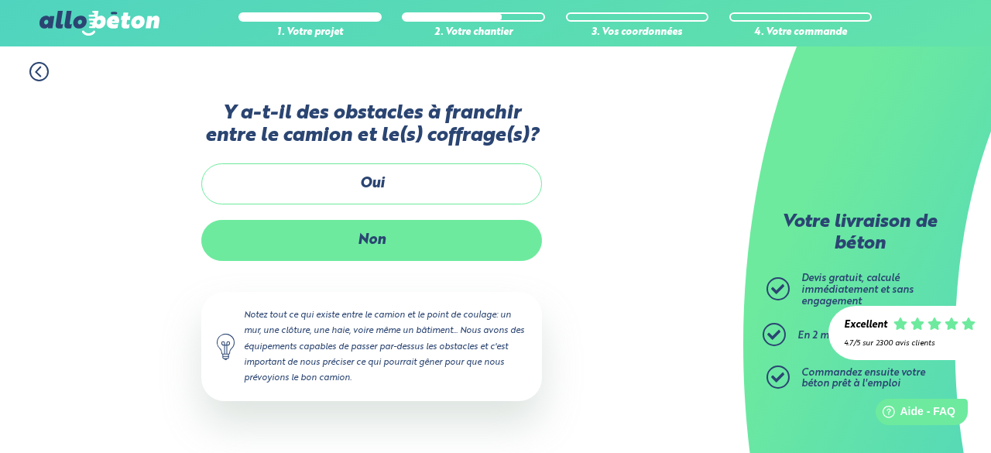
click at [409, 227] on label "Non" at bounding box center [371, 240] width 341 height 41
click at [0, 0] on input "Non" at bounding box center [0, 0] width 0 height 0
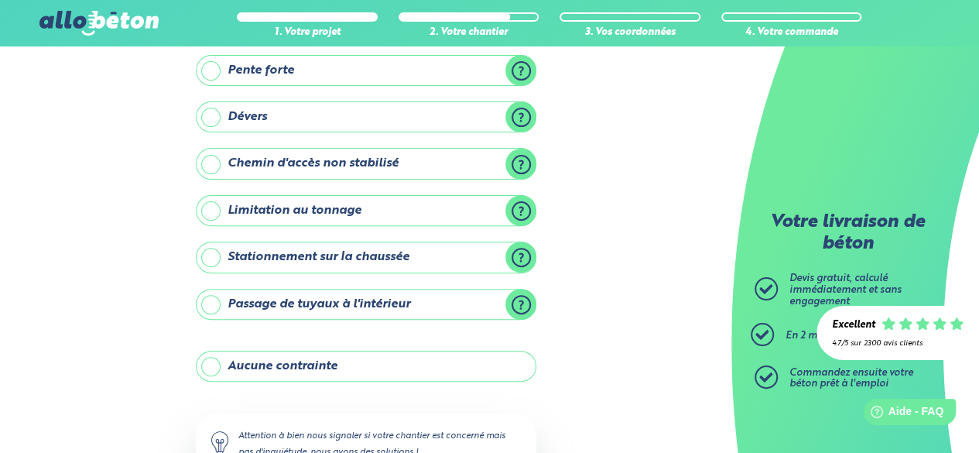
scroll to position [155, 0]
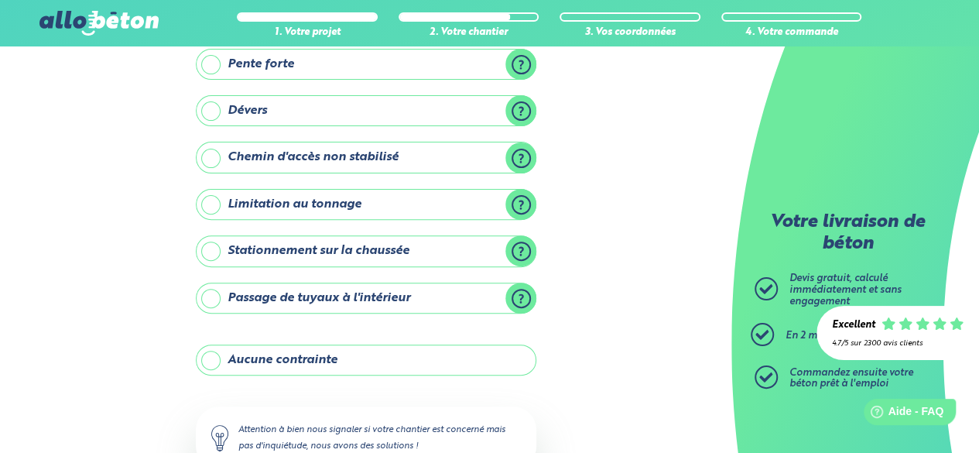
click at [308, 347] on label "Aucune contrainte" at bounding box center [366, 359] width 341 height 31
click at [289, 358] on label "Aucune contrainte" at bounding box center [366, 359] width 341 height 31
click at [210, 347] on label "Aucune contrainte" at bounding box center [366, 359] width 341 height 31
click at [0, 0] on input "Aucune contrainte" at bounding box center [0, 0] width 0 height 0
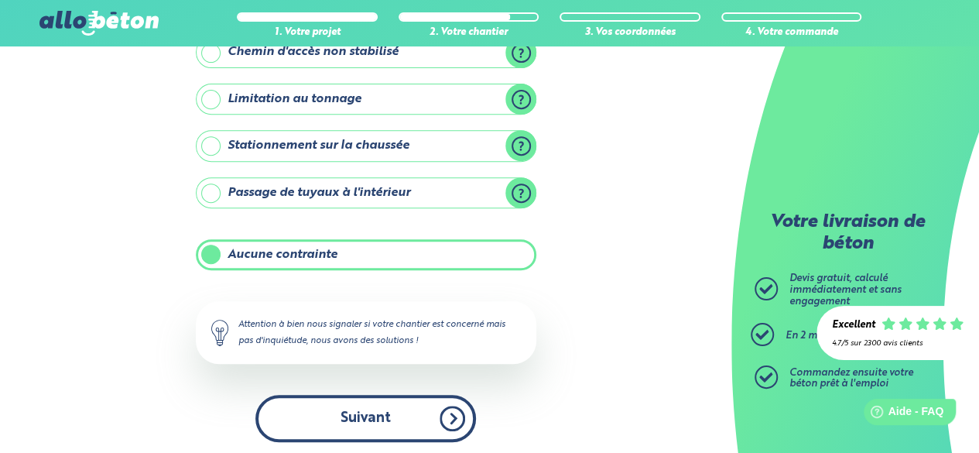
click at [341, 422] on button "Suivant" at bounding box center [365, 418] width 221 height 47
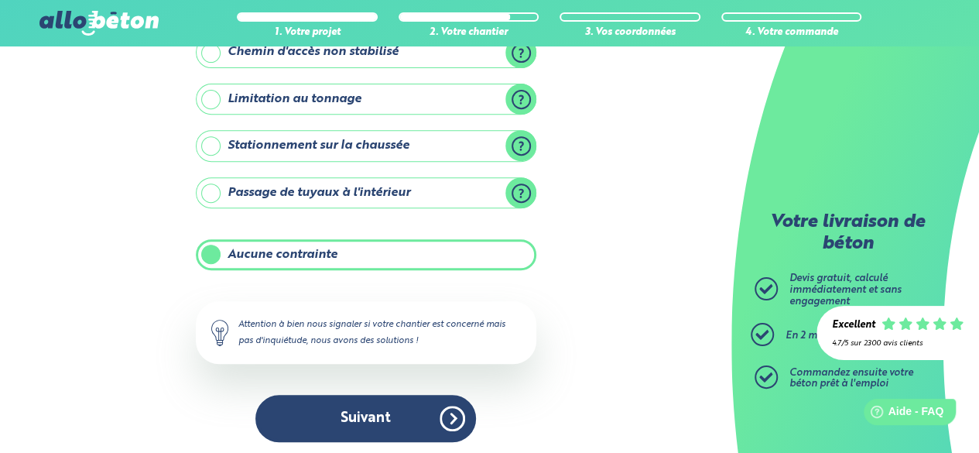
scroll to position [119, 0]
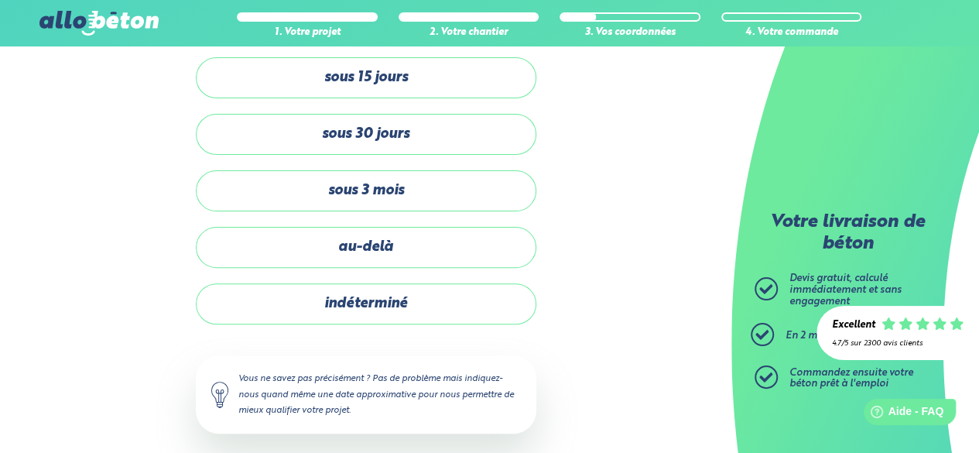
click at [406, 220] on div "sous 48 heures sous 15 jours sous 30 jours sous 3 mois au-delà indéterminé" at bounding box center [366, 162] width 341 height 324
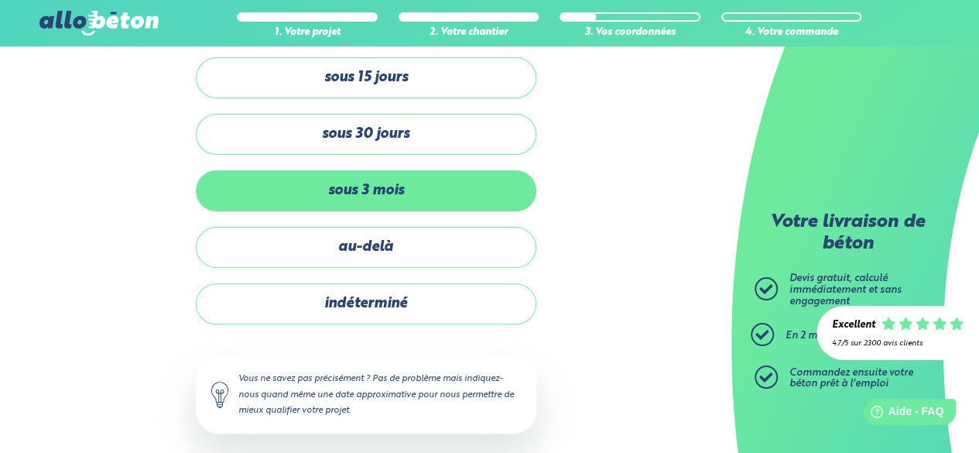
click at [404, 210] on div "sous 48 heures sous 15 jours sous 30 jours sous 3 mois au-delà indéterminé" at bounding box center [366, 162] width 341 height 324
click at [402, 198] on label "sous 3 mois" at bounding box center [366, 190] width 341 height 41
click at [0, 0] on input "sous 3 mois" at bounding box center [0, 0] width 0 height 0
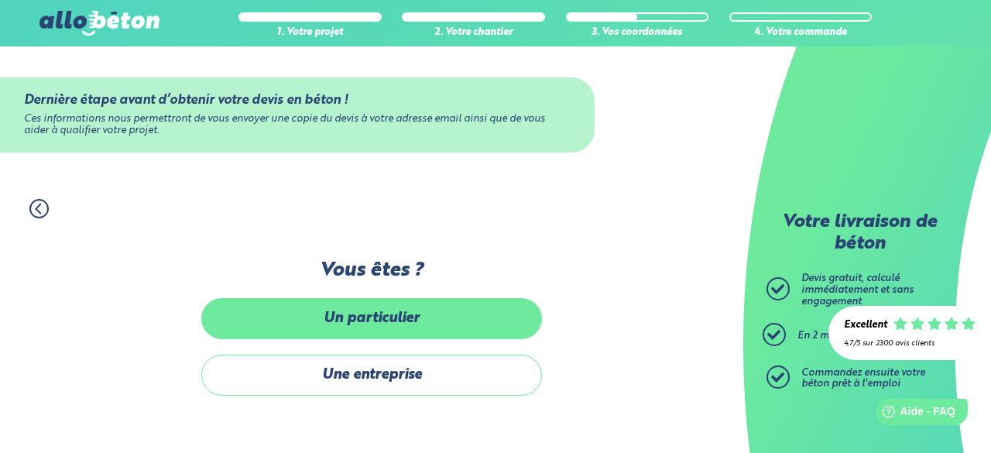
click at [410, 318] on label "Un particulier" at bounding box center [371, 318] width 341 height 41
click at [0, 0] on input "Un particulier" at bounding box center [0, 0] width 0 height 0
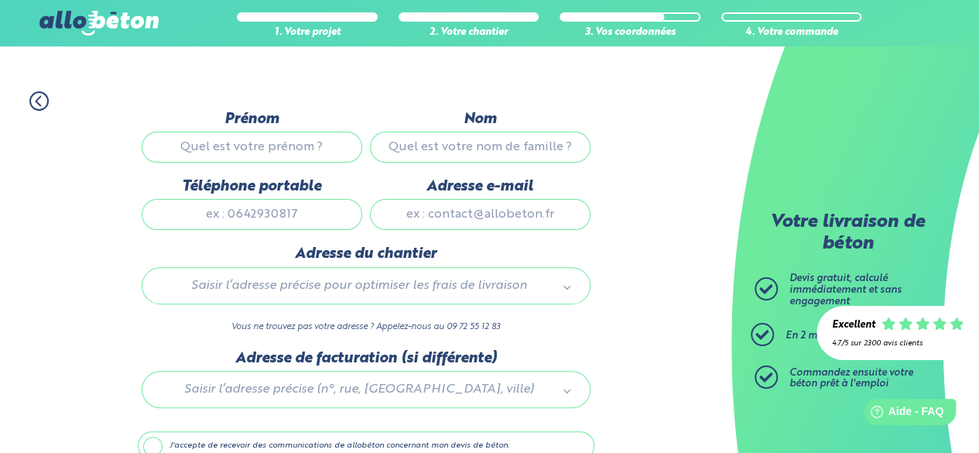
scroll to position [183, 0]
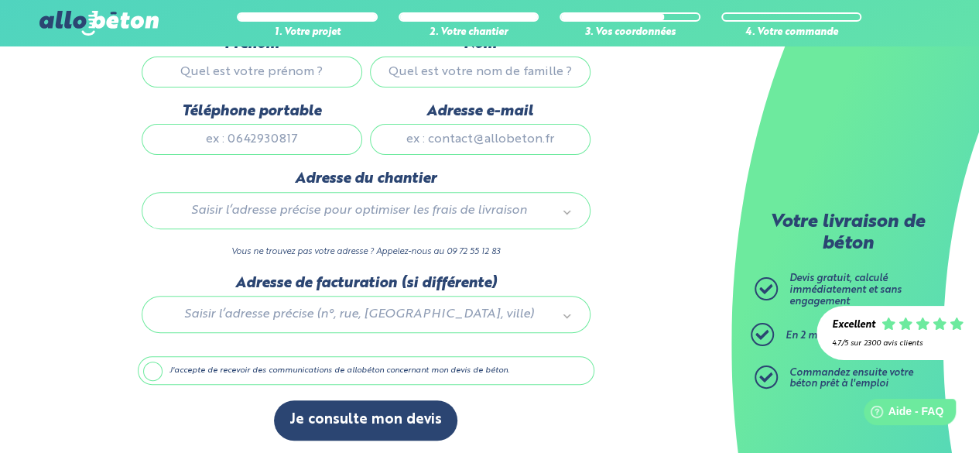
click at [282, 88] on div "Prénom" at bounding box center [252, 69] width 228 height 67
click at [282, 65] on input "Prénom" at bounding box center [252, 71] width 221 height 31
type input "esteban"
click at [454, 70] on input "Nom" at bounding box center [480, 71] width 221 height 31
type input "dominguez"
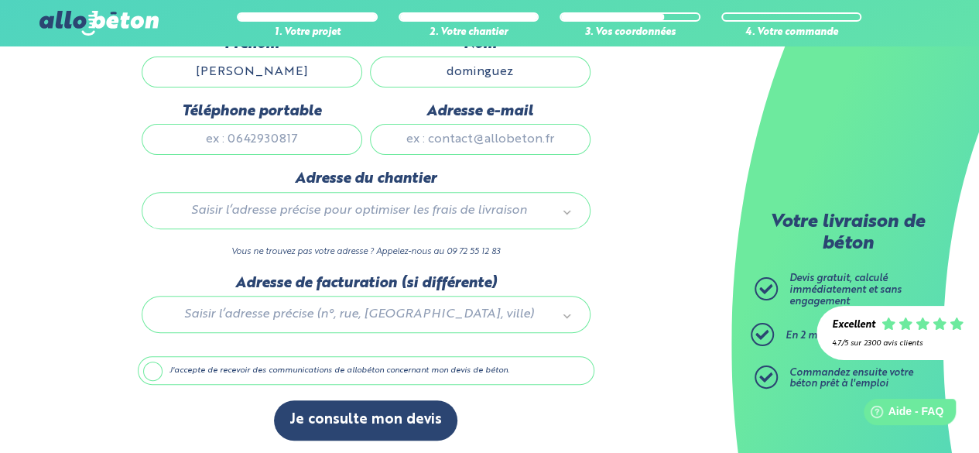
drag, startPoint x: 272, startPoint y: 160, endPoint x: 279, endPoint y: 154, distance: 8.8
click at [274, 159] on div "Téléphone portable" at bounding box center [252, 136] width 228 height 67
click at [292, 139] on input "Téléphone portable" at bounding box center [252, 139] width 221 height 31
click at [471, 148] on input "Adresse e-mail" at bounding box center [480, 139] width 221 height 31
type input "dominguez.esteban@outlook.fr"
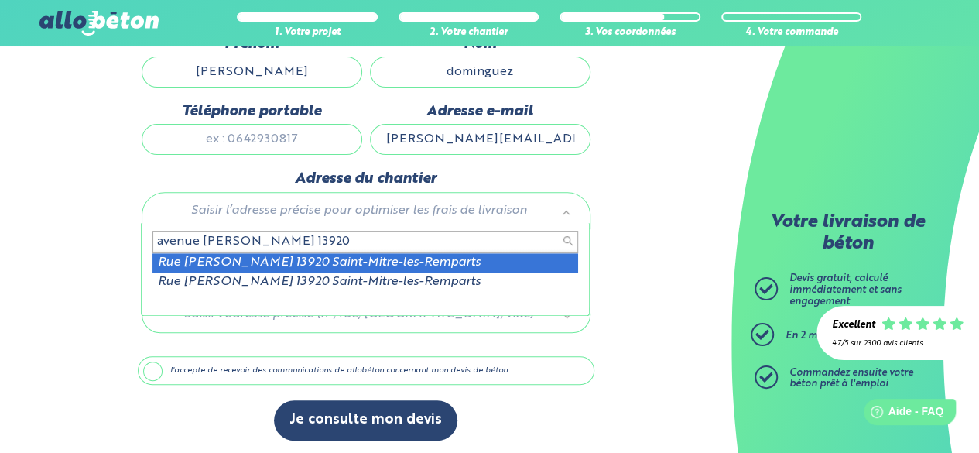
type input "avenue frederic mistral 13920"
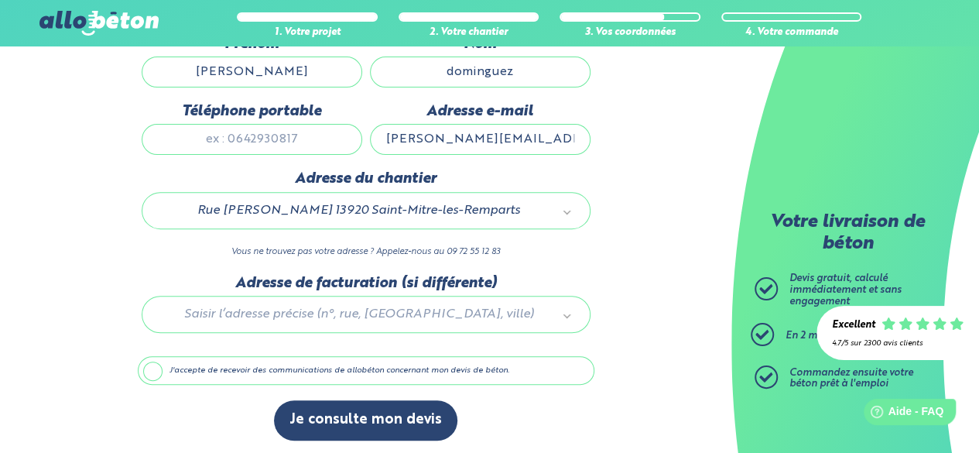
click at [292, 371] on label "J'accepte de recevoir des communications de allobéton concernant mon devis de b…" at bounding box center [366, 370] width 457 height 29
click at [0, 0] on input "J'accepte de recevoir des communications de allobéton concernant mon devis de b…" at bounding box center [0, 0] width 0 height 0
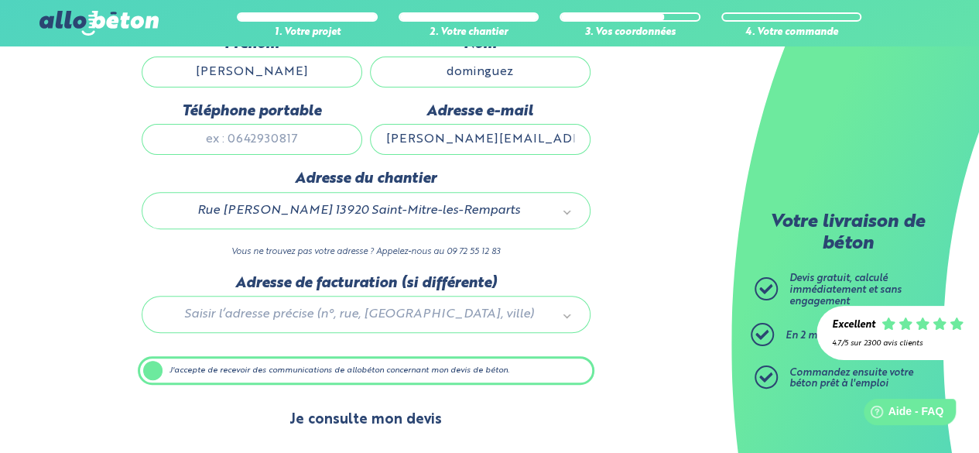
click at [366, 424] on button "Je consulte mon devis" at bounding box center [365, 419] width 183 height 39
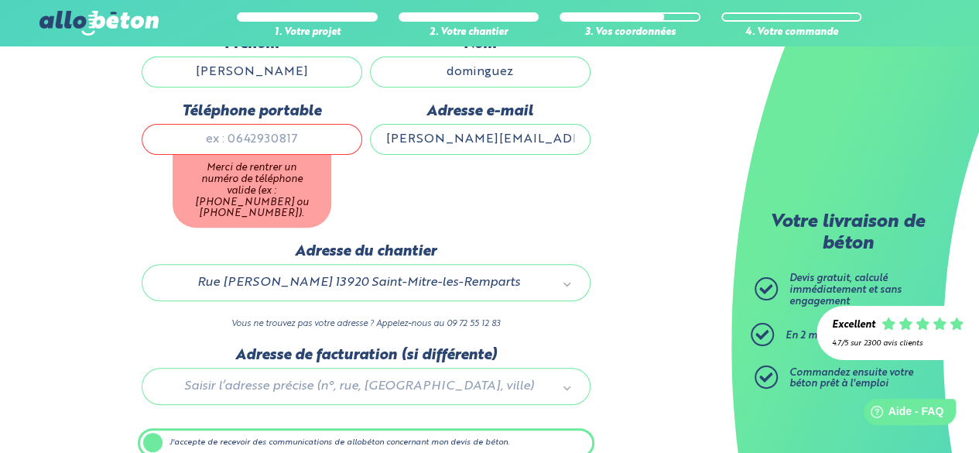
scroll to position [105, 0]
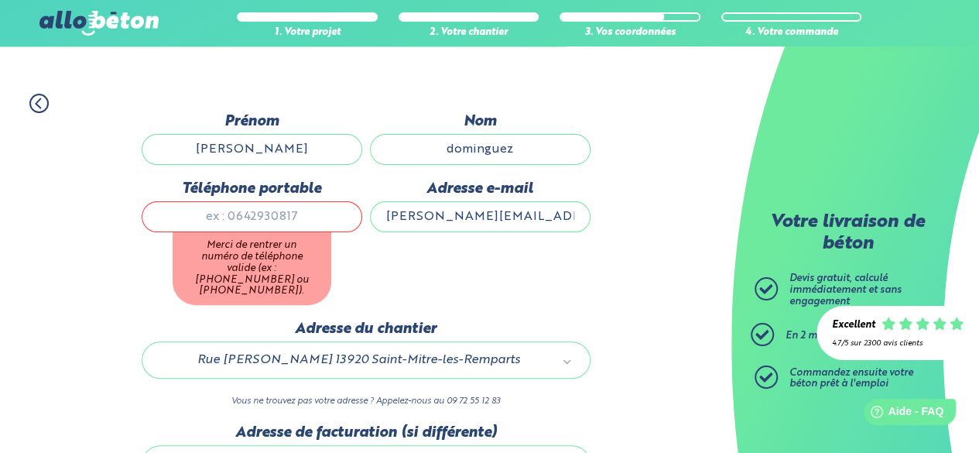
click at [231, 222] on input "Téléphone portable" at bounding box center [252, 216] width 221 height 31
type input "0615470395"
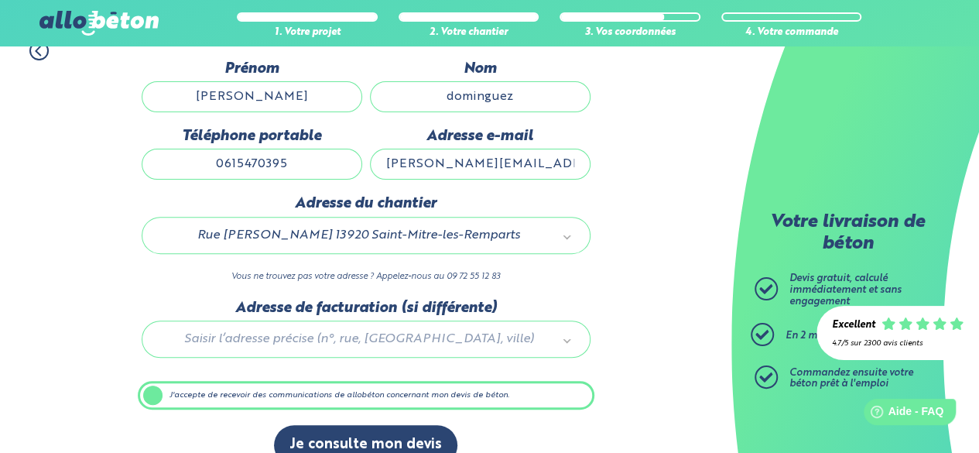
scroll to position [183, 0]
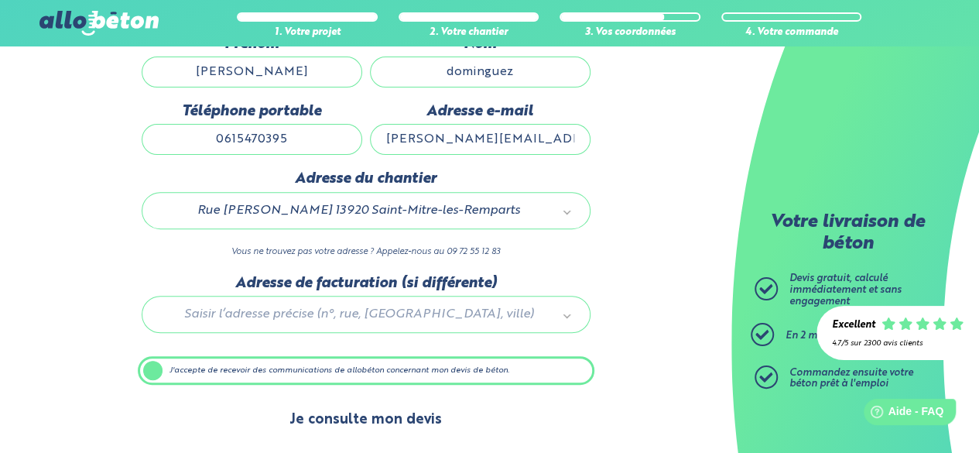
click at [371, 402] on button "Je consulte mon devis" at bounding box center [365, 419] width 183 height 39
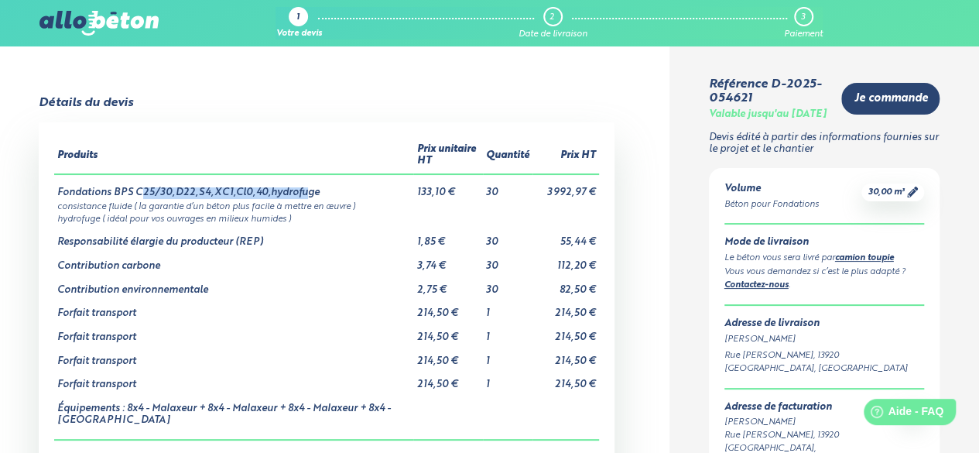
drag, startPoint x: 139, startPoint y: 189, endPoint x: 298, endPoint y: 191, distance: 158.7
click at [298, 191] on td "Fondations BPS C25/30,D22,S4,XC1,Cl0,40,hydrofuge" at bounding box center [233, 186] width 359 height 25
drag, startPoint x: 135, startPoint y: 191, endPoint x: 397, endPoint y: 231, distance: 265.4
click at [320, 196] on td "Fondations BPS C25/30,D22,S4,XC1,Cl0,40,hydrofuge" at bounding box center [233, 186] width 359 height 25
drag, startPoint x: 294, startPoint y: 189, endPoint x: 285, endPoint y: 186, distance: 9.8
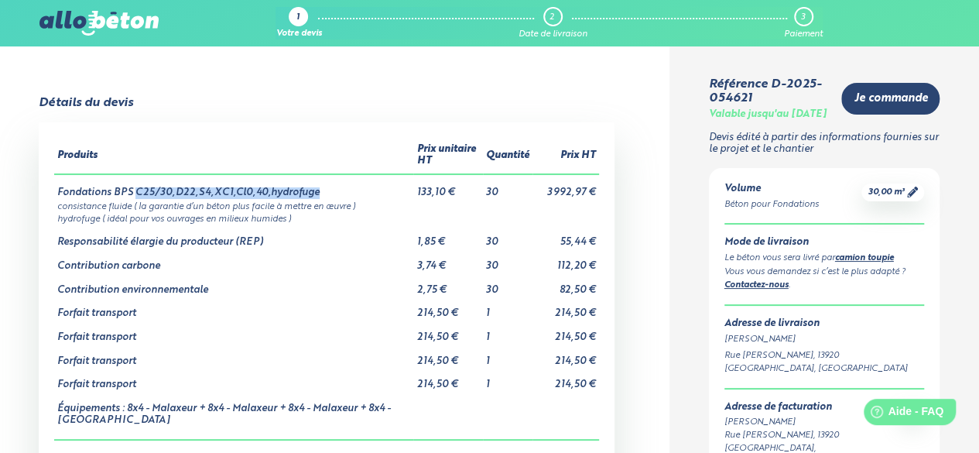
copy td "C25/30,D22,S4,XC1,Cl0,40,hydrofuge"
